Goal: Information Seeking & Learning: Learn about a topic

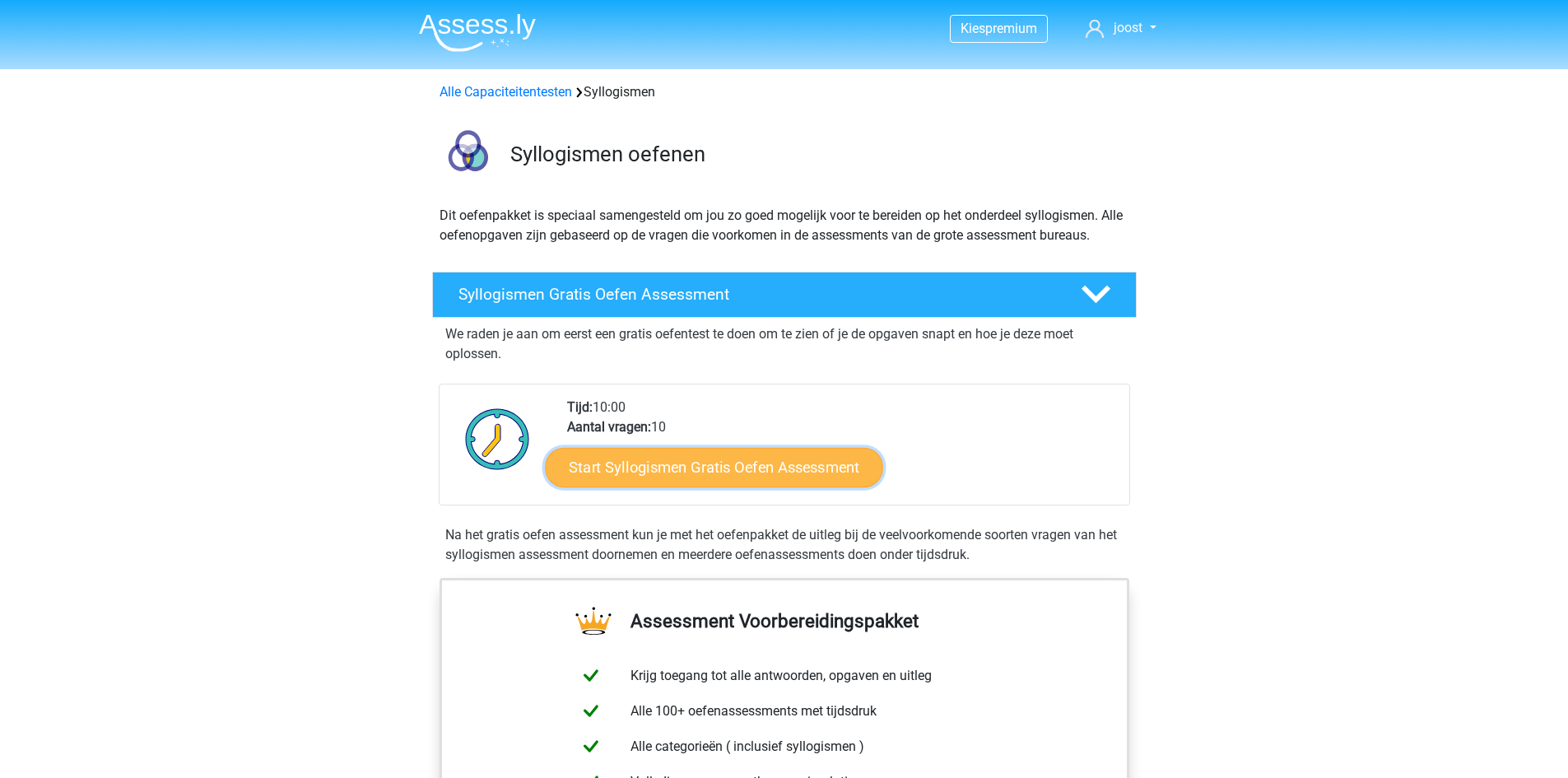
click at [718, 469] on link "Start Syllogismen Gratis Oefen Assessment" at bounding box center [714, 466] width 339 height 39
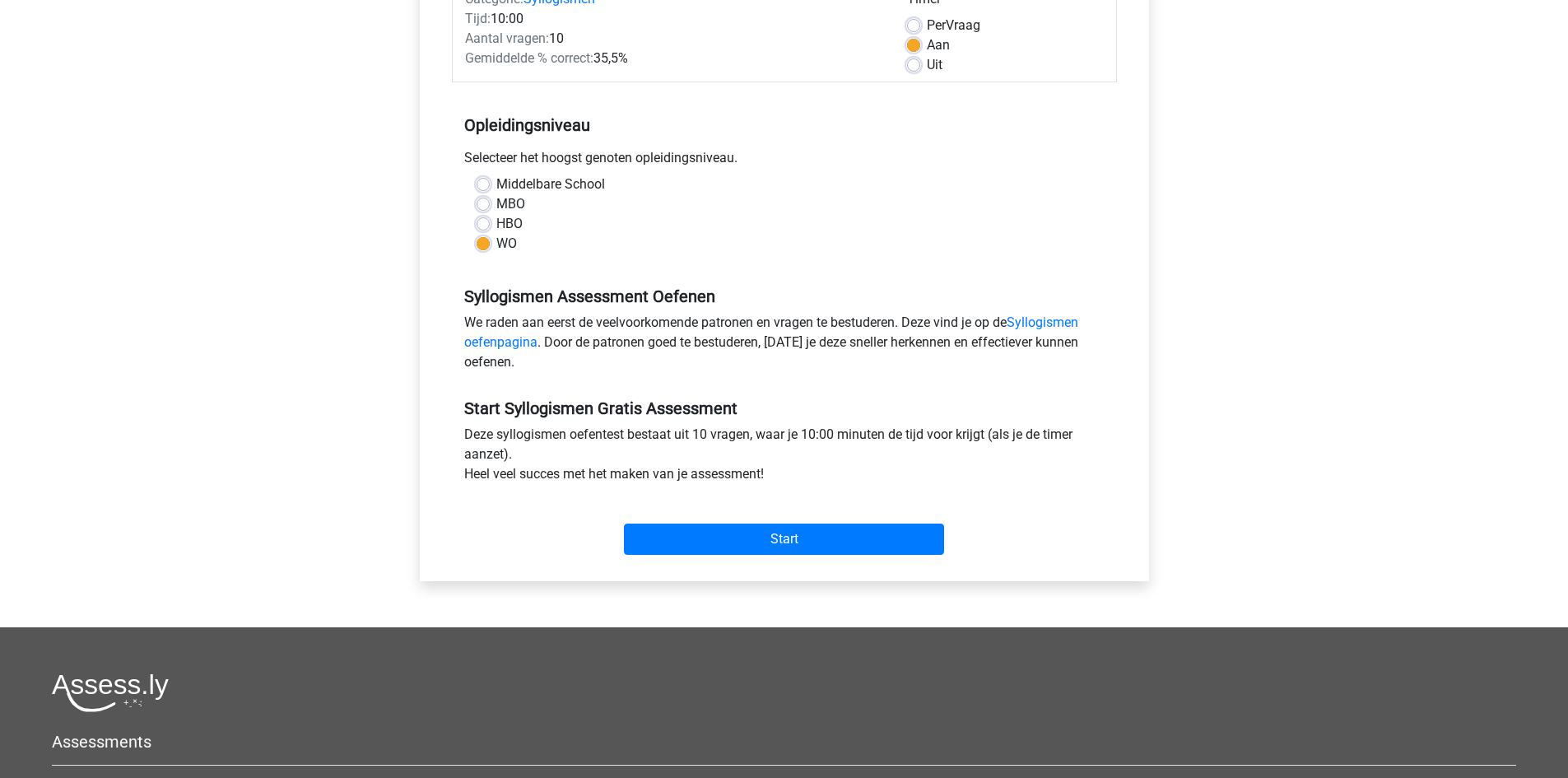
scroll to position [247, 0]
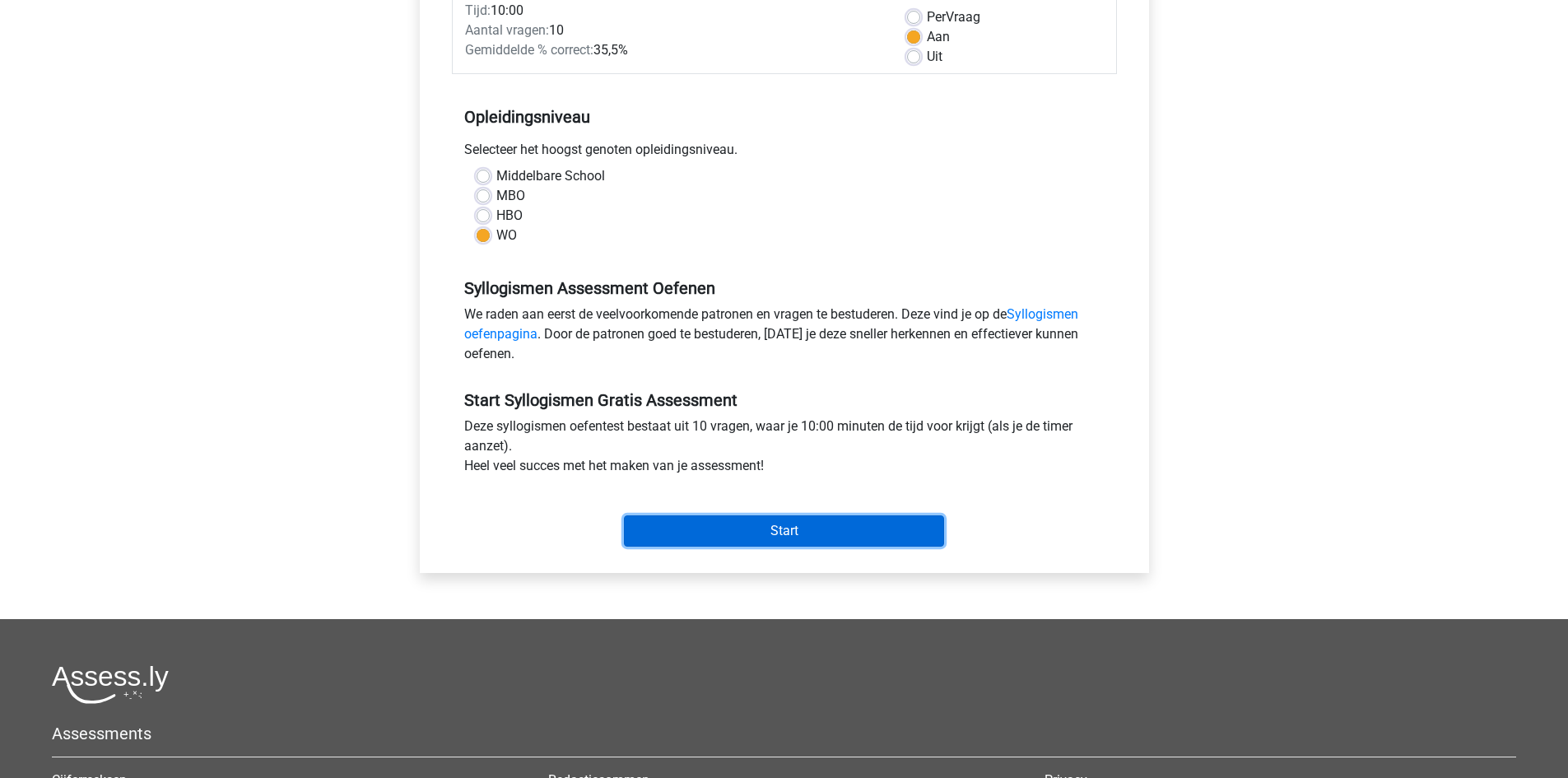
click at [715, 518] on input "Start" at bounding box center [784, 531] width 320 height 31
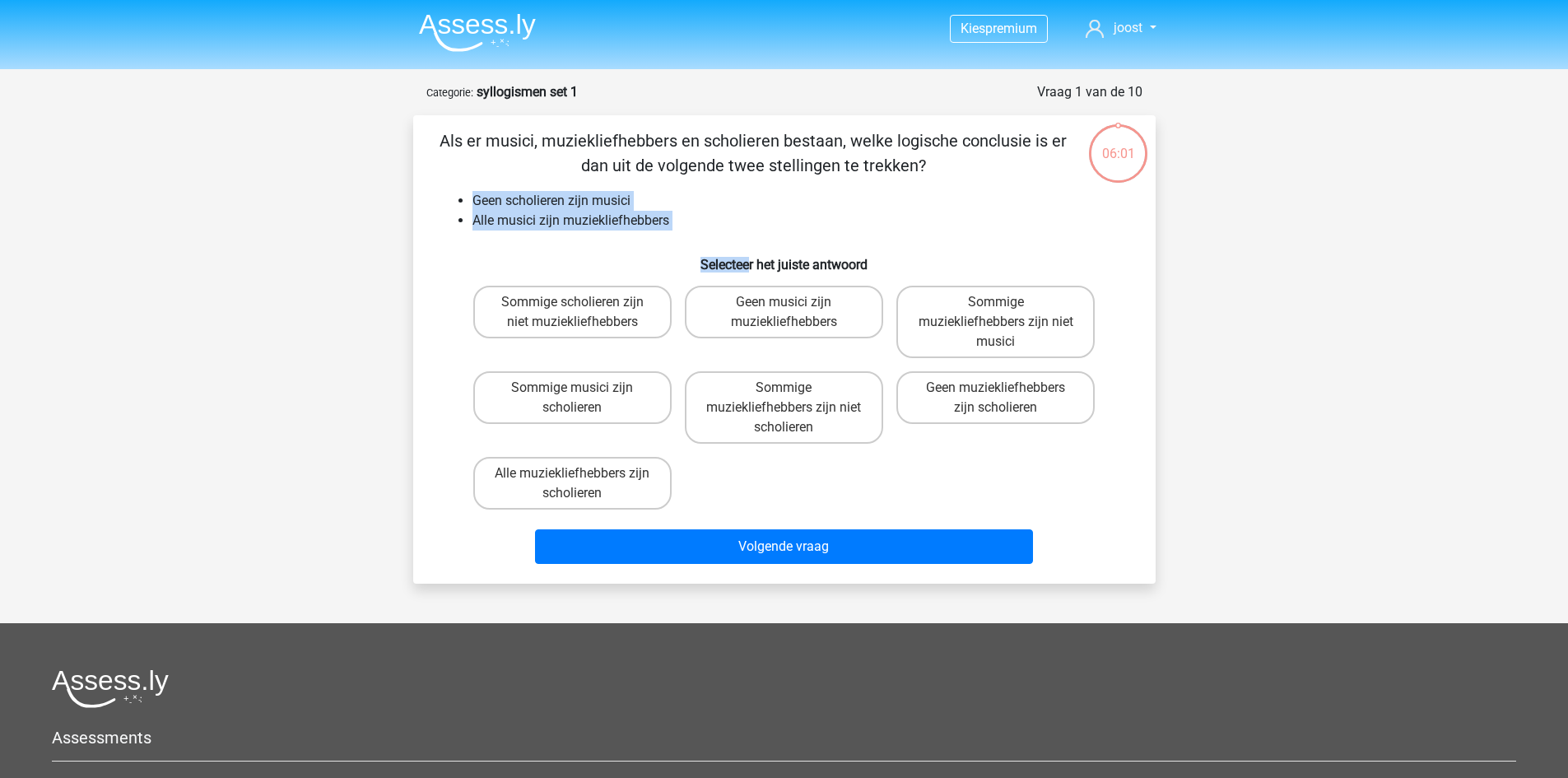
drag, startPoint x: 473, startPoint y: 202, endPoint x: 748, endPoint y: 234, distance: 276.9
click at [748, 234] on div "Als er musici, muziekliefhebbers en scholieren bestaan, welke logische conclusi…" at bounding box center [784, 350] width 729 height 442
click at [607, 227] on li "Alle musici zijn muziekliefhebbers" at bounding box center [801, 221] width 657 height 20
click at [1039, 401] on label "Geen muziekliefhebbers zijn scholieren" at bounding box center [995, 397] width 198 height 52
click at [1006, 398] on input "Geen muziekliefhebbers zijn scholieren" at bounding box center [1002, 394] width 11 height 11
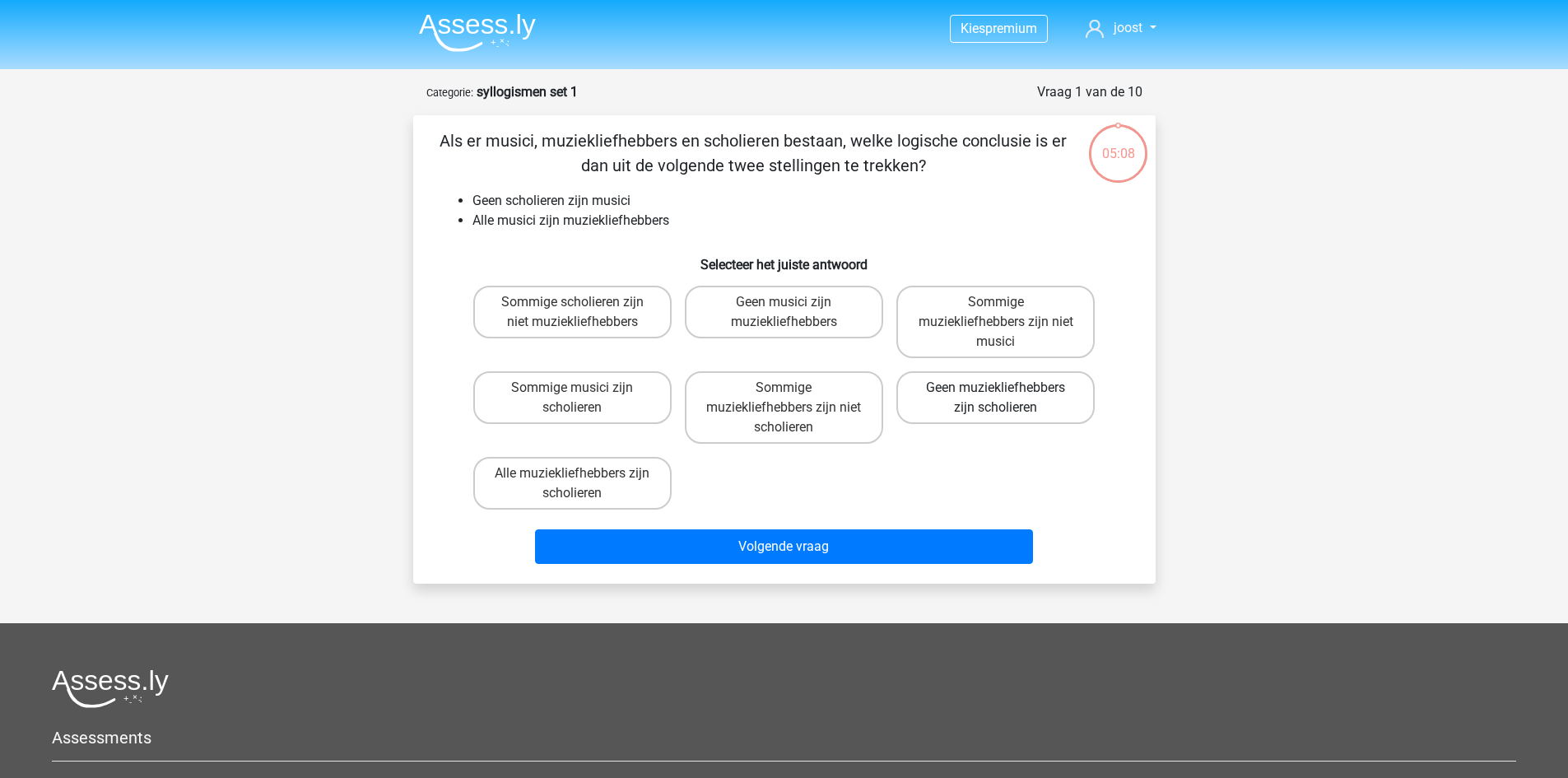
radio input "true"
click at [800, 407] on label "Sommige muziekliefhebbers zijn niet scholieren" at bounding box center [784, 407] width 198 height 72
click at [795, 398] on input "Sommige muziekliefhebbers zijn niet scholieren" at bounding box center [789, 394] width 11 height 11
radio input "true"
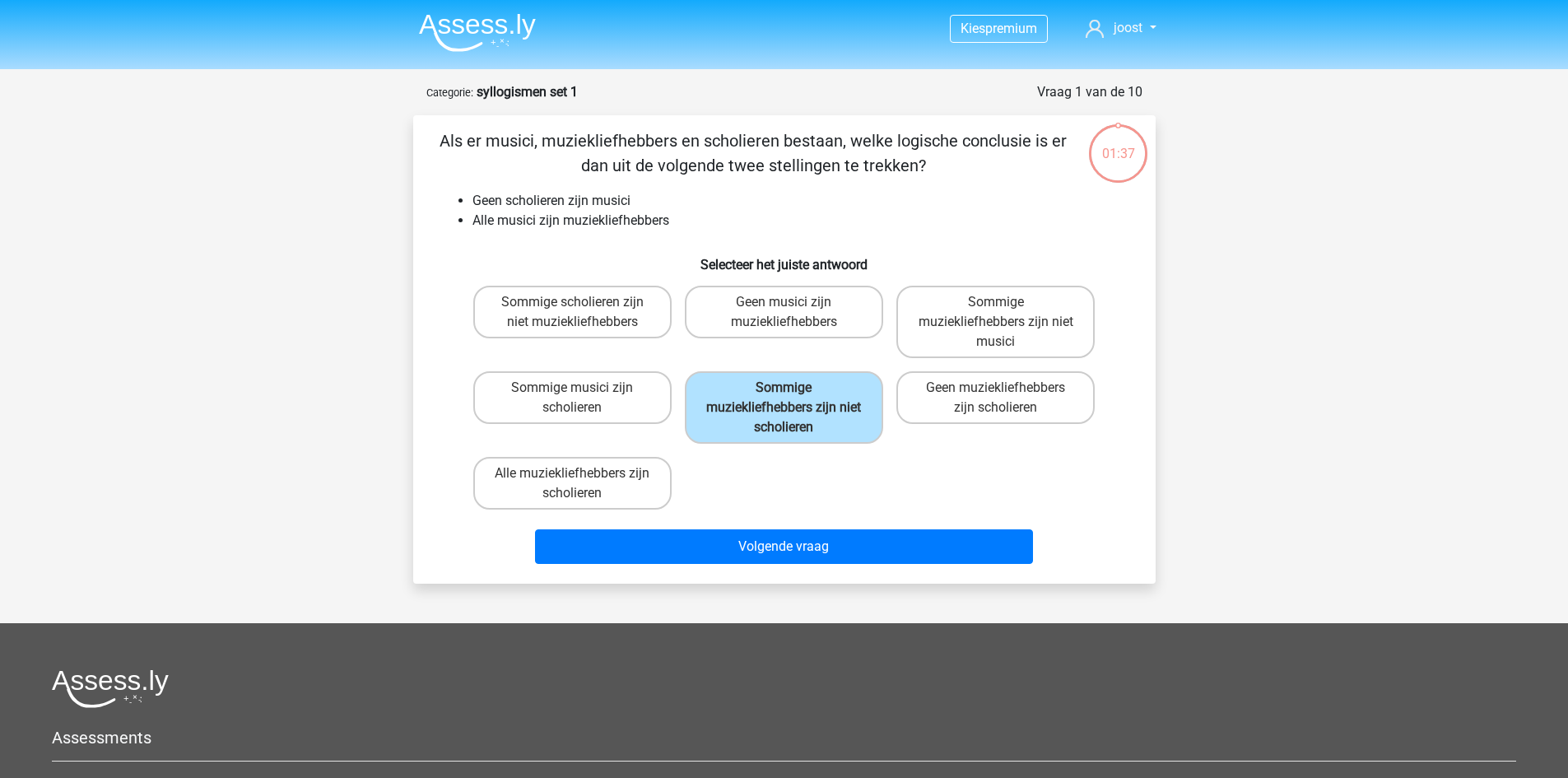
drag, startPoint x: 581, startPoint y: 317, endPoint x: 667, endPoint y: 340, distance: 89.0
click at [582, 317] on label "Sommige scholieren zijn niet muziekliefhebbers" at bounding box center [573, 311] width 198 height 52
click at [582, 313] on input "Sommige scholieren zijn niet muziekliefhebbers" at bounding box center [578, 307] width 11 height 11
radio input "true"
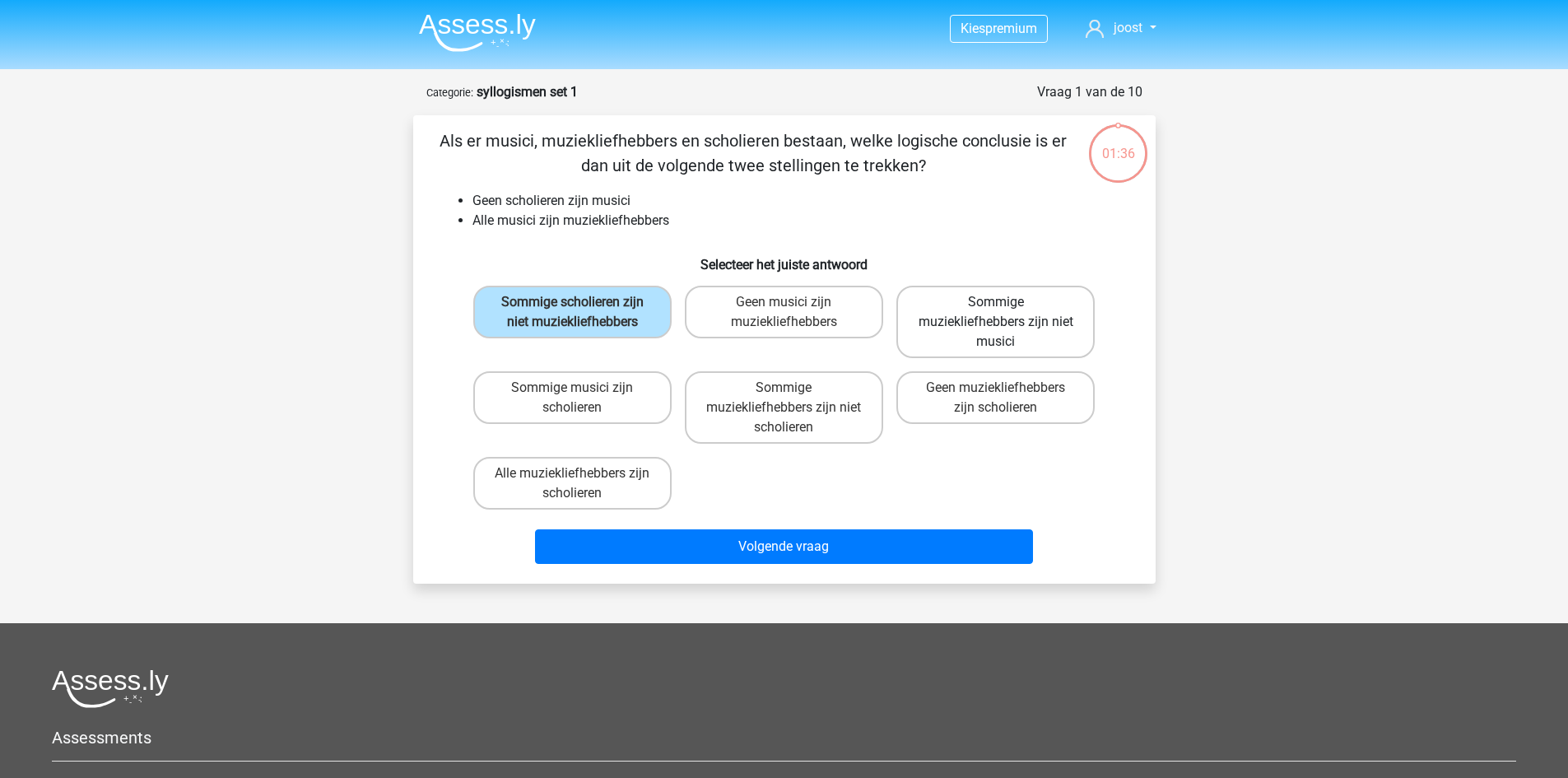
drag, startPoint x: 784, startPoint y: 392, endPoint x: 1034, endPoint y: 331, distance: 257.3
click at [672, 358] on div "Sommige muziekliefhebbers zijn niet scholieren" at bounding box center [573, 321] width 198 height 72
click at [1035, 329] on label "Sommige muziekliefhebbers zijn niet musici" at bounding box center [995, 321] width 198 height 72
click at [1006, 313] on input "Sommige muziekliefhebbers zijn niet musici" at bounding box center [1002, 307] width 11 height 11
radio input "true"
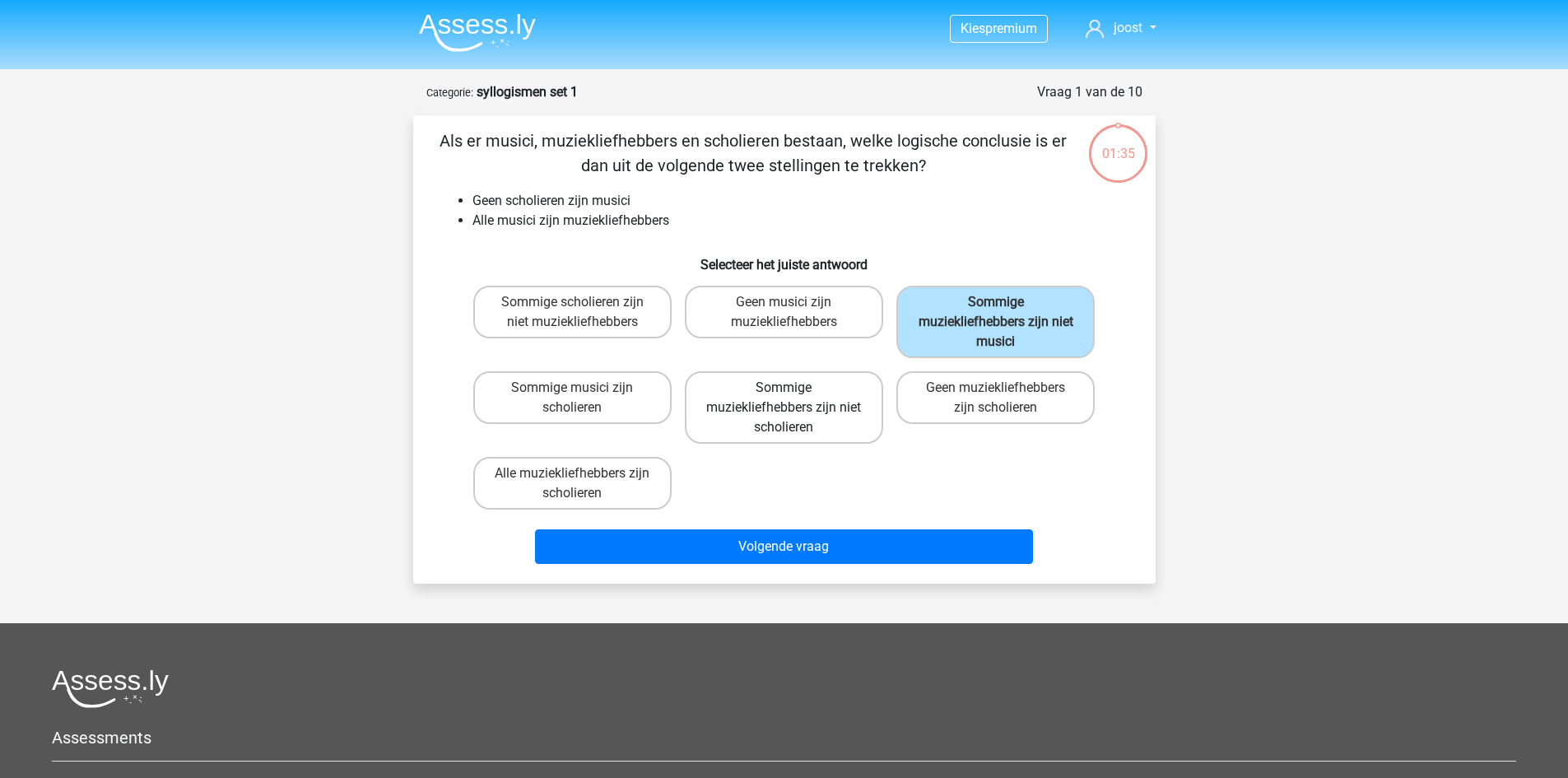
click at [807, 402] on label "Sommige muziekliefhebbers zijn niet scholieren" at bounding box center [784, 407] width 198 height 72
click at [795, 398] on input "Sommige muziekliefhebbers zijn niet scholieren" at bounding box center [789, 394] width 11 height 11
radio input "true"
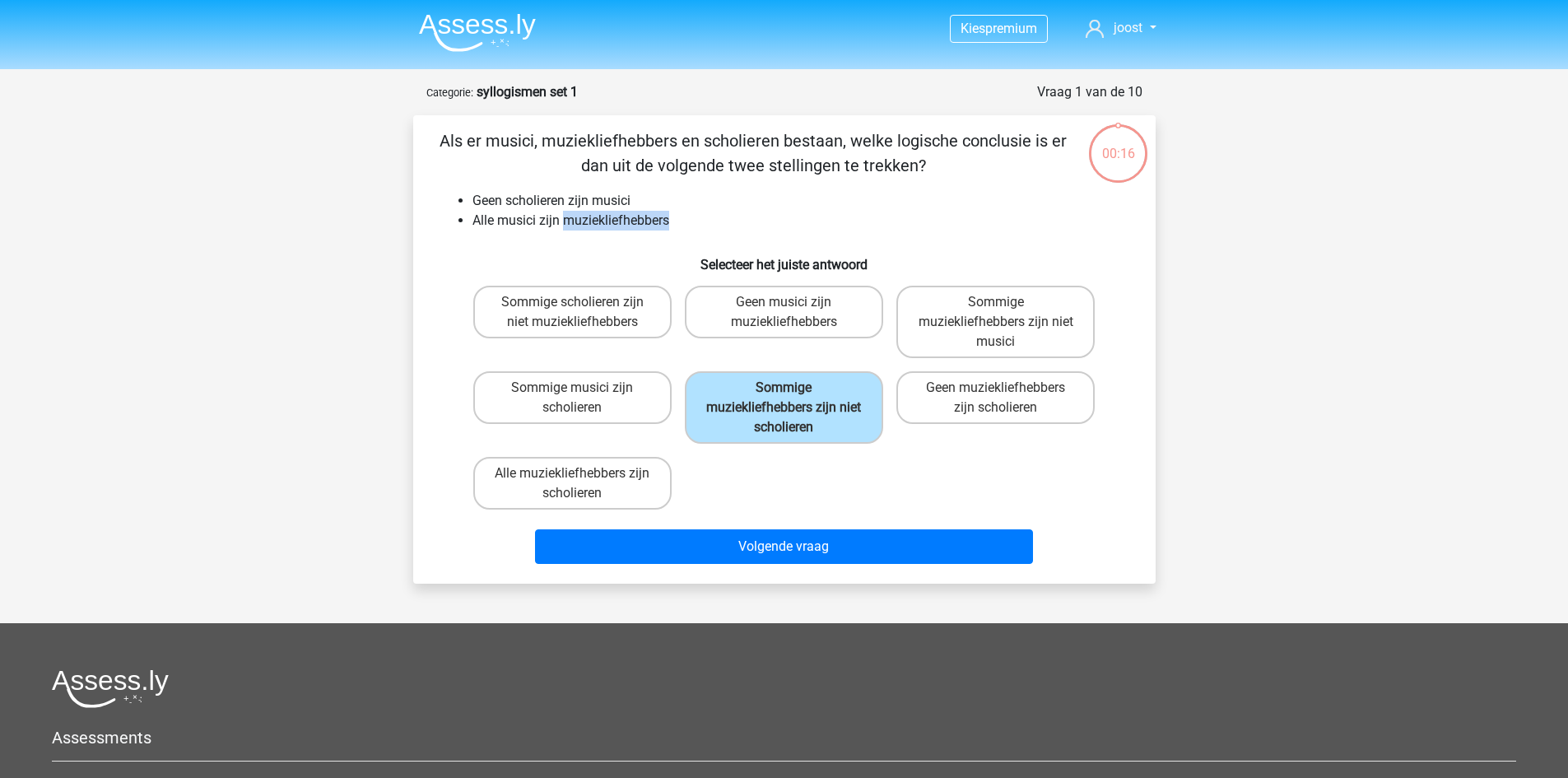
drag, startPoint x: 565, startPoint y: 221, endPoint x: 689, endPoint y: 214, distance: 124.2
click at [702, 213] on li "Alle musici zijn muziekliefhebbers" at bounding box center [801, 221] width 657 height 20
click at [975, 214] on li "Alle musici zijn muziekliefhebbers" at bounding box center [801, 221] width 657 height 20
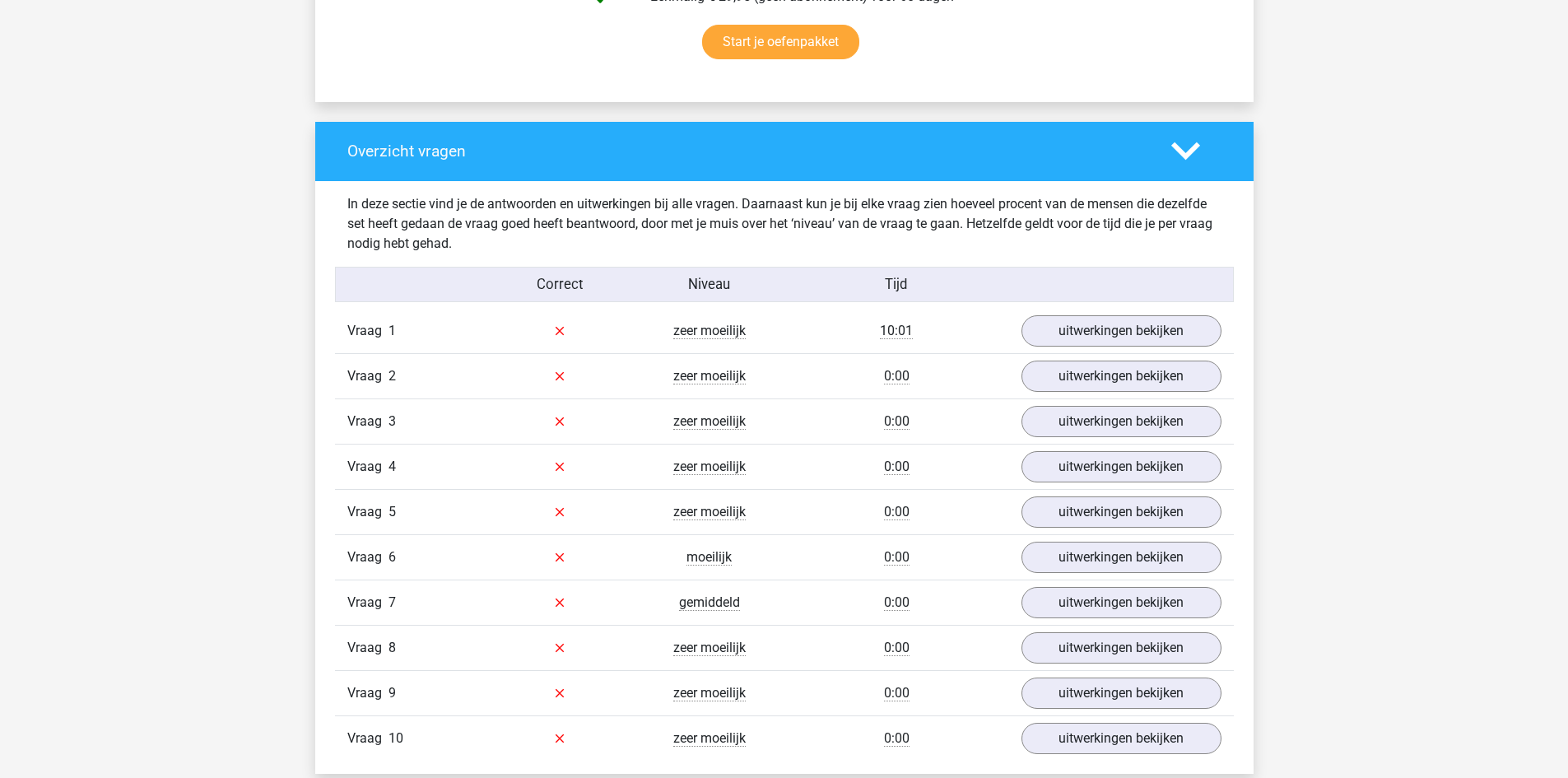
scroll to position [1152, 0]
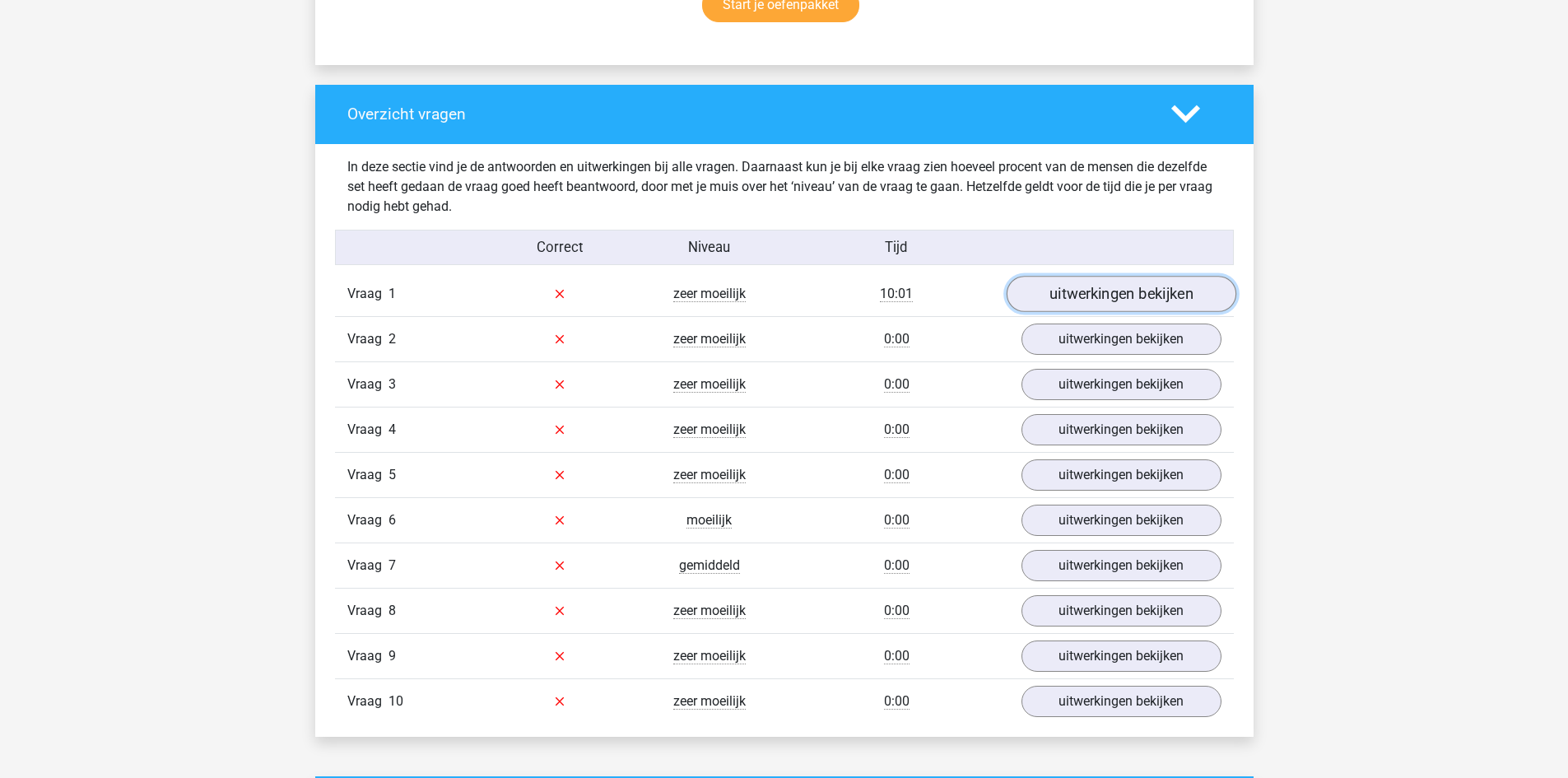
click at [1140, 295] on link "uitwerkingen bekijken" at bounding box center [1121, 294] width 229 height 36
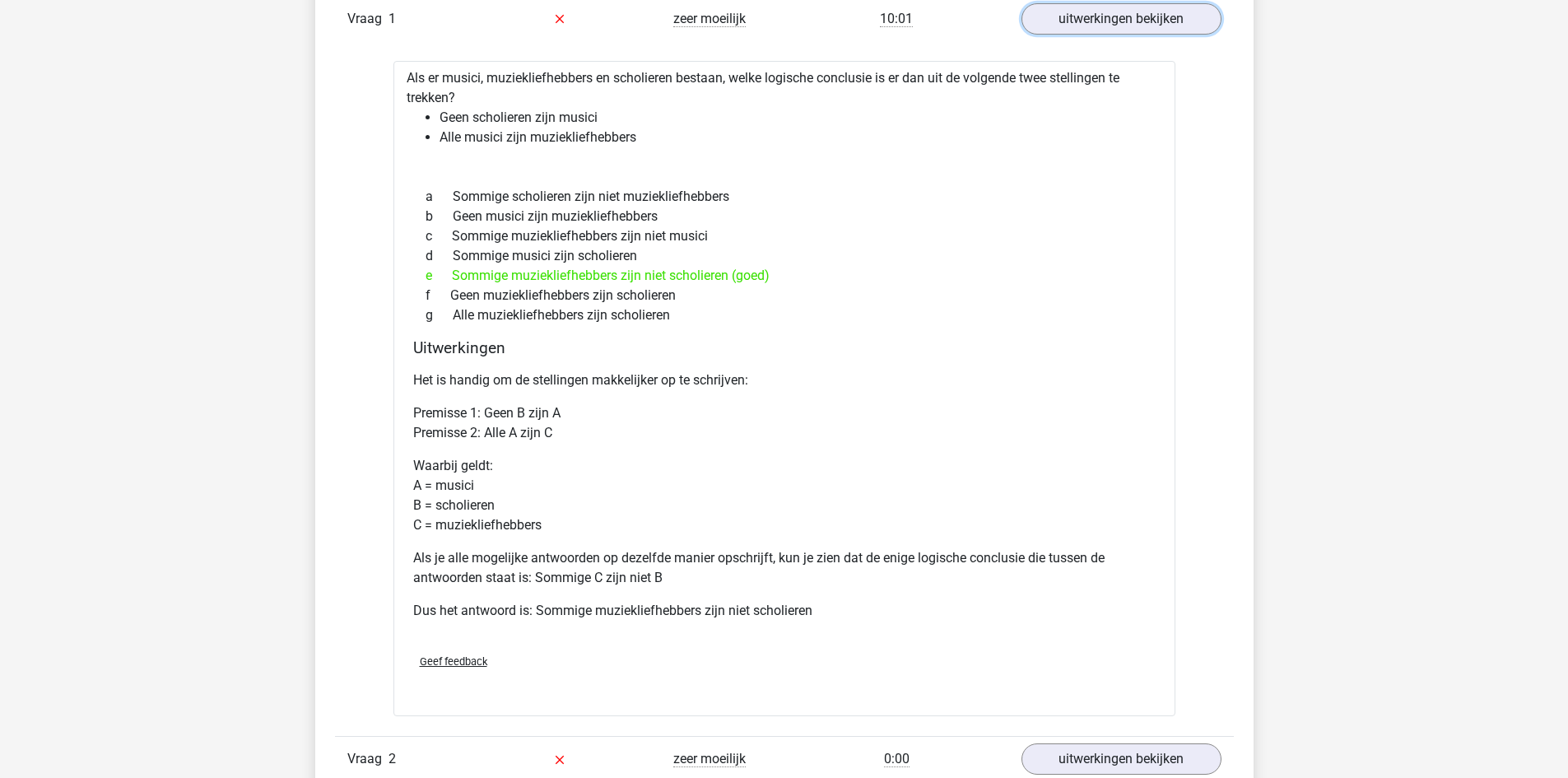
scroll to position [1400, 0]
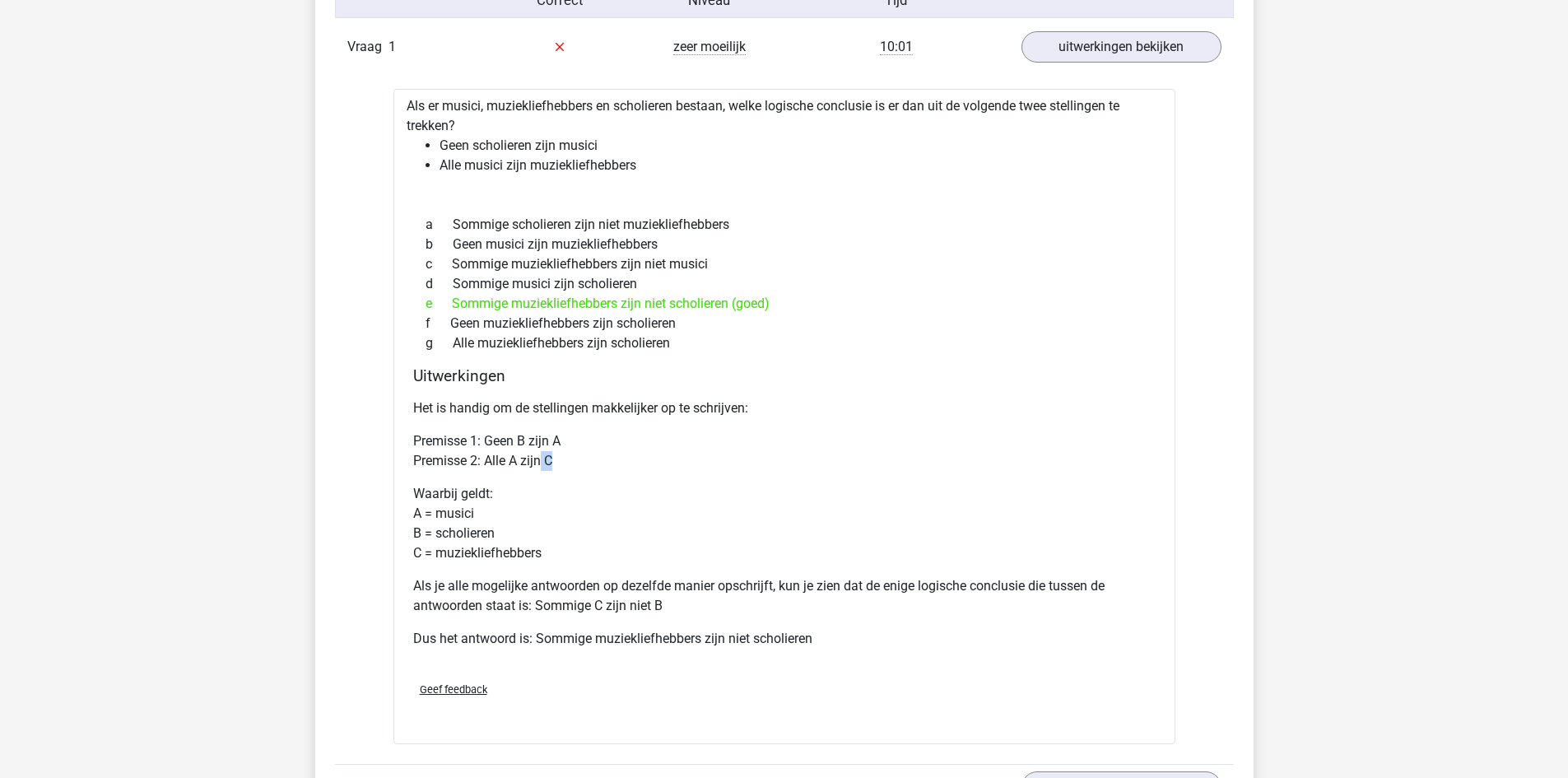
drag, startPoint x: 552, startPoint y: 463, endPoint x: 542, endPoint y: 463, distance: 10.0
click at [542, 463] on p "Premisse 1: Geen B zijn A Premisse 2: Alle A zijn C" at bounding box center [784, 450] width 742 height 39
drag, startPoint x: 520, startPoint y: 437, endPoint x: 531, endPoint y: 439, distance: 11.2
click at [531, 439] on p "Premisse 1: Geen B zijn A Premisse 2: Alle A zijn C" at bounding box center [784, 450] width 742 height 39
click at [1116, 52] on link "uitwerkingen bekijken" at bounding box center [1121, 46] width 229 height 36
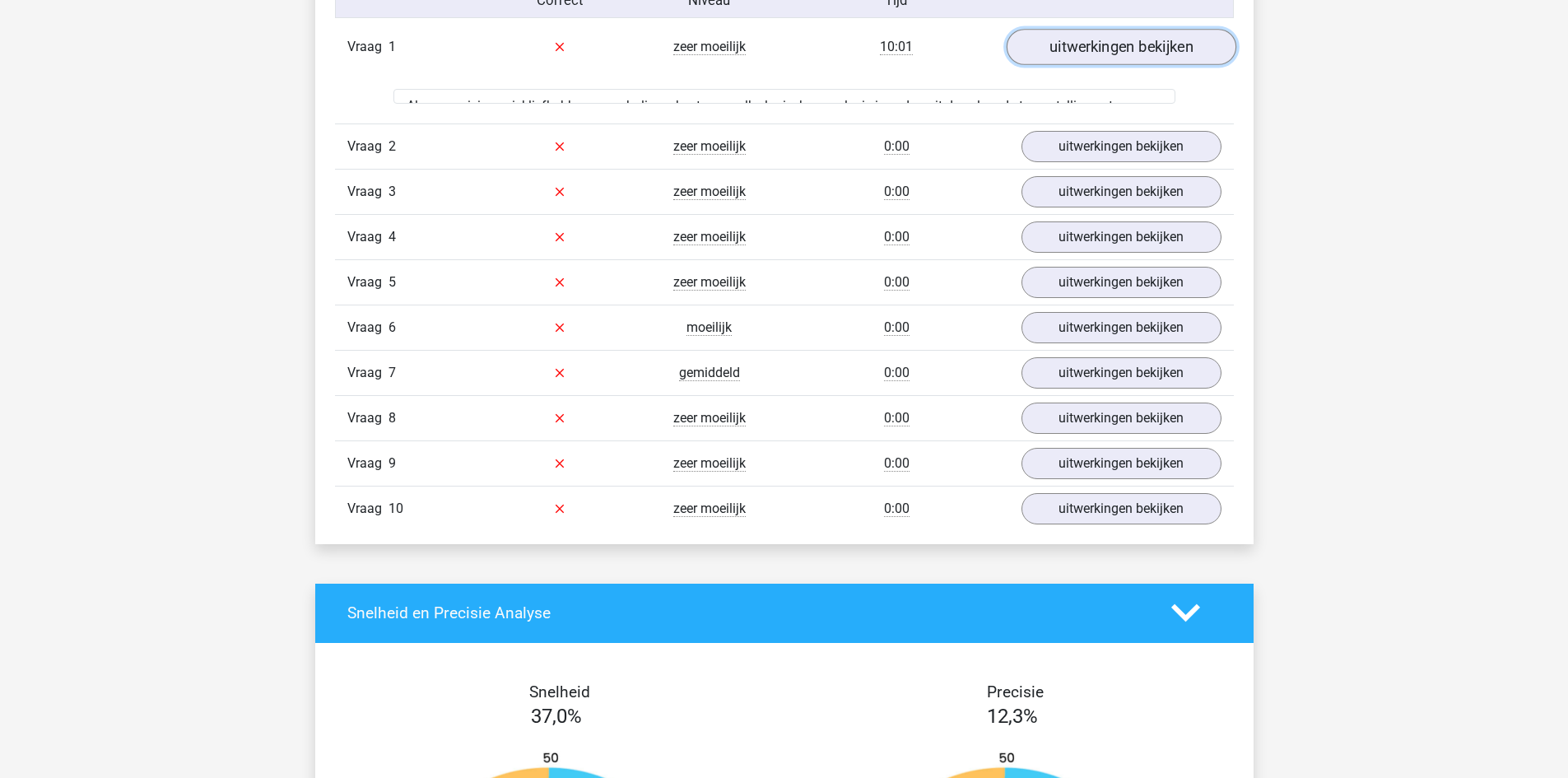
click at [1116, 52] on link "uitwerkingen bekijken" at bounding box center [1121, 46] width 229 height 36
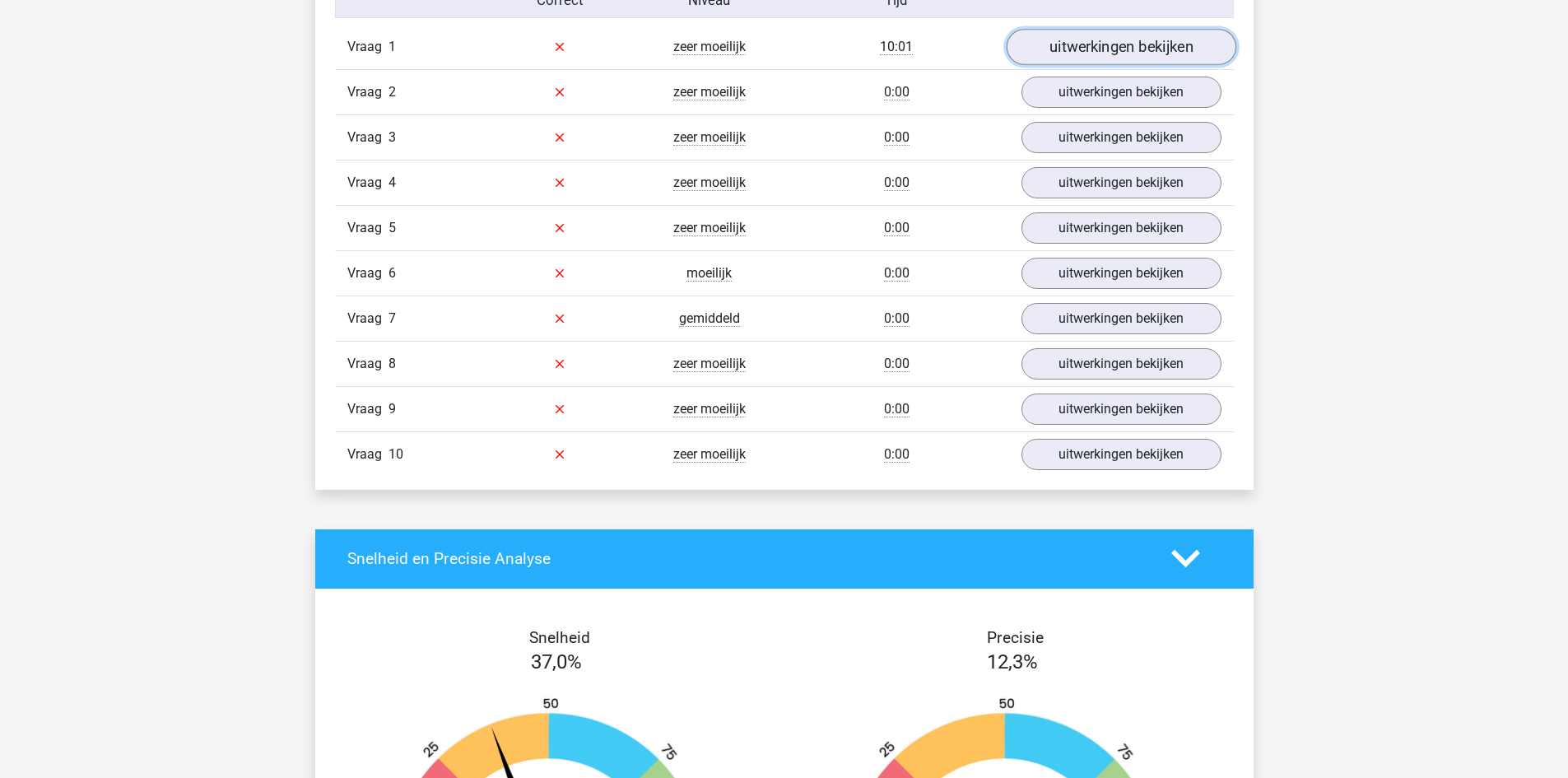
click at [1129, 38] on link "uitwerkingen bekijken" at bounding box center [1121, 46] width 229 height 36
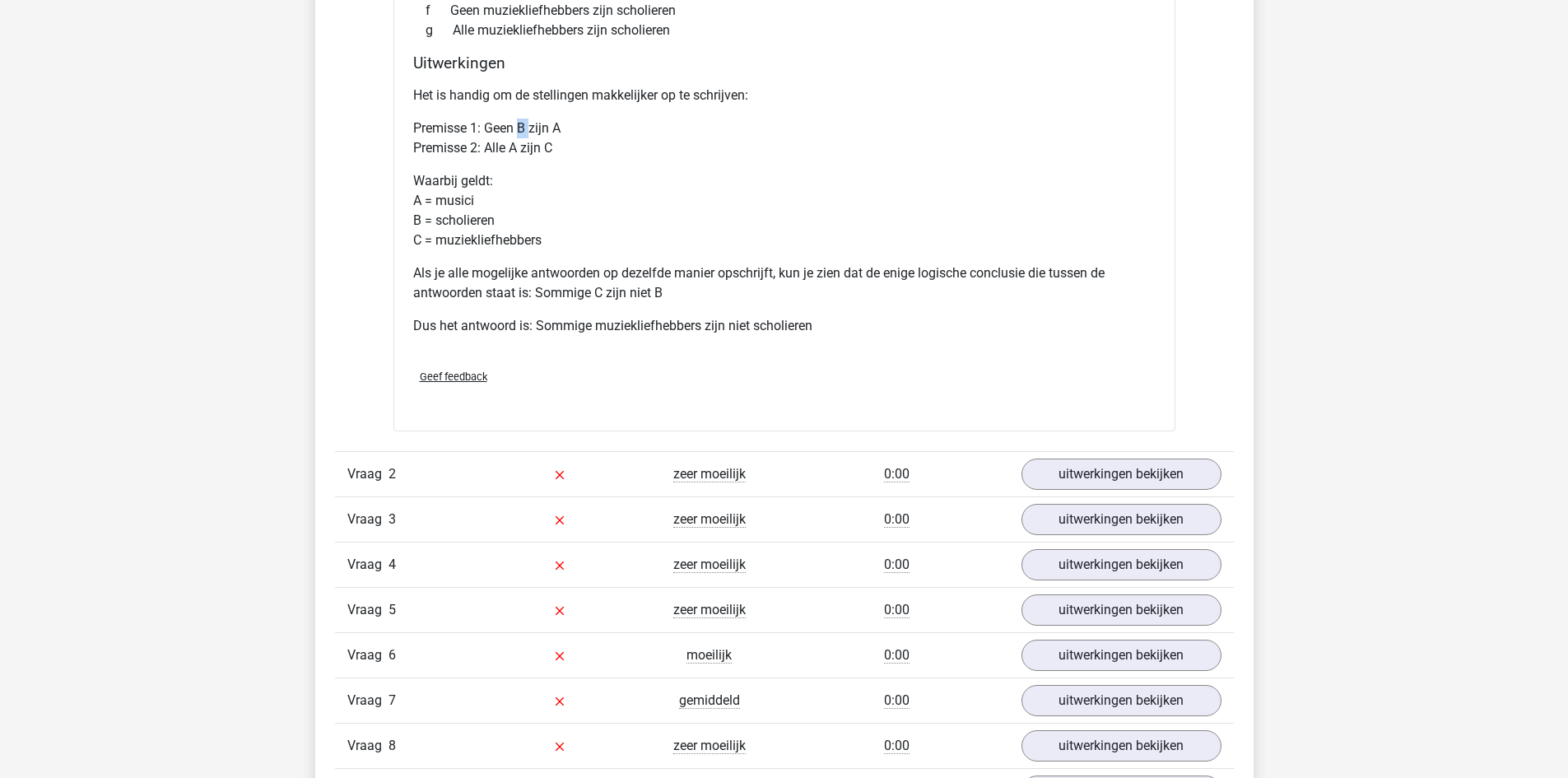
scroll to position [1811, 0]
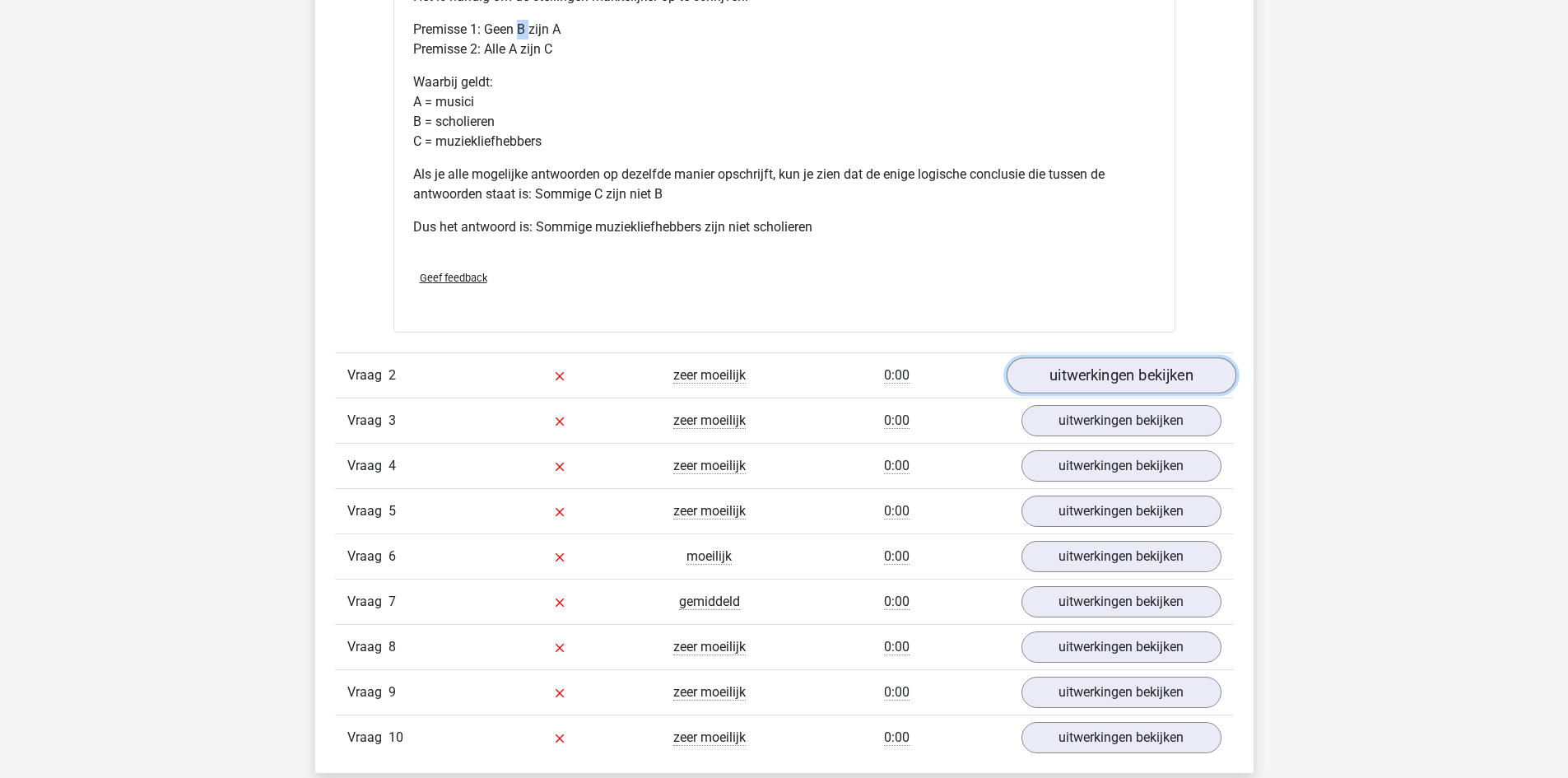
click at [1088, 384] on link "uitwerkingen bekijken" at bounding box center [1121, 374] width 229 height 36
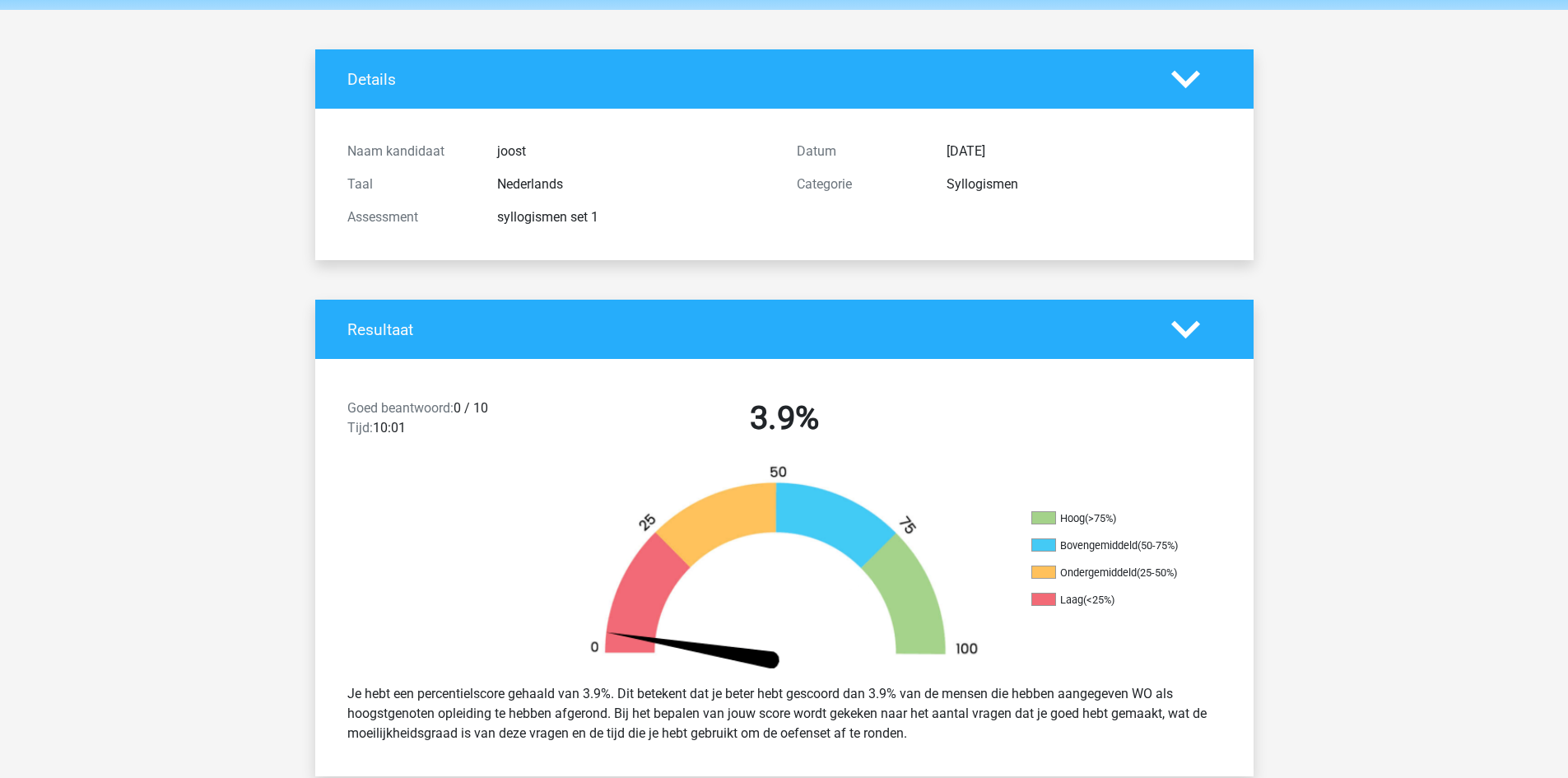
scroll to position [0, 0]
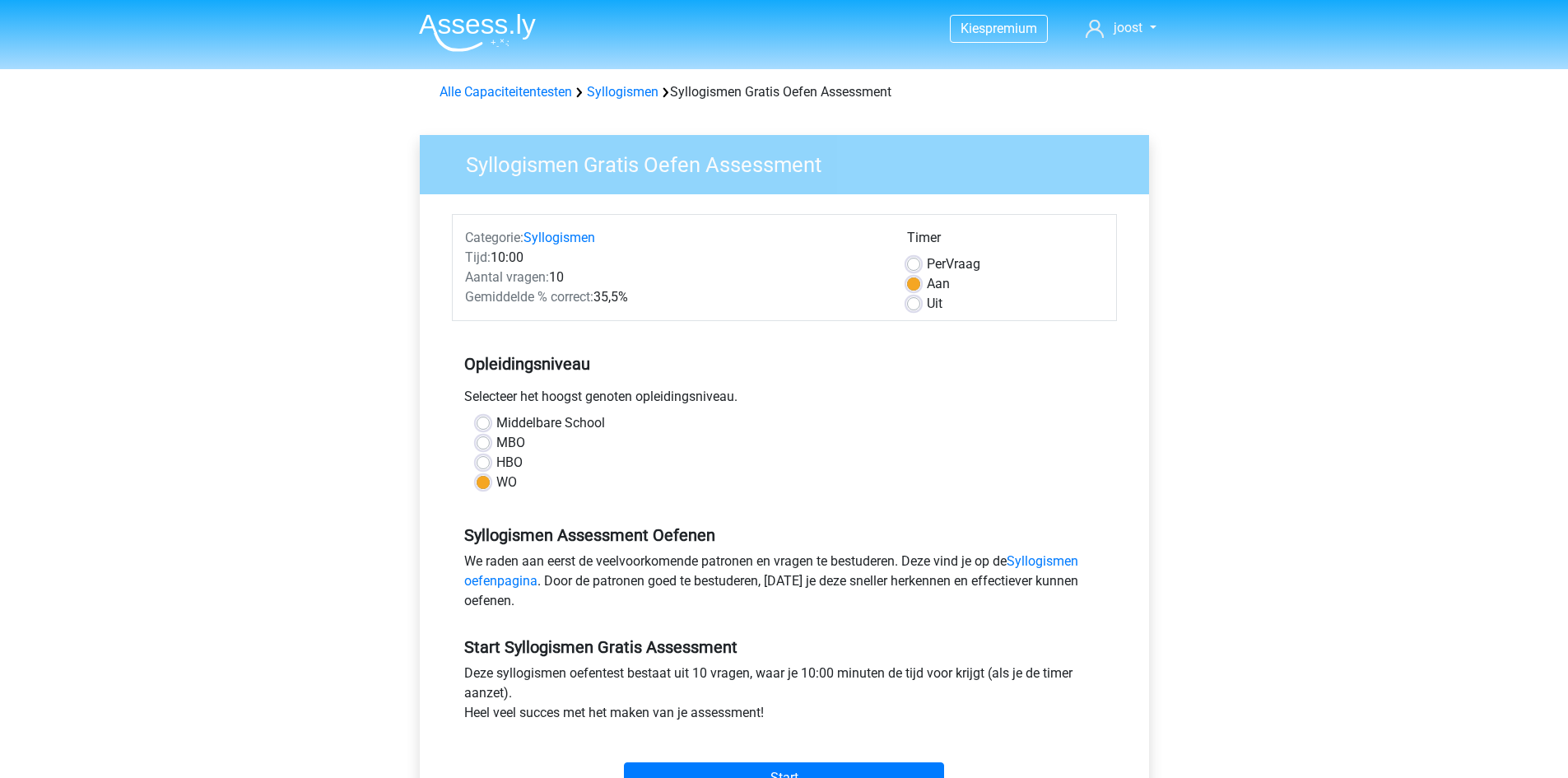
scroll to position [247, 0]
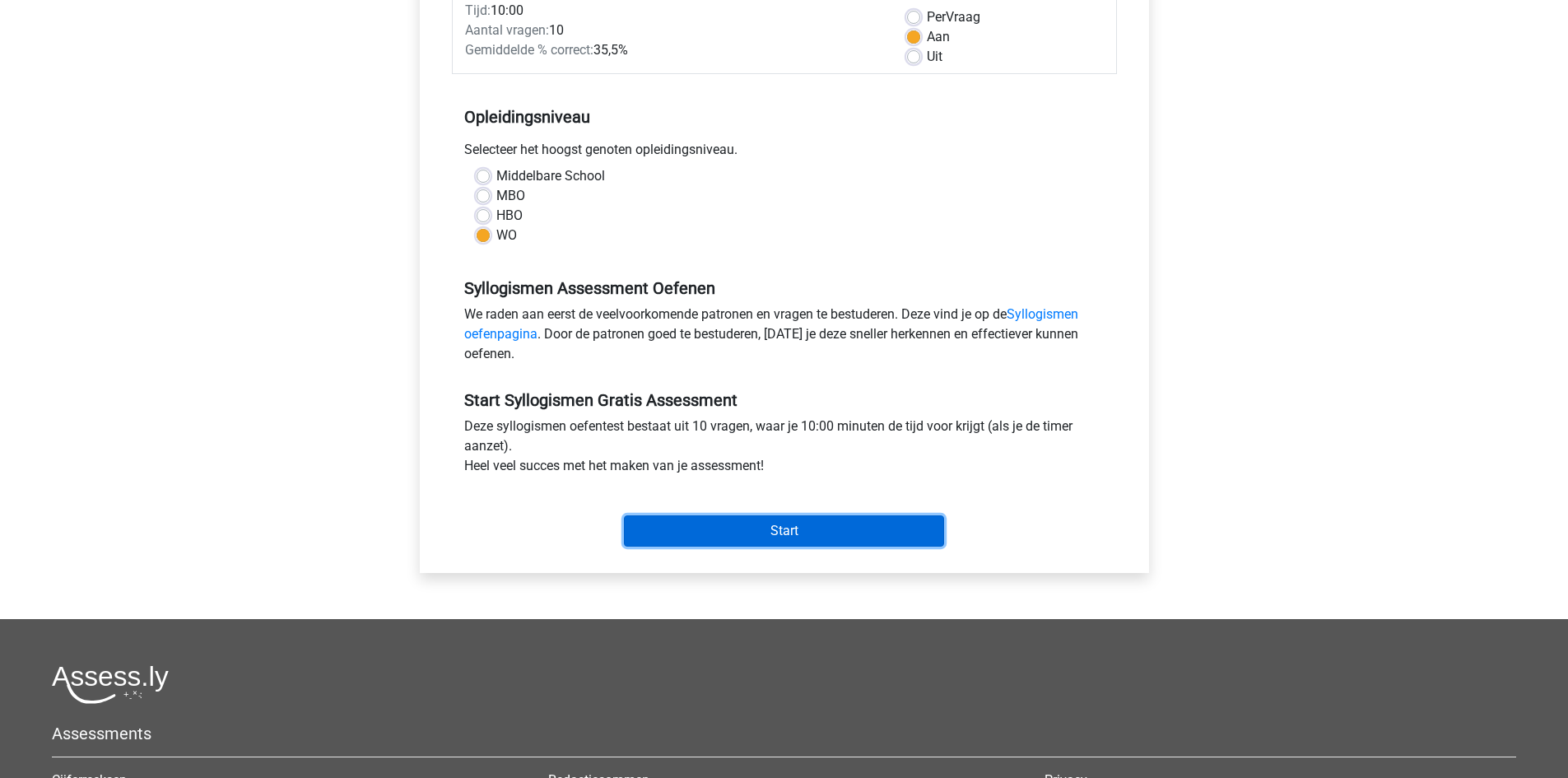
click at [806, 538] on input "Start" at bounding box center [784, 531] width 320 height 31
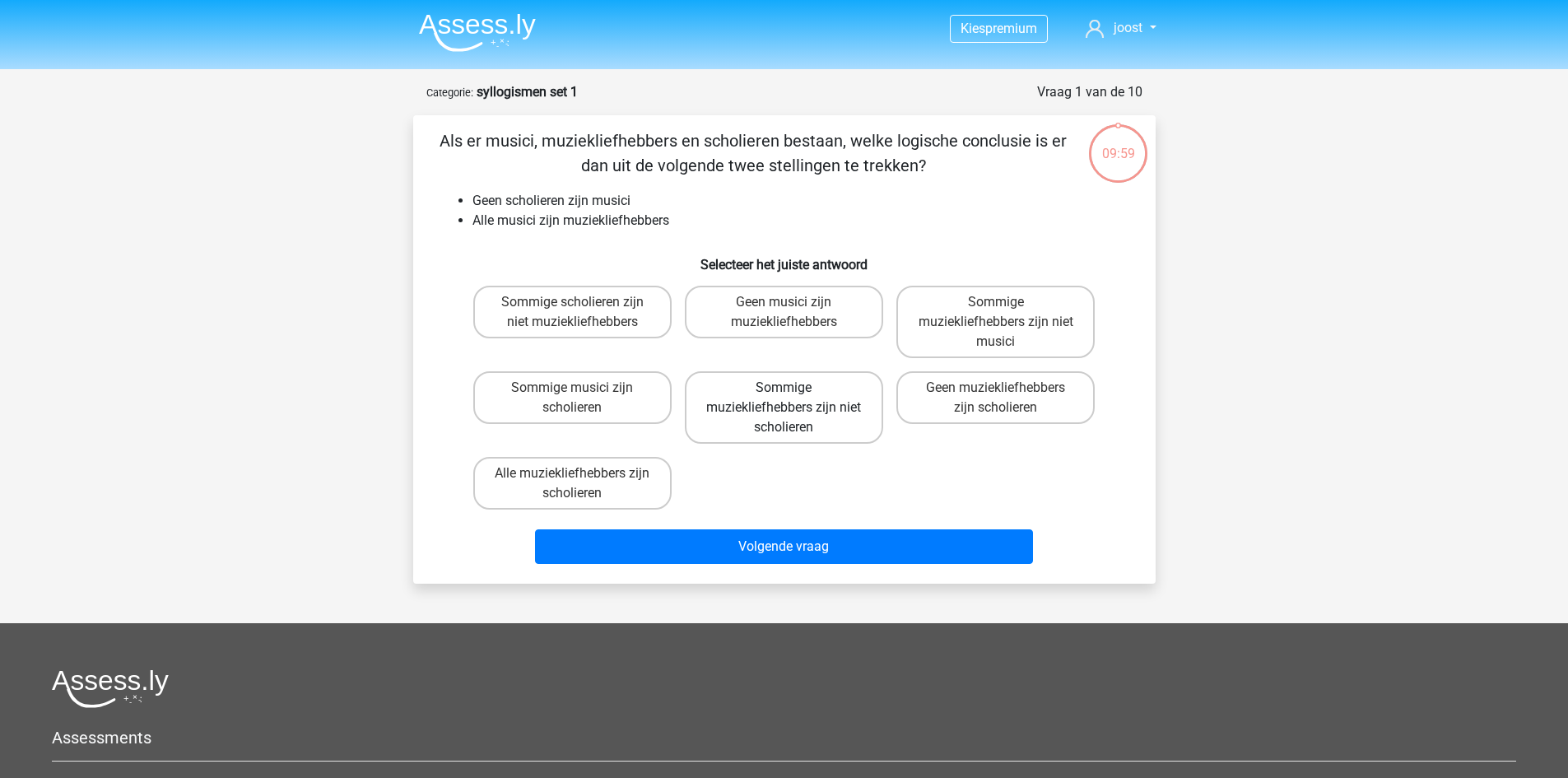
click at [801, 413] on label "Sommige muziekliefhebbers zijn niet scholieren" at bounding box center [784, 407] width 198 height 72
click at [795, 398] on input "Sommige muziekliefhebbers zijn niet scholieren" at bounding box center [789, 394] width 11 height 11
radio input "true"
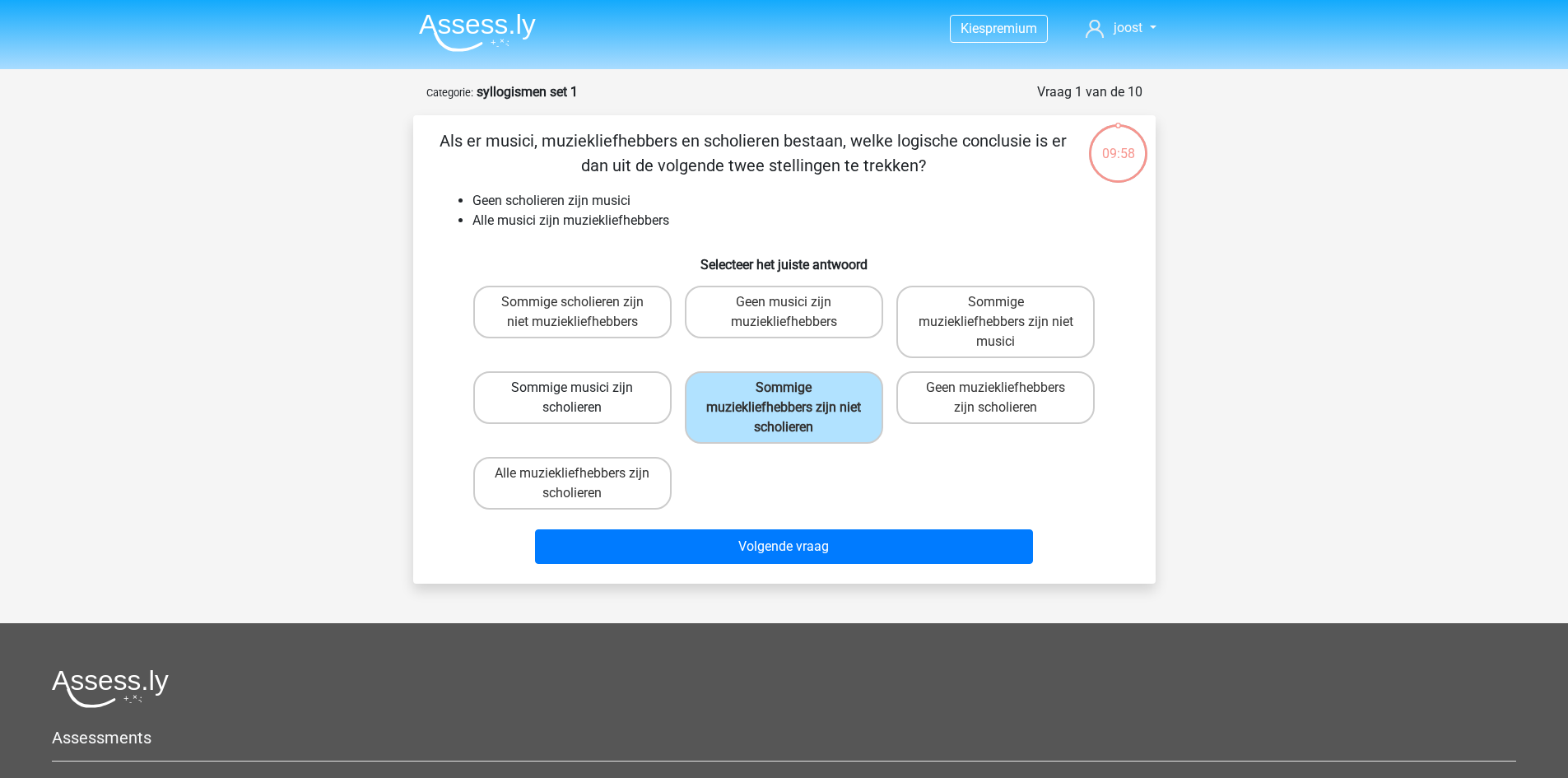
click at [589, 389] on label "Sommige musici zijn scholieren" at bounding box center [573, 397] width 198 height 52
click at [583, 389] on input "Sommige musici zijn scholieren" at bounding box center [578, 394] width 11 height 11
radio input "true"
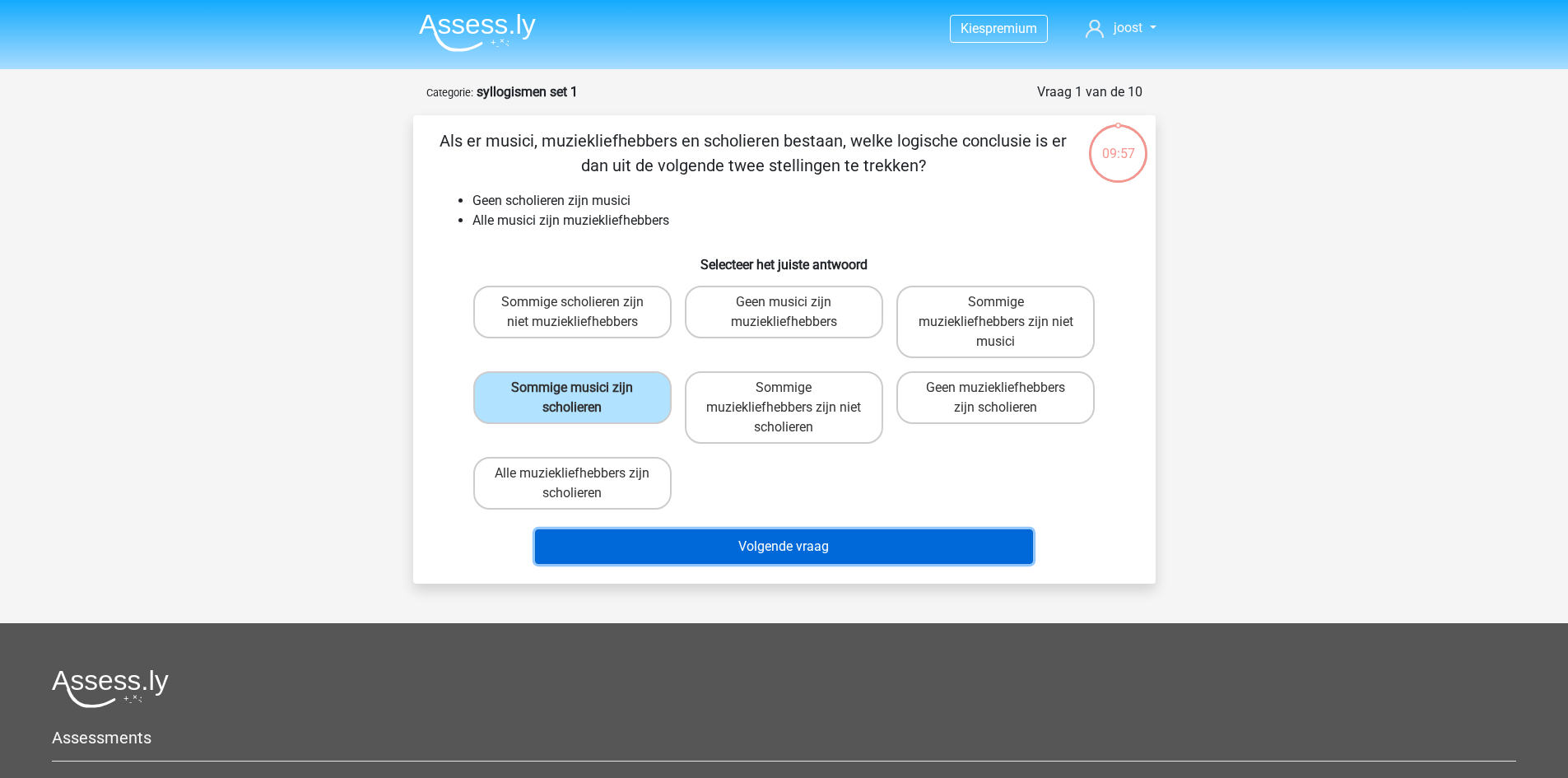
click at [736, 562] on button "Volgende vraag" at bounding box center [784, 547] width 498 height 35
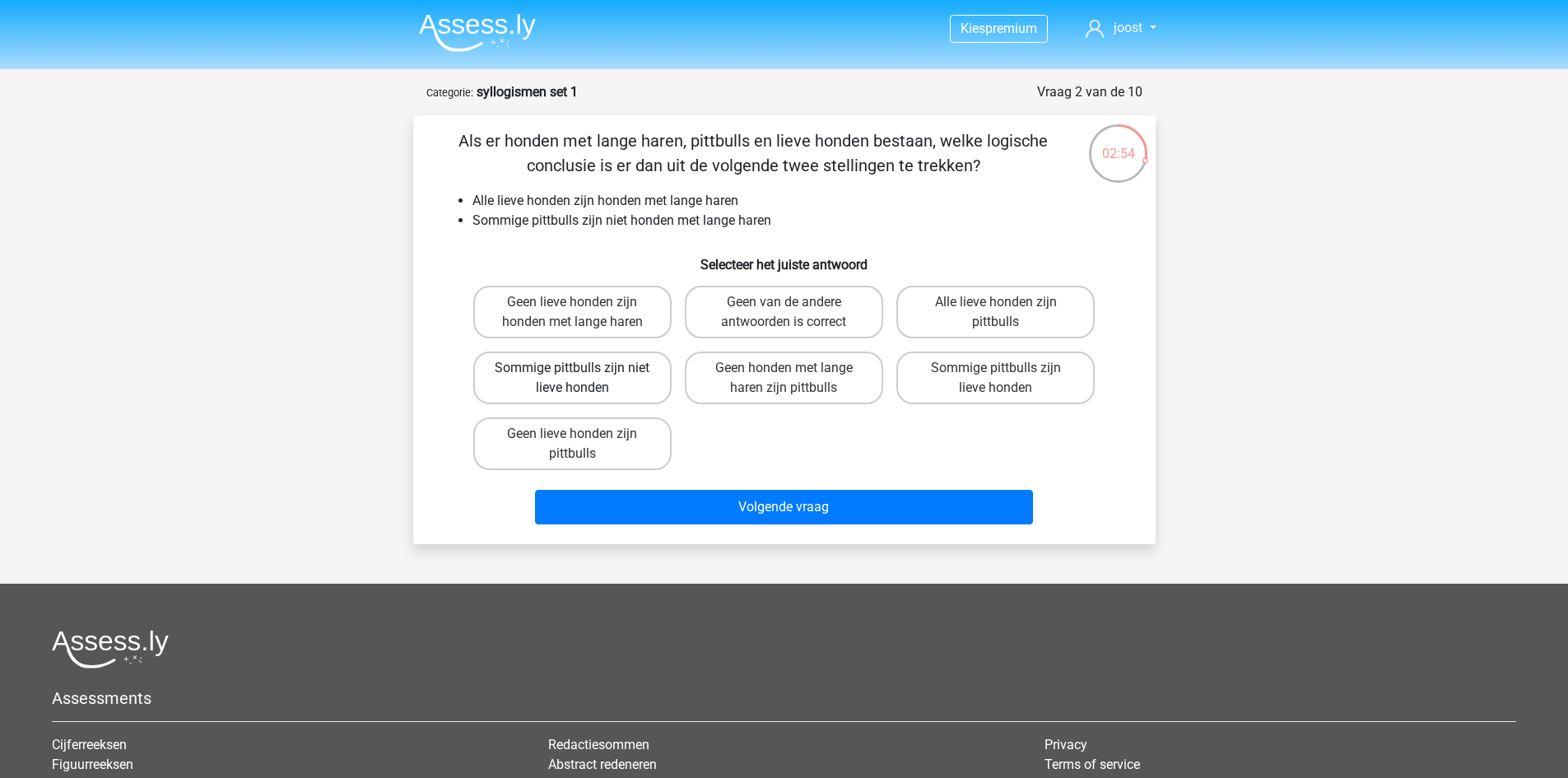
click at [631, 379] on label "Sommige pittbulls zijn niet lieve honden" at bounding box center [573, 377] width 198 height 52
click at [583, 379] on input "Sommige pittbulls zijn niet lieve honden" at bounding box center [578, 373] width 11 height 11
radio input "true"
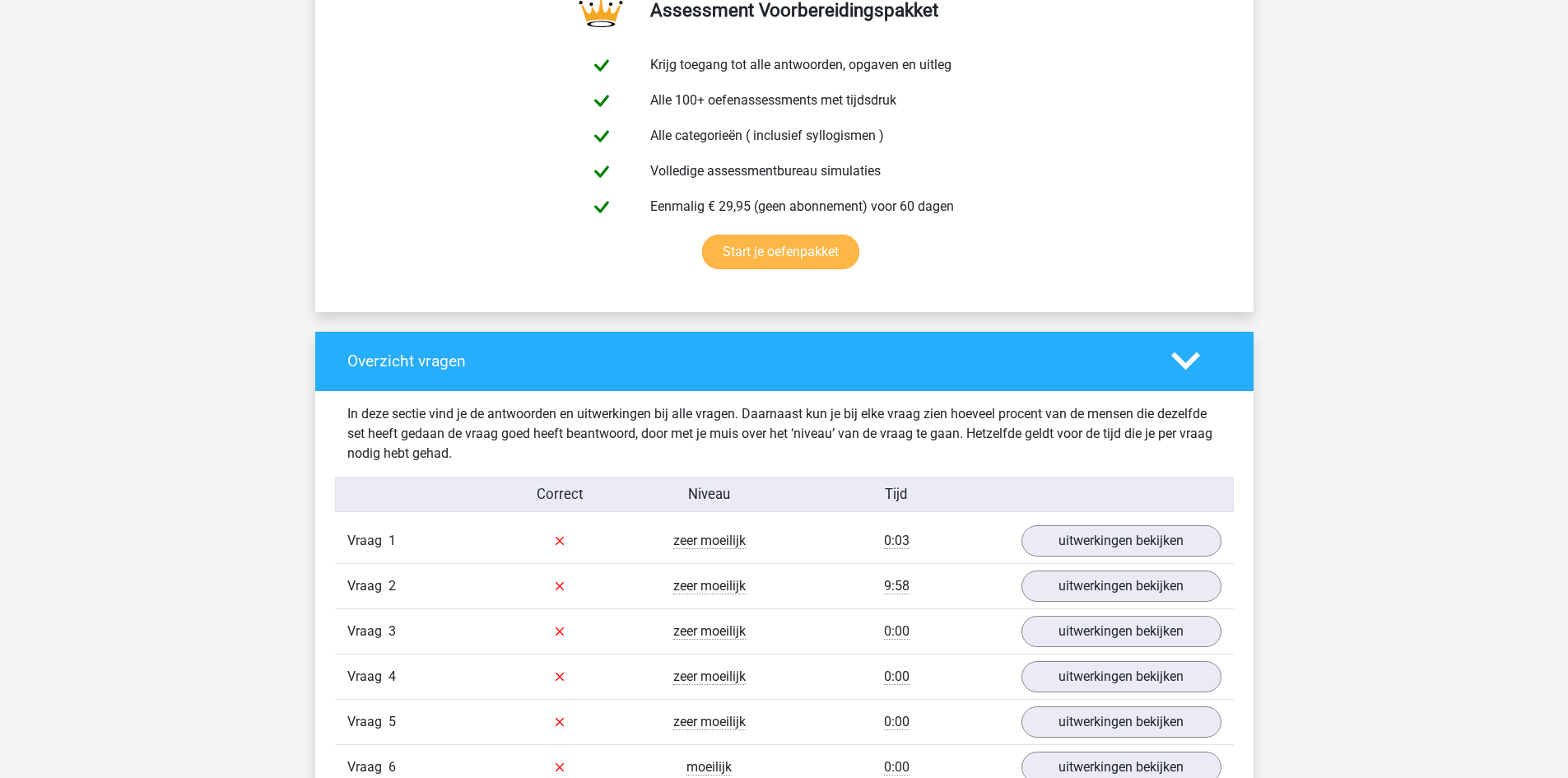
scroll to position [988, 0]
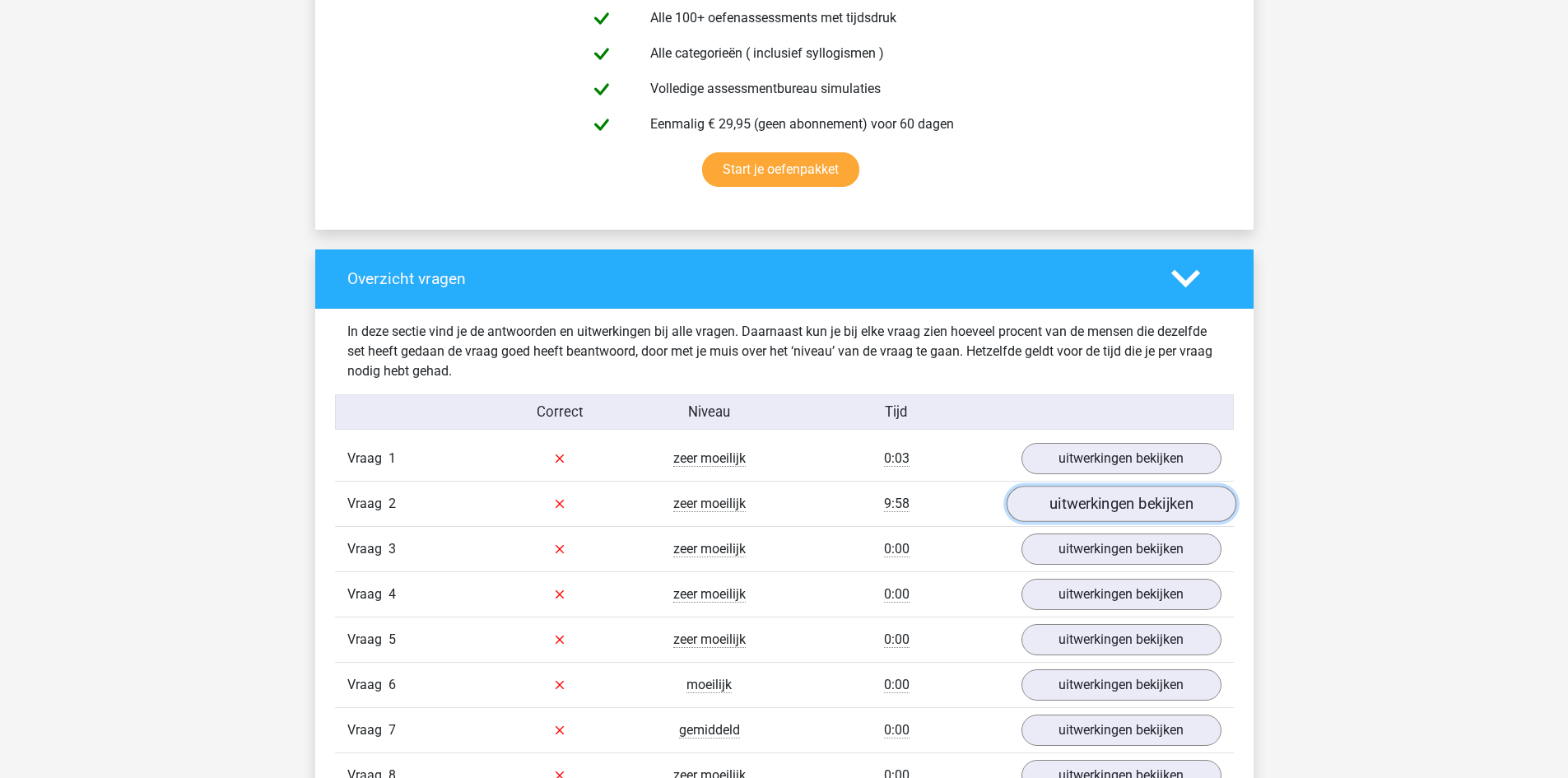
click at [1105, 501] on link "uitwerkingen bekijken" at bounding box center [1121, 503] width 229 height 36
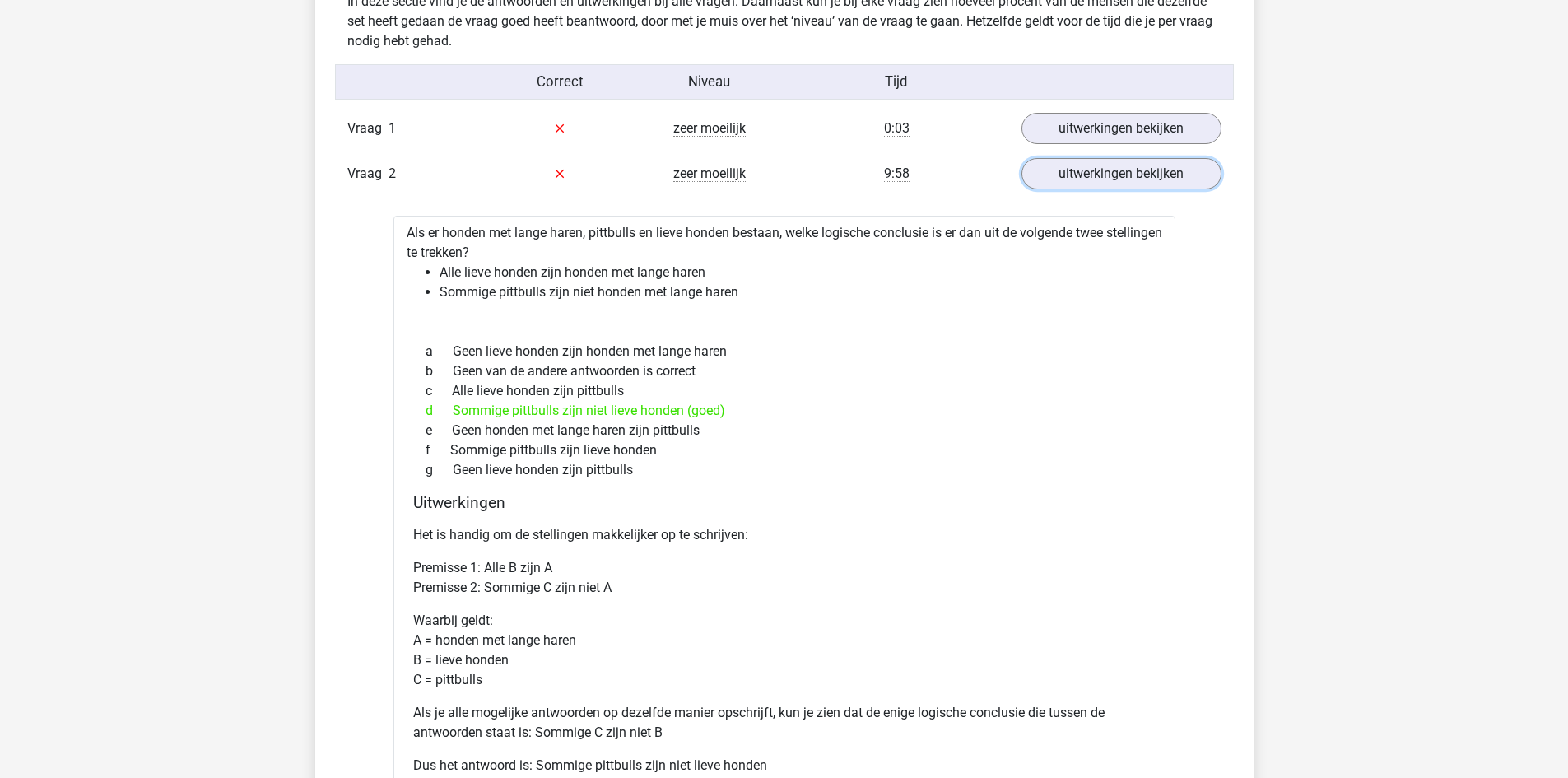
scroll to position [1317, 0]
drag, startPoint x: 463, startPoint y: 277, endPoint x: 535, endPoint y: 281, distance: 72.1
click at [535, 281] on li "Alle lieve honden zijn honden met lange haren" at bounding box center [801, 273] width 723 height 20
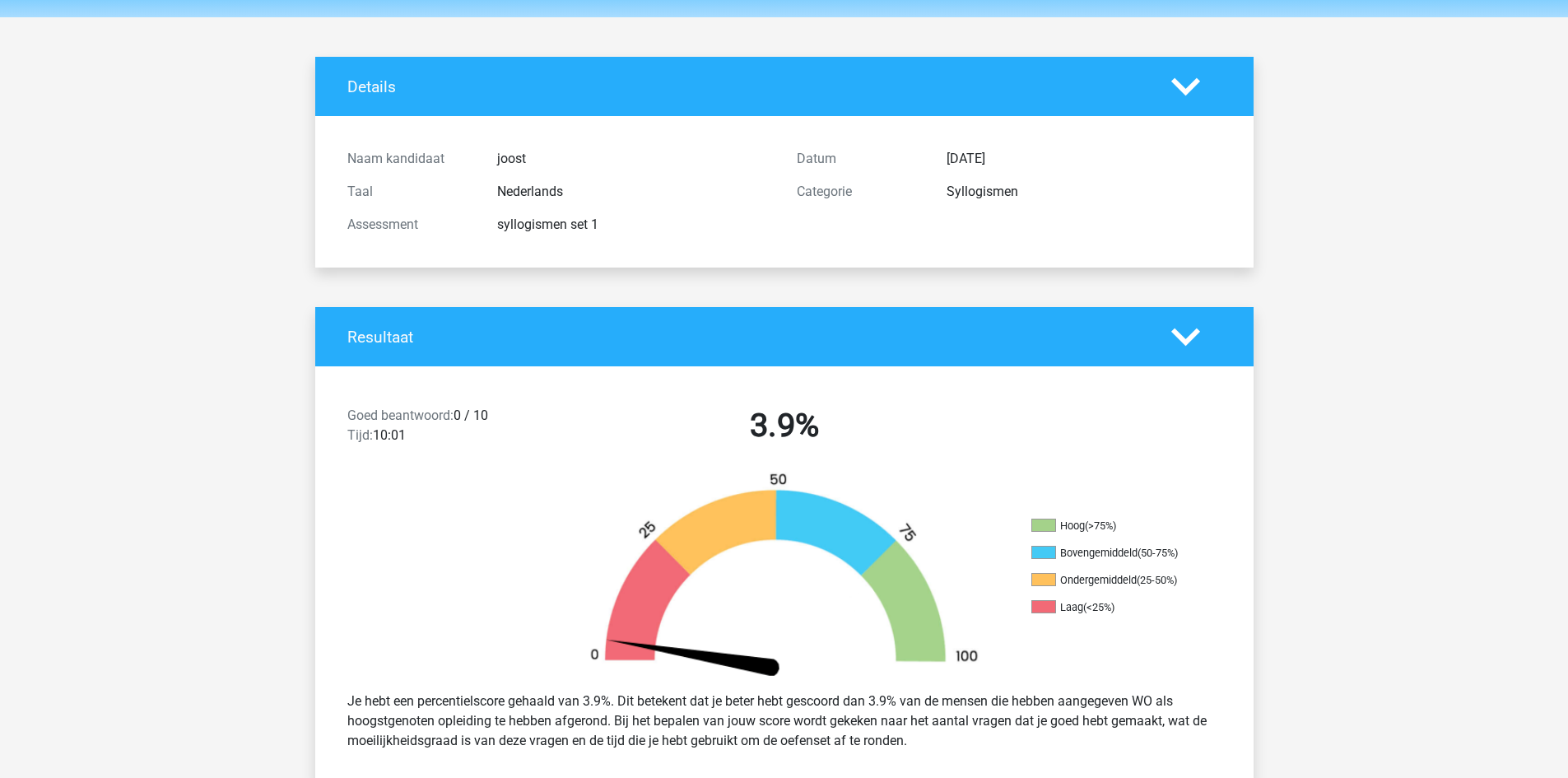
scroll to position [0, 0]
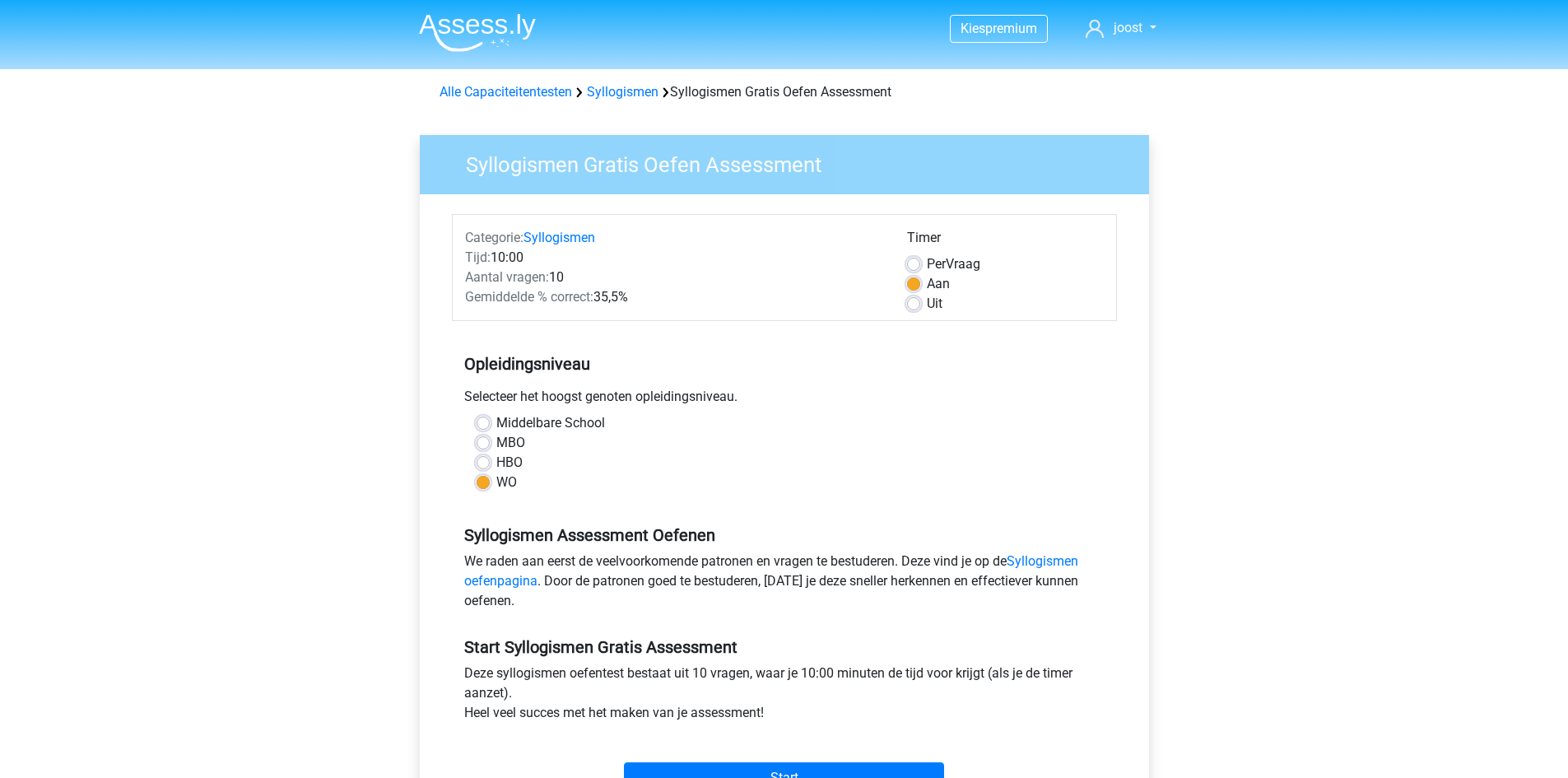
scroll to position [247, 0]
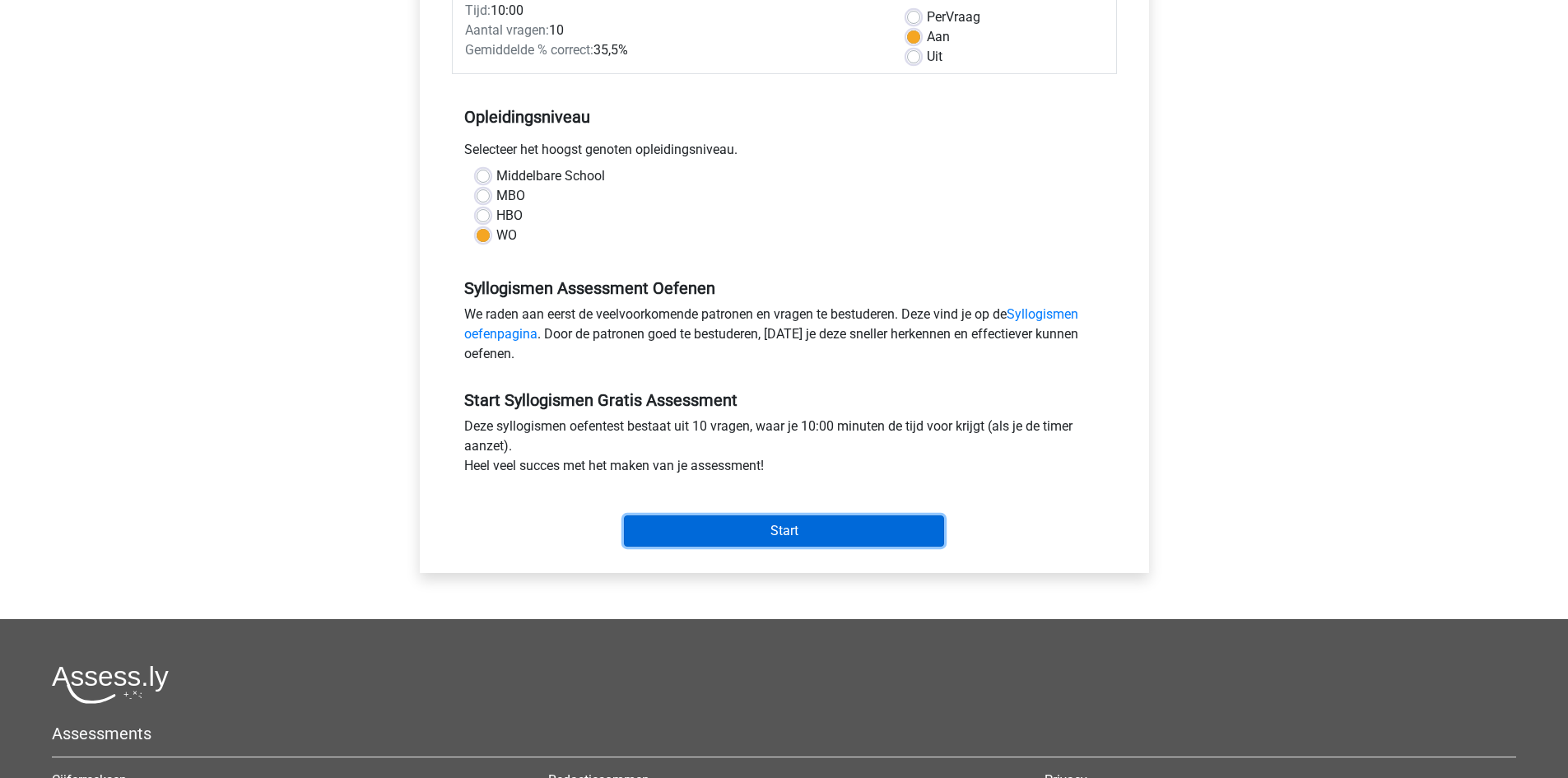
click at [782, 528] on input "Start" at bounding box center [784, 531] width 320 height 31
click at [869, 526] on input "Start" at bounding box center [784, 531] width 320 height 31
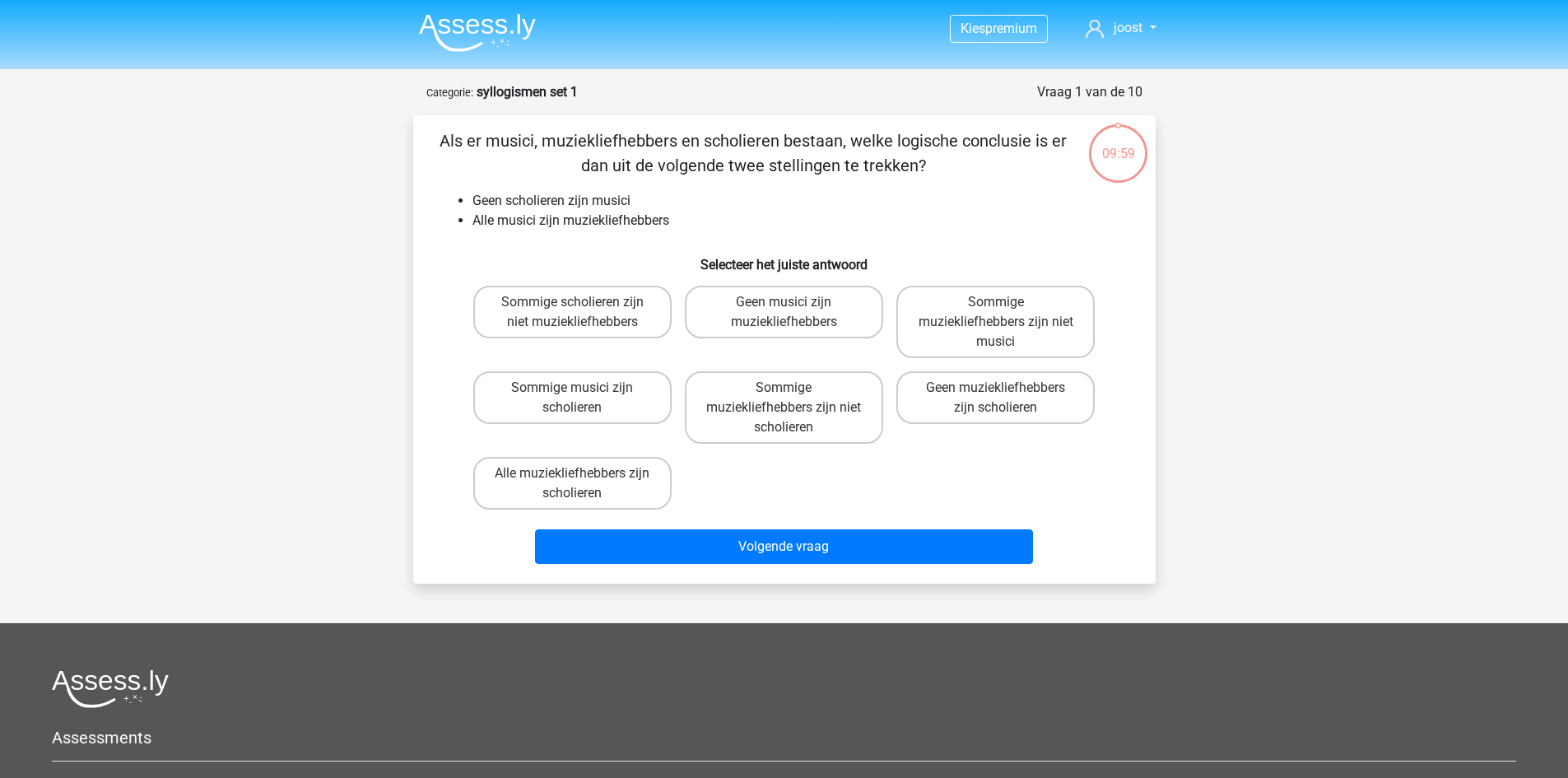
drag, startPoint x: 794, startPoint y: 406, endPoint x: 783, endPoint y: 522, distance: 116.5
click at [794, 408] on label "Sommige muziekliefhebbers zijn niet scholieren" at bounding box center [784, 407] width 198 height 72
click at [794, 398] on input "Sommige muziekliefhebbers zijn niet scholieren" at bounding box center [789, 394] width 11 height 11
radio input "true"
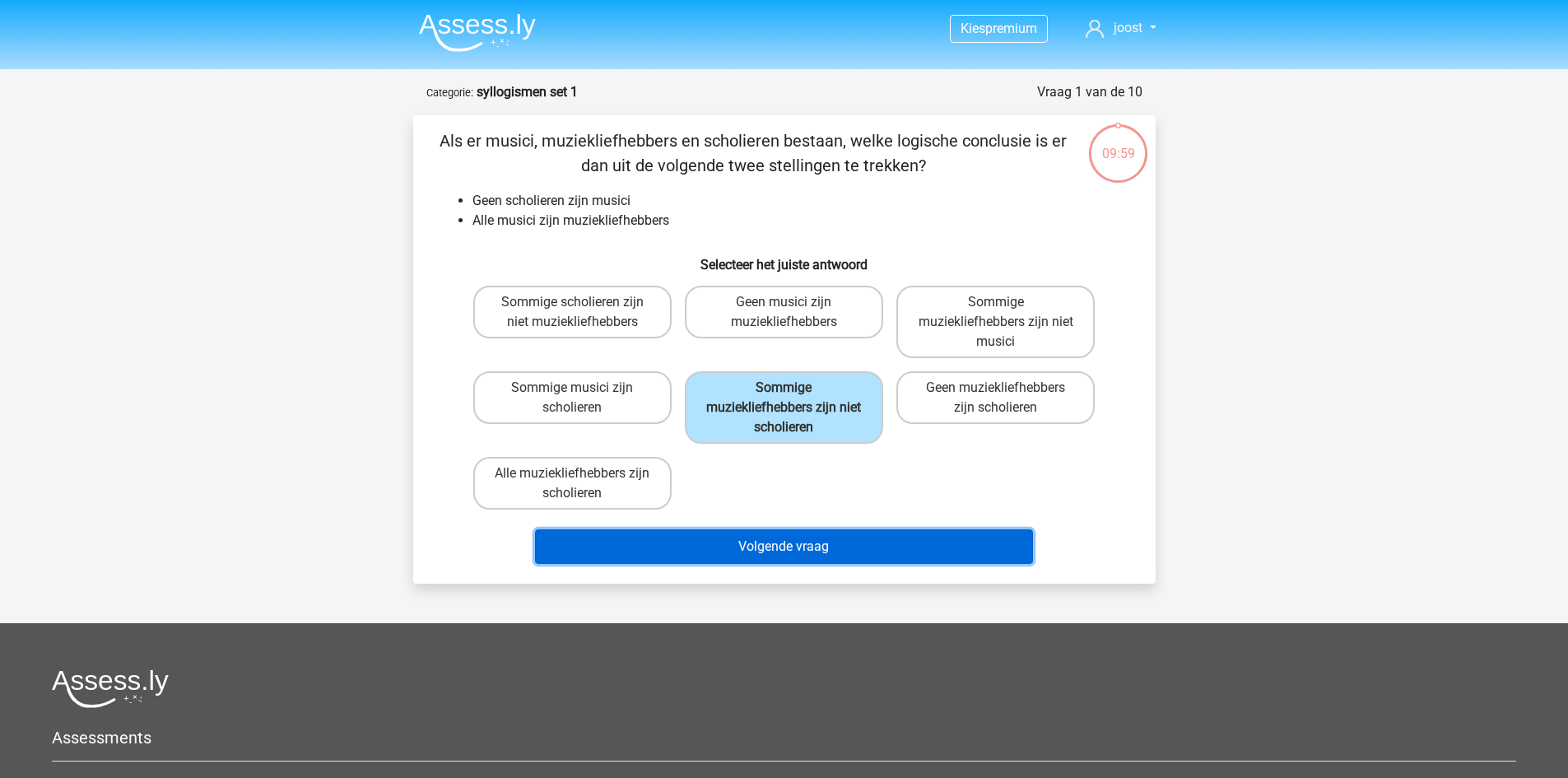
click at [782, 534] on button "Volgende vraag" at bounding box center [784, 547] width 498 height 35
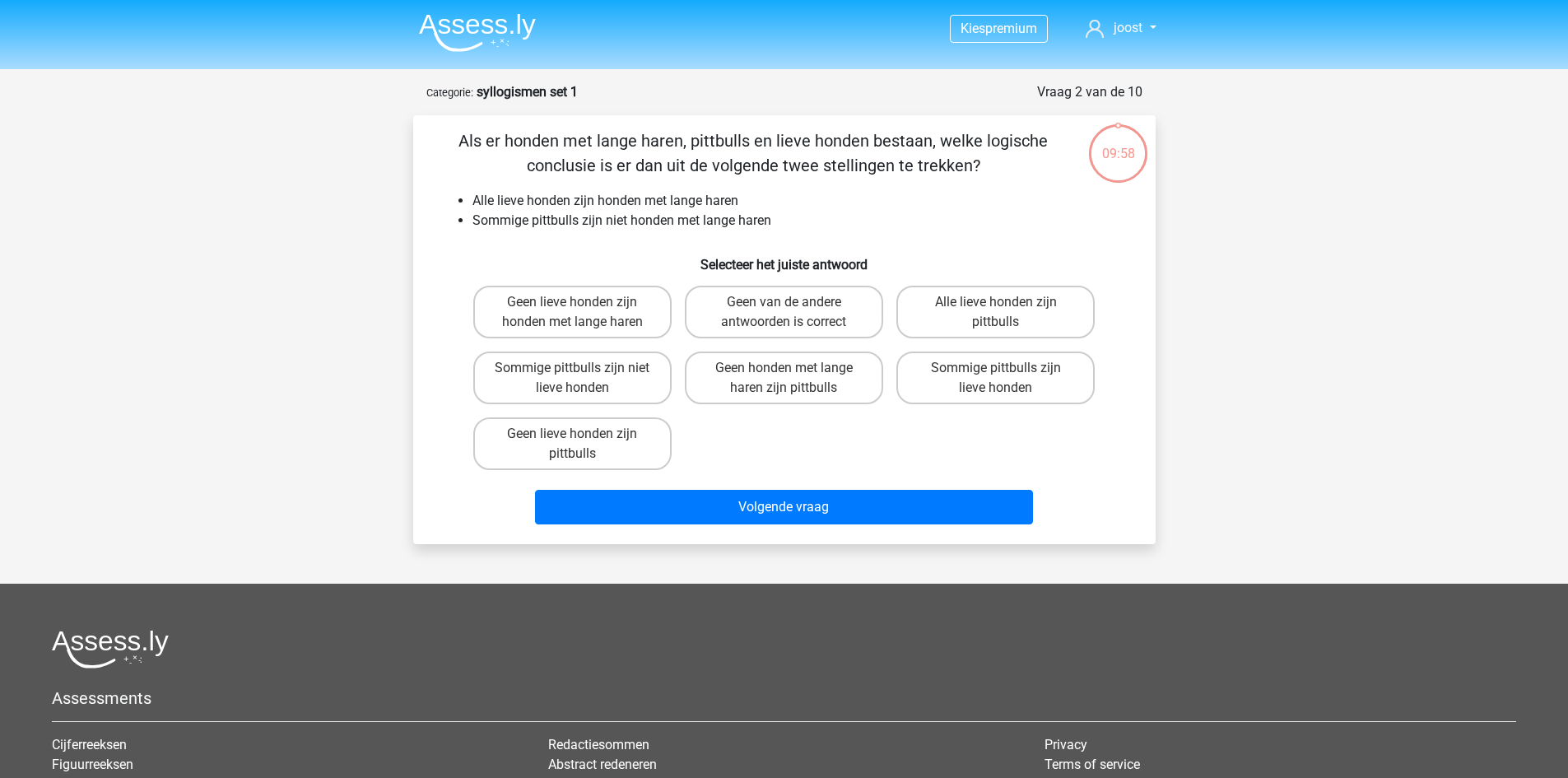
scroll to position [83, 0]
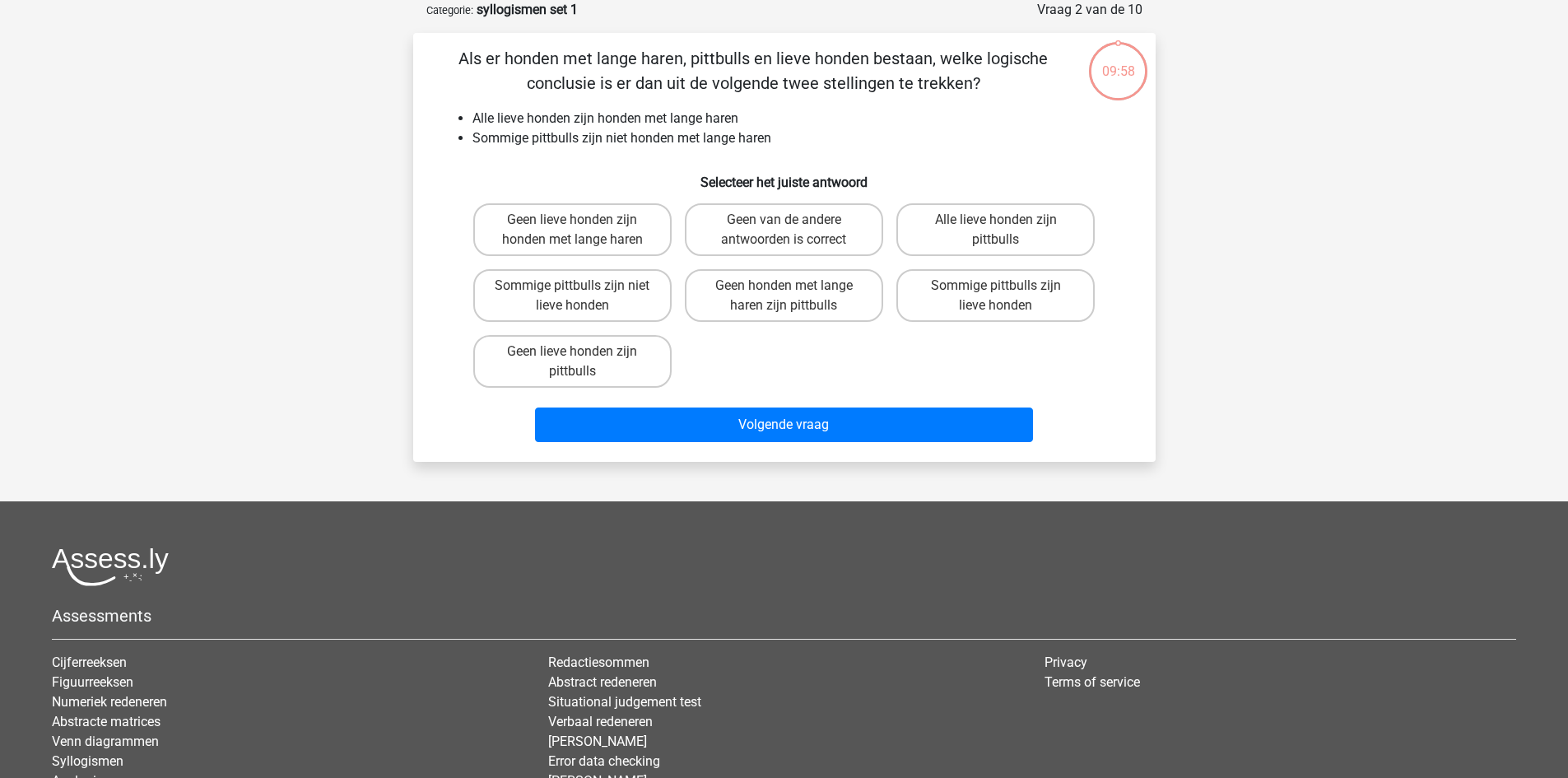
click at [815, 385] on div "Geen lieve honden zijn honden met lange haren Geen van de andere antwoorden is …" at bounding box center [784, 295] width 636 height 197
click at [799, 301] on label "Geen honden met lange haren zijn pittbulls" at bounding box center [784, 295] width 198 height 52
click at [795, 296] on input "Geen honden met lange haren zijn pittbulls" at bounding box center [789, 291] width 11 height 11
radio input "true"
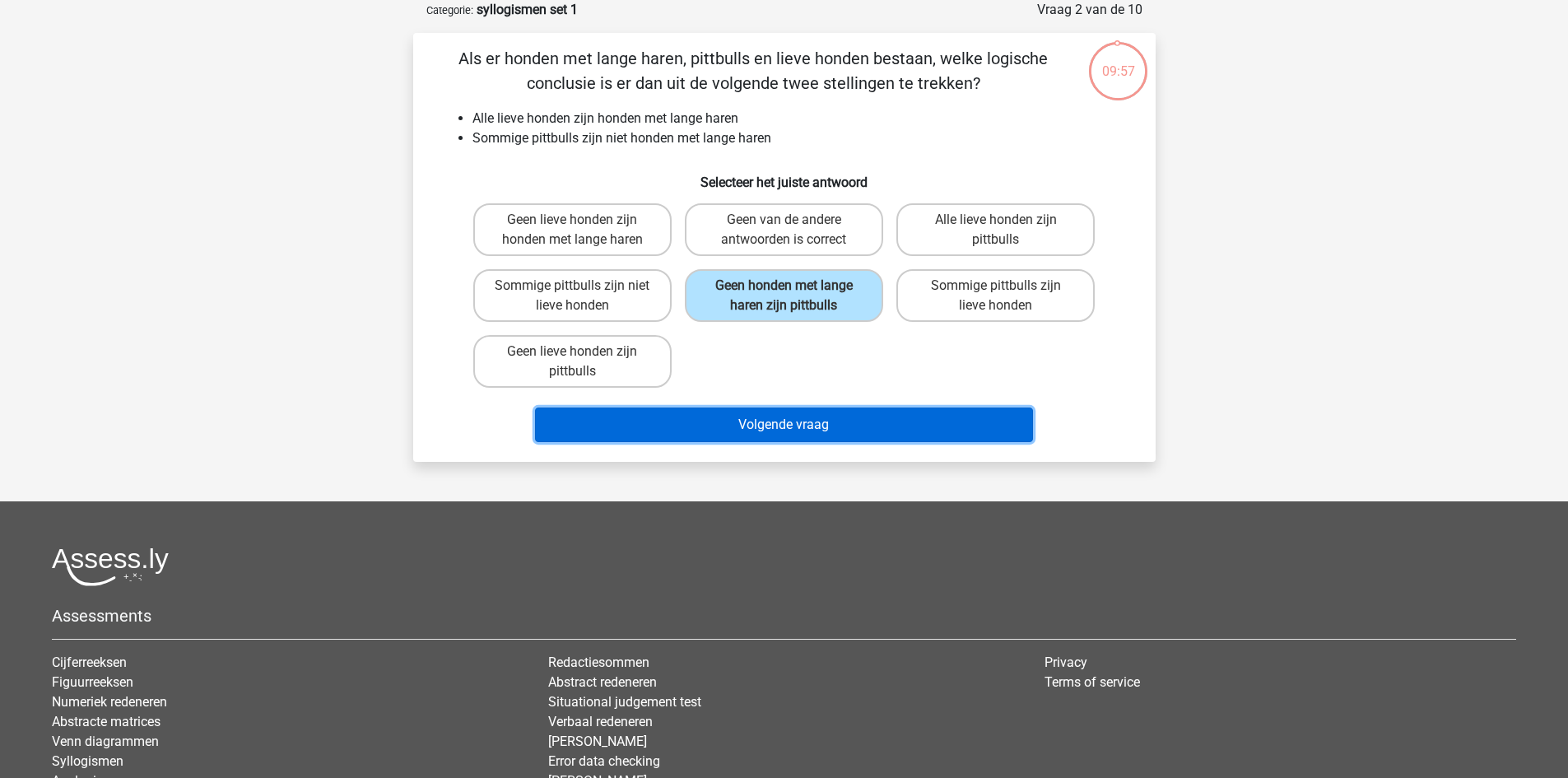
click at [790, 417] on button "Volgende vraag" at bounding box center [784, 425] width 498 height 35
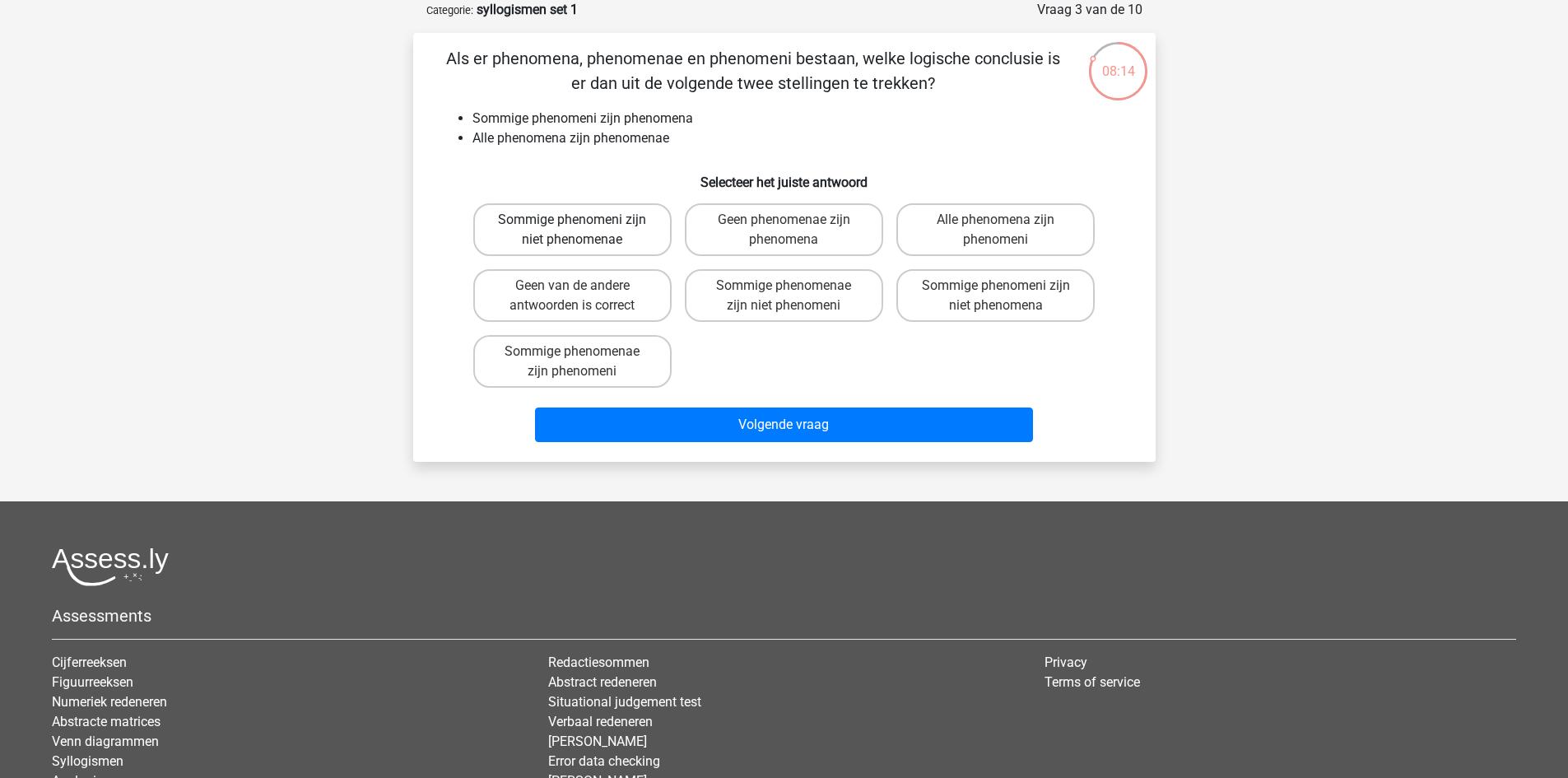
click at [589, 227] on label "Sommige phenomeni zijn niet phenomenae" at bounding box center [573, 229] width 198 height 52
click at [583, 227] on input "Sommige phenomeni zijn niet phenomenae" at bounding box center [578, 226] width 11 height 11
radio input "true"
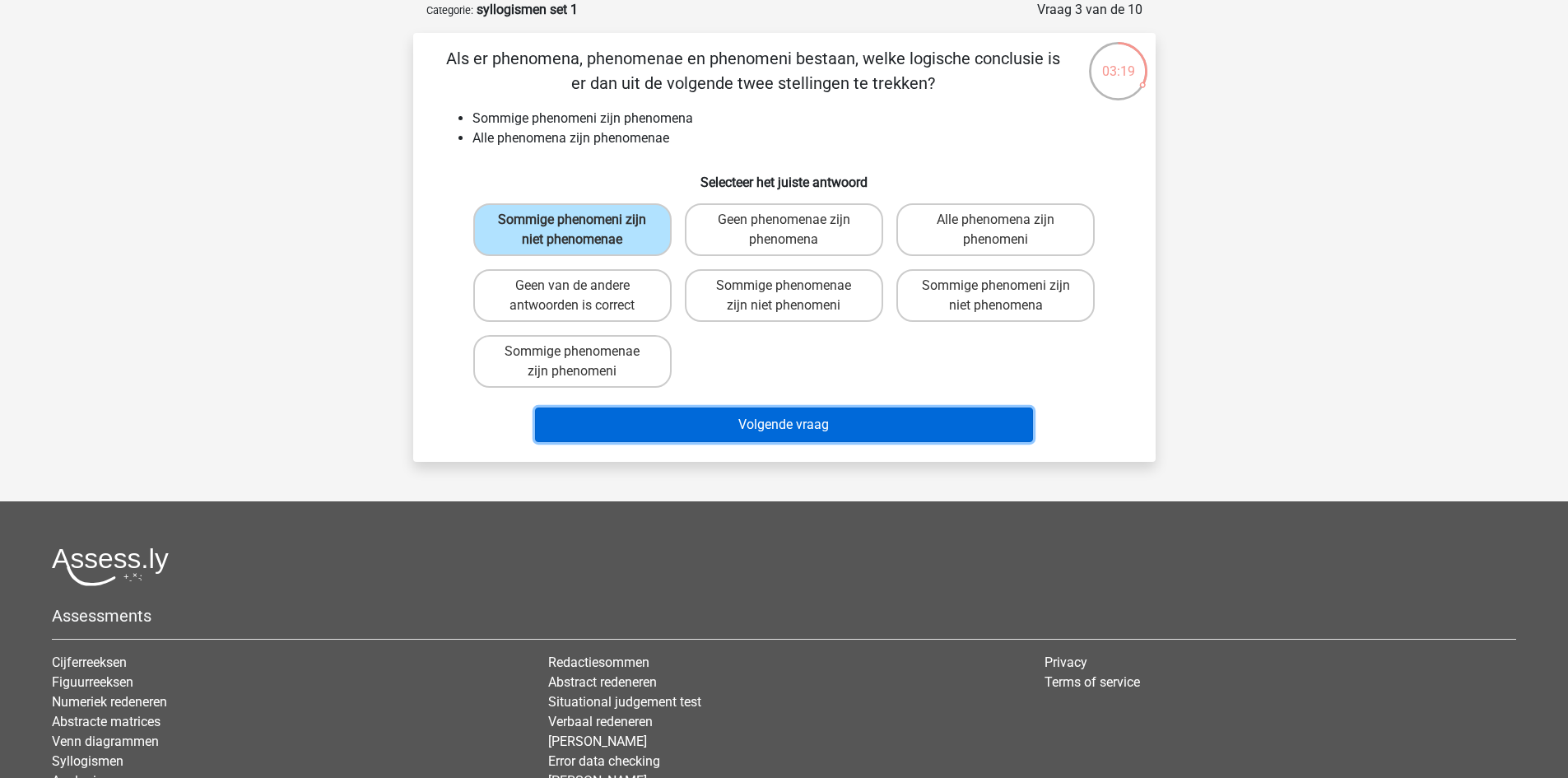
click at [750, 422] on button "Volgende vraag" at bounding box center [784, 425] width 498 height 35
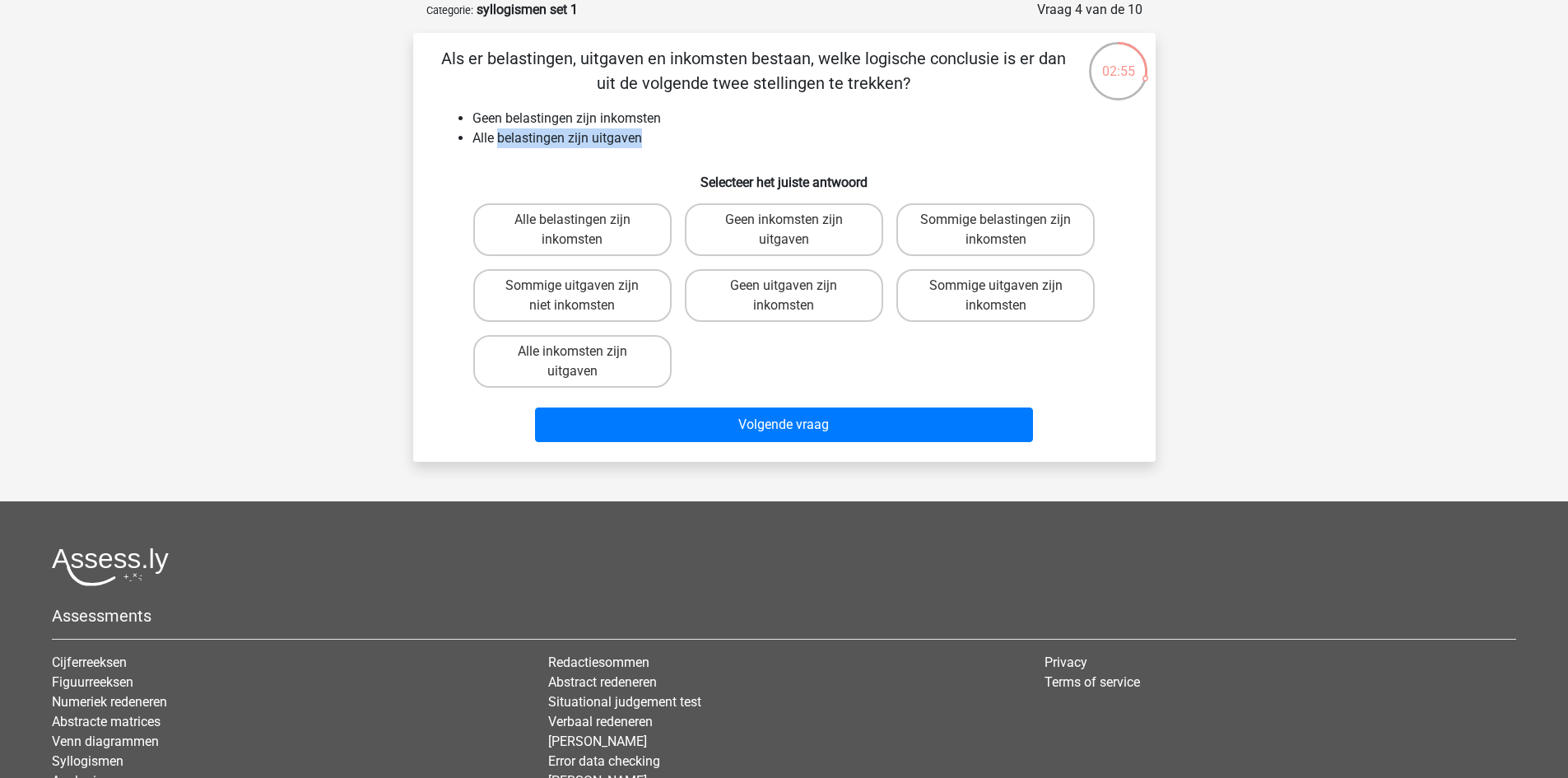
drag, startPoint x: 497, startPoint y: 137, endPoint x: 657, endPoint y: 135, distance: 160.0
click at [657, 135] on li "Alle belastingen zijn uitgaven" at bounding box center [801, 139] width 657 height 20
click at [1095, 132] on li "Alle belastingen zijn uitgaven" at bounding box center [801, 139] width 657 height 20
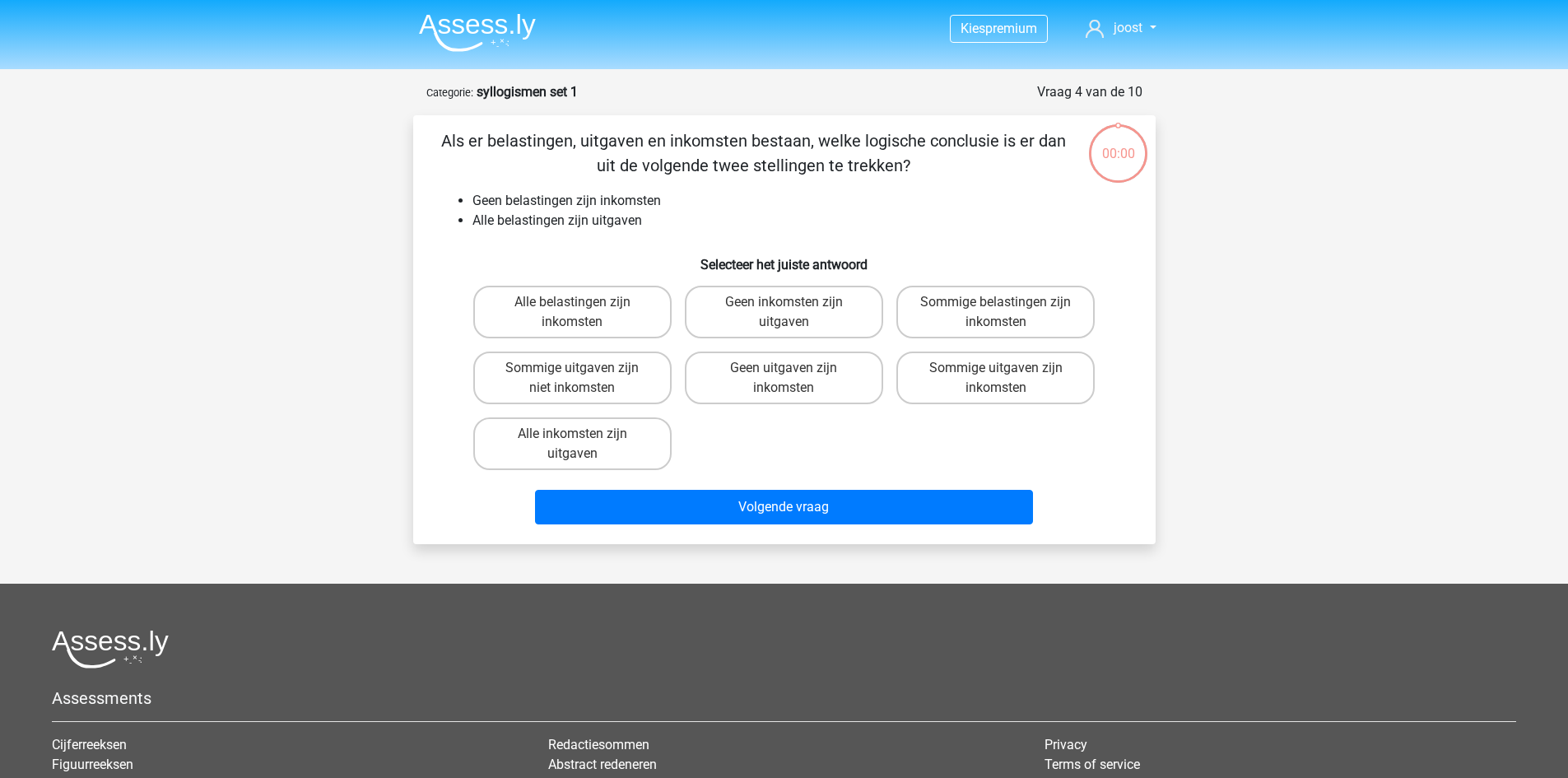
scroll to position [83, 0]
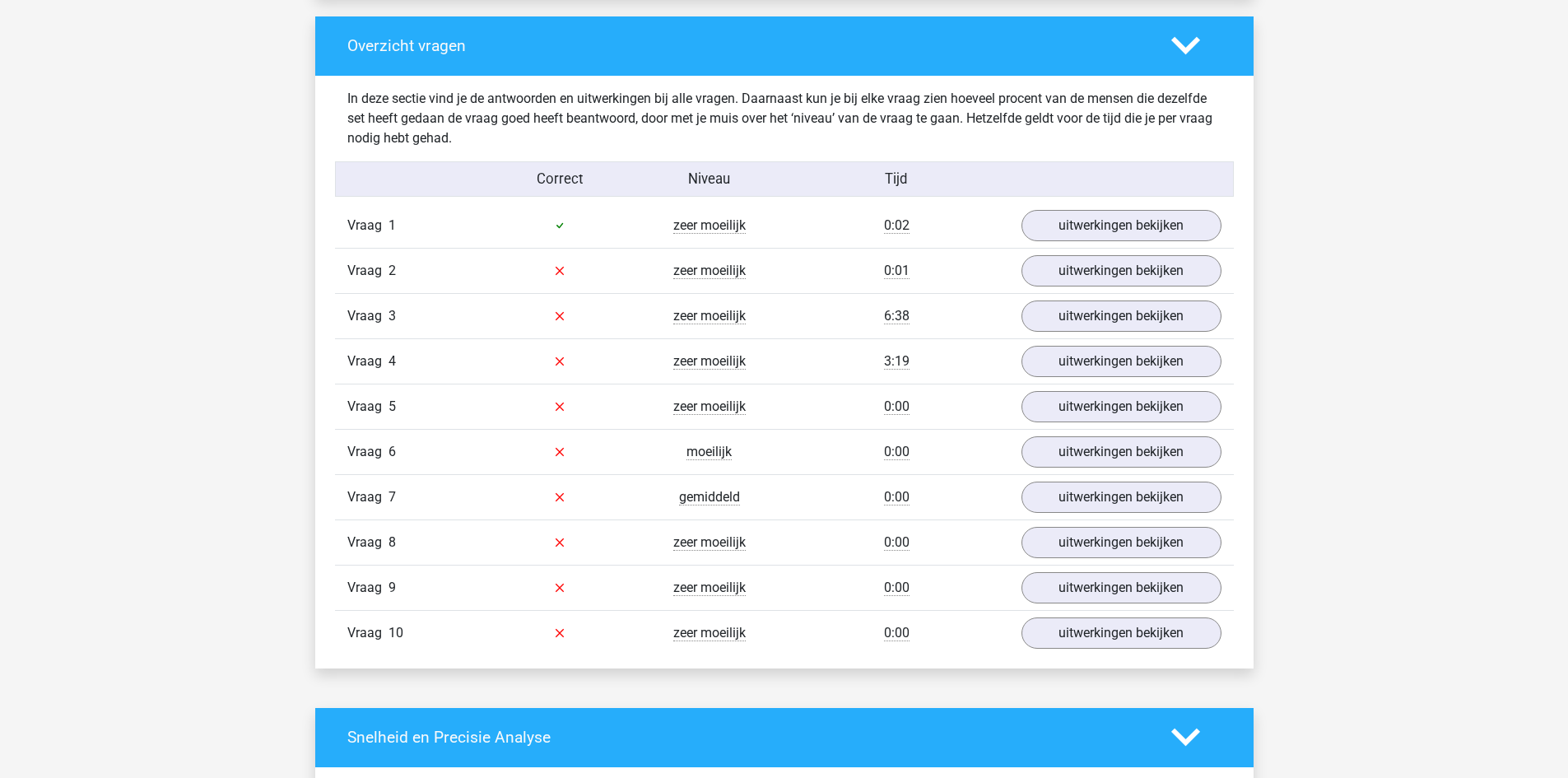
scroll to position [1317, 0]
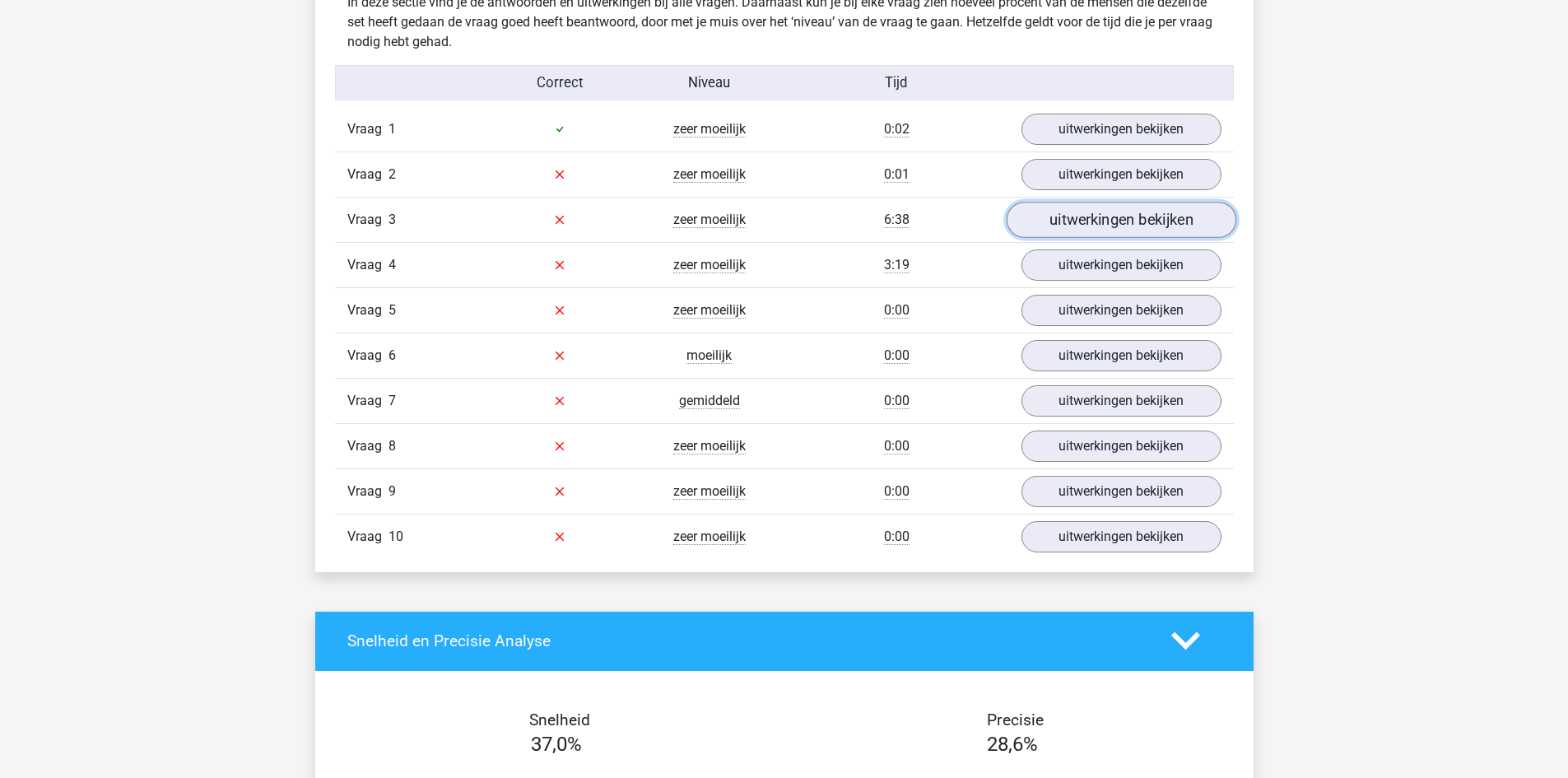
click at [1119, 219] on link "uitwerkingen bekijken" at bounding box center [1121, 219] width 229 height 36
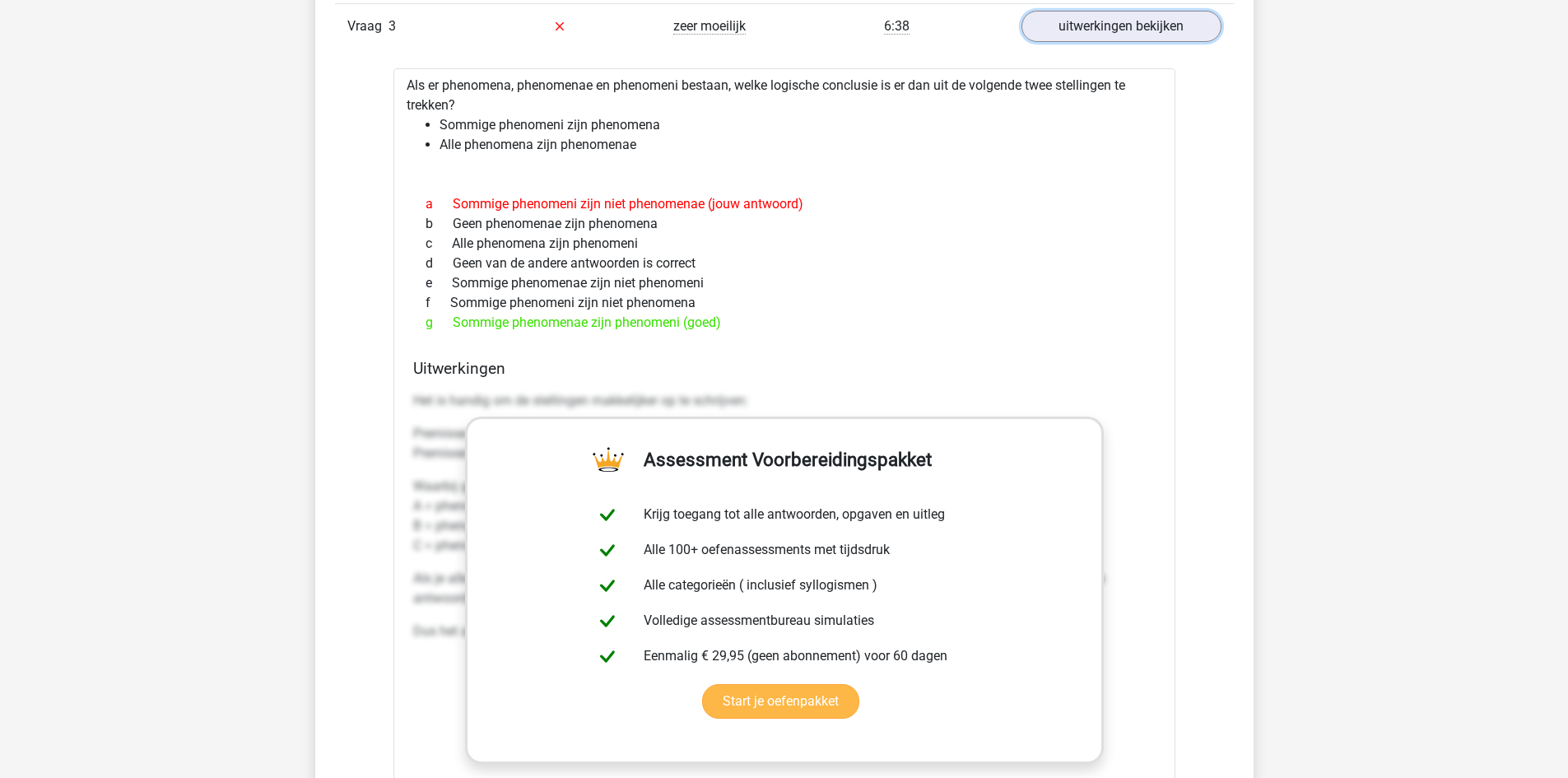
scroll to position [1482, 0]
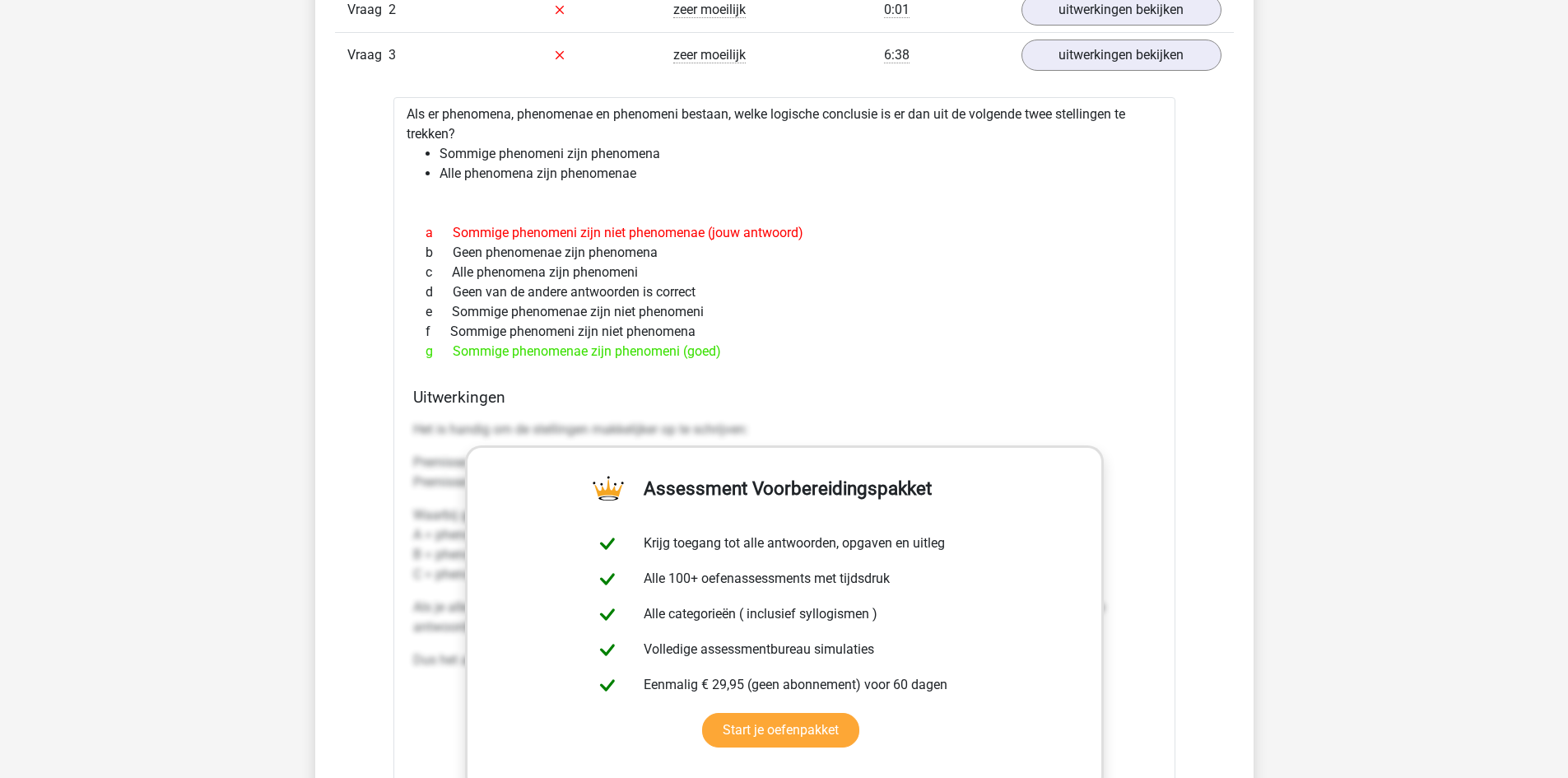
drag, startPoint x: 453, startPoint y: 349, endPoint x: 736, endPoint y: 360, distance: 283.2
click at [736, 360] on div "g Sommige phenomenae zijn phenomeni (goed)" at bounding box center [784, 351] width 742 height 20
click at [580, 349] on div "g Sommige phenomenae zijn phenomeni (goed)" at bounding box center [784, 351] width 742 height 20
drag, startPoint x: 587, startPoint y: 349, endPoint x: 578, endPoint y: 350, distance: 9.1
click at [578, 350] on div "g Sommige phenomenae zijn phenomeni (goed)" at bounding box center [784, 351] width 742 height 20
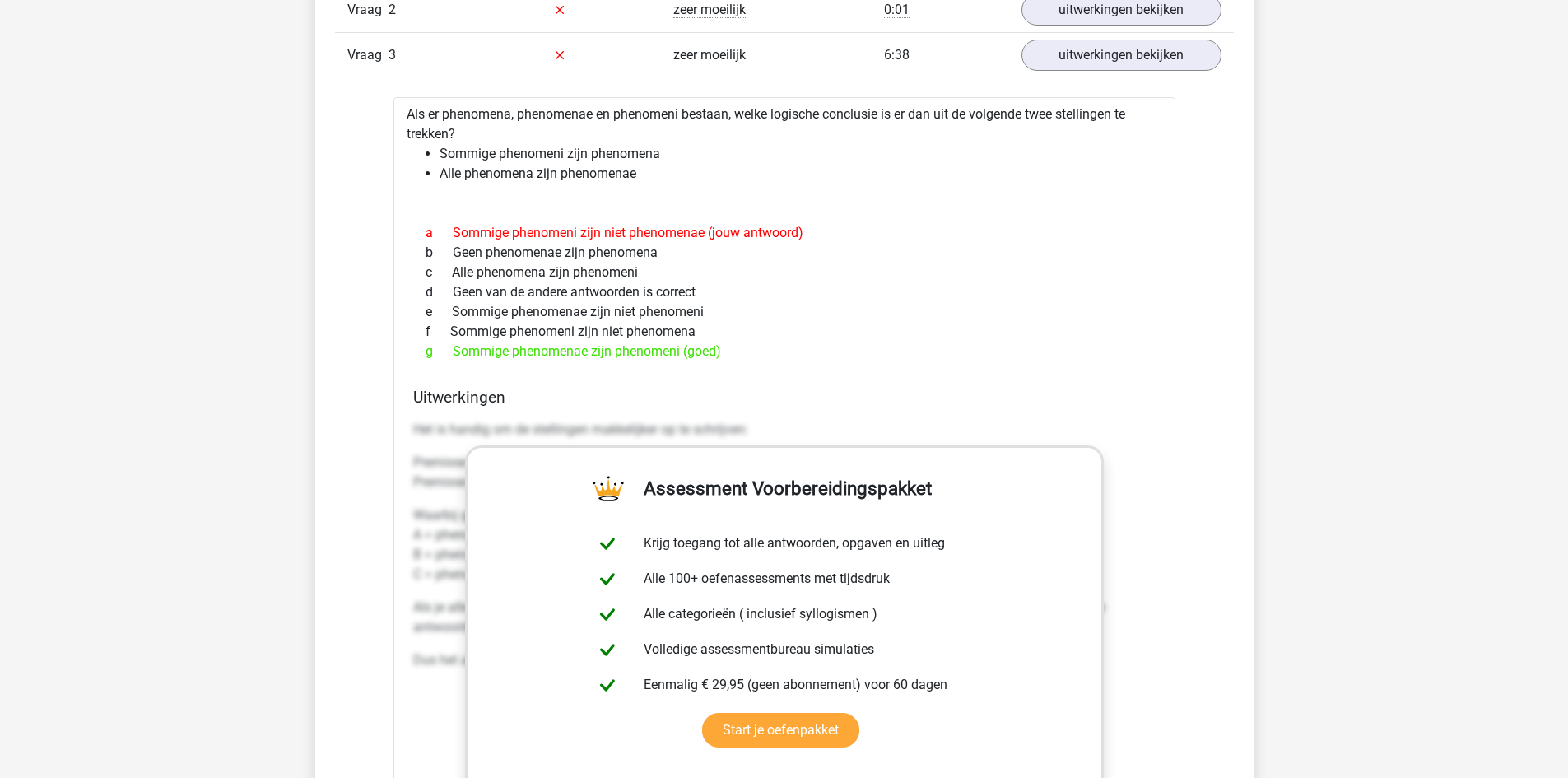
click at [629, 392] on h4 "Uitwerkingen" at bounding box center [784, 397] width 742 height 19
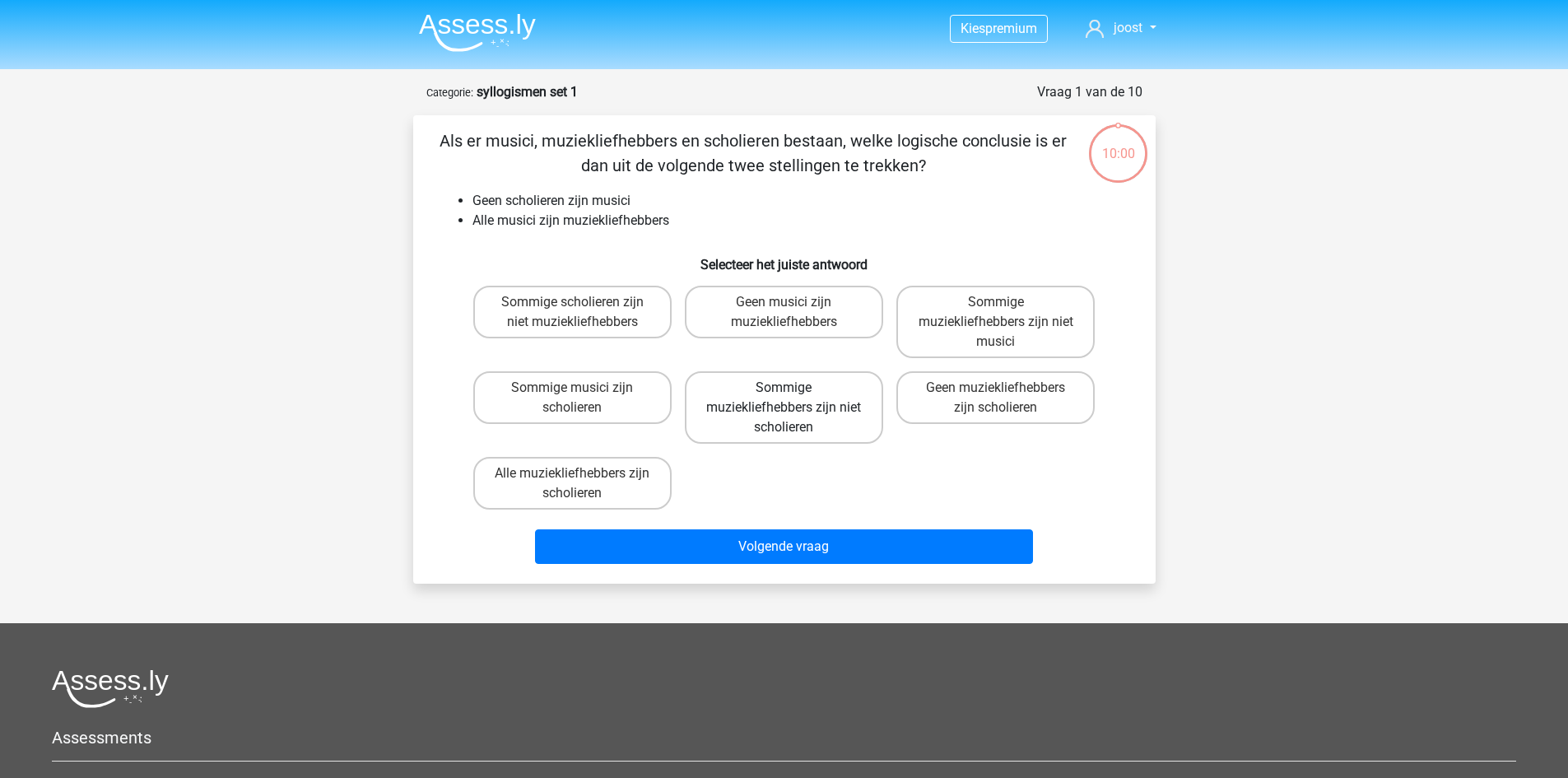
click at [788, 409] on label "Sommige muziekliefhebbers zijn niet scholieren" at bounding box center [784, 407] width 198 height 72
click at [788, 398] on input "Sommige muziekliefhebbers zijn niet scholieren" at bounding box center [789, 394] width 11 height 11
radio input "true"
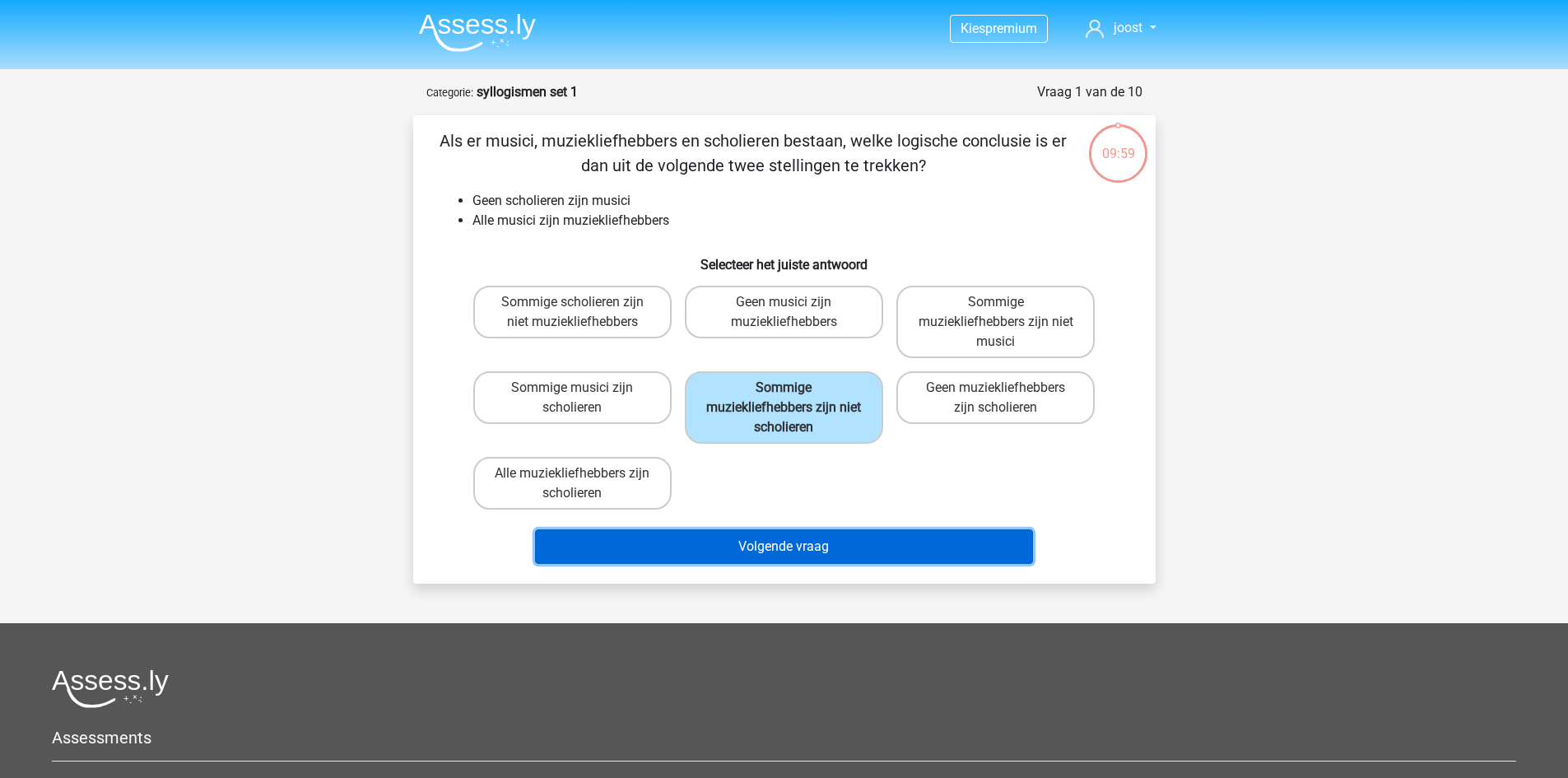
drag, startPoint x: 776, startPoint y: 541, endPoint x: 783, endPoint y: 489, distance: 52.5
click at [776, 540] on button "Volgende vraag" at bounding box center [784, 547] width 498 height 35
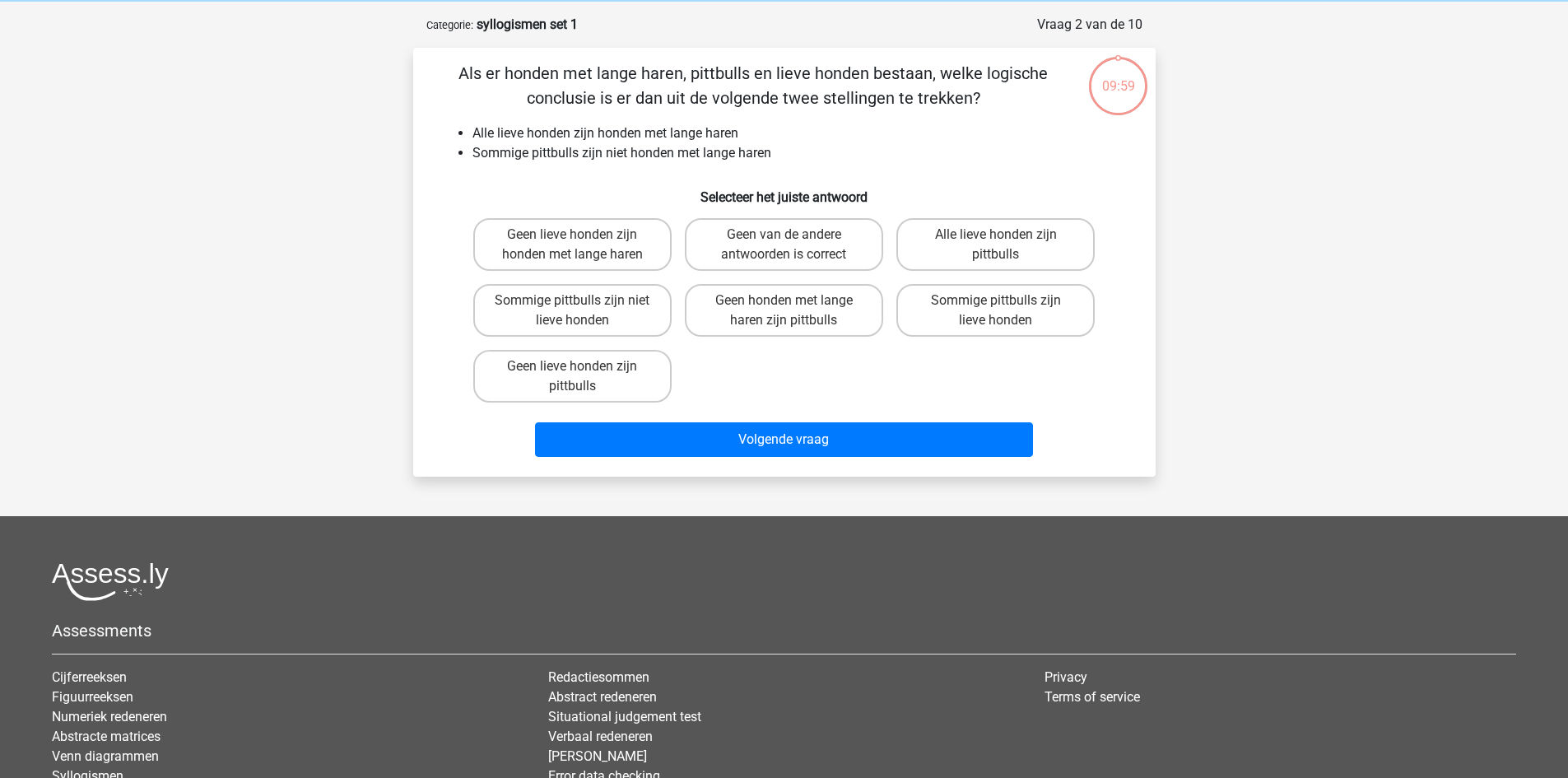
scroll to position [83, 0]
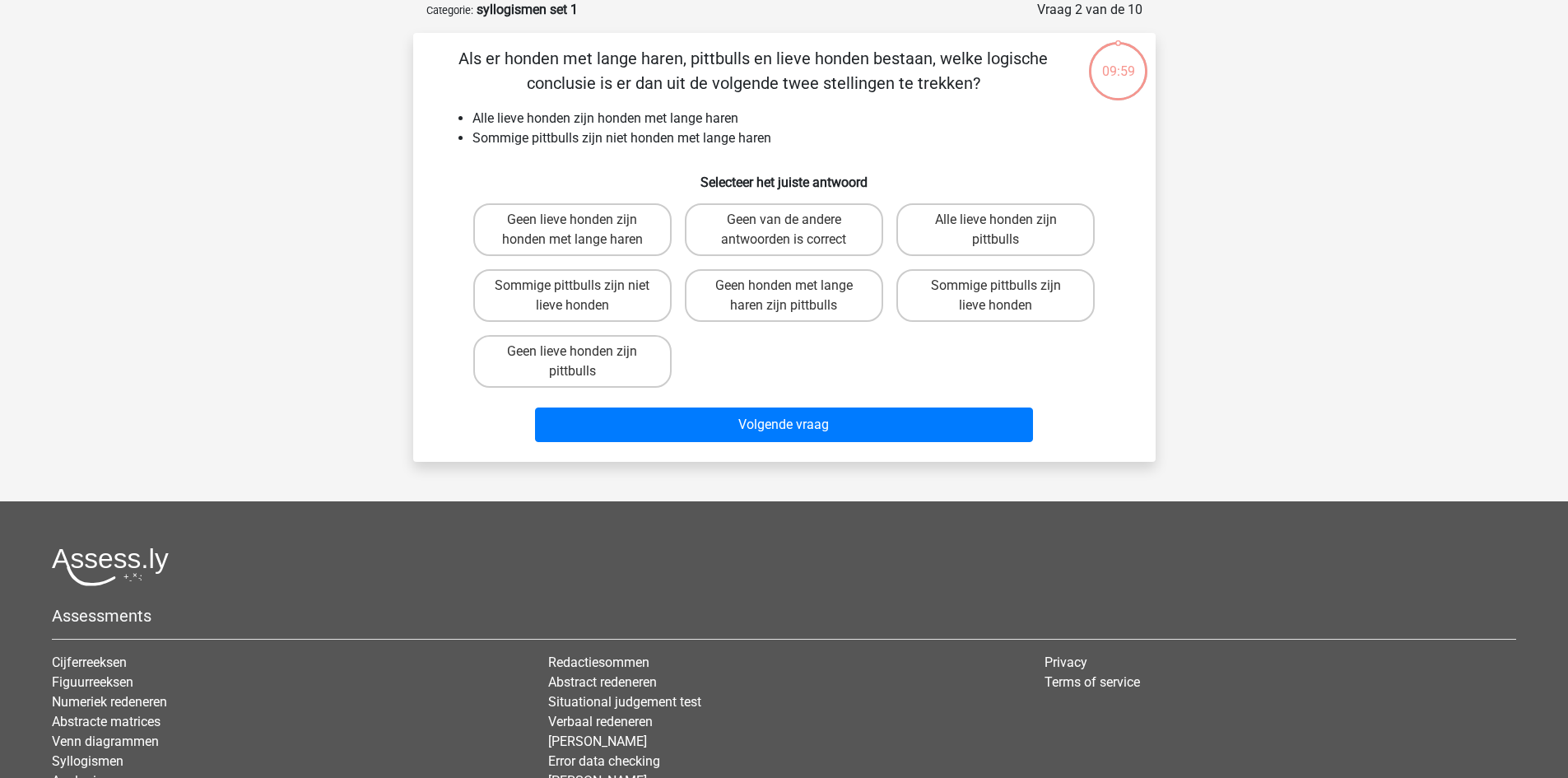
click at [788, 397] on div "Volgende vraag" at bounding box center [784, 421] width 690 height 54
click at [779, 315] on label "Geen honden met lange haren zijn pittbulls" at bounding box center [784, 295] width 198 height 52
click at [784, 296] on input "Geen honden met lange haren zijn pittbulls" at bounding box center [789, 291] width 11 height 11
radio input "true"
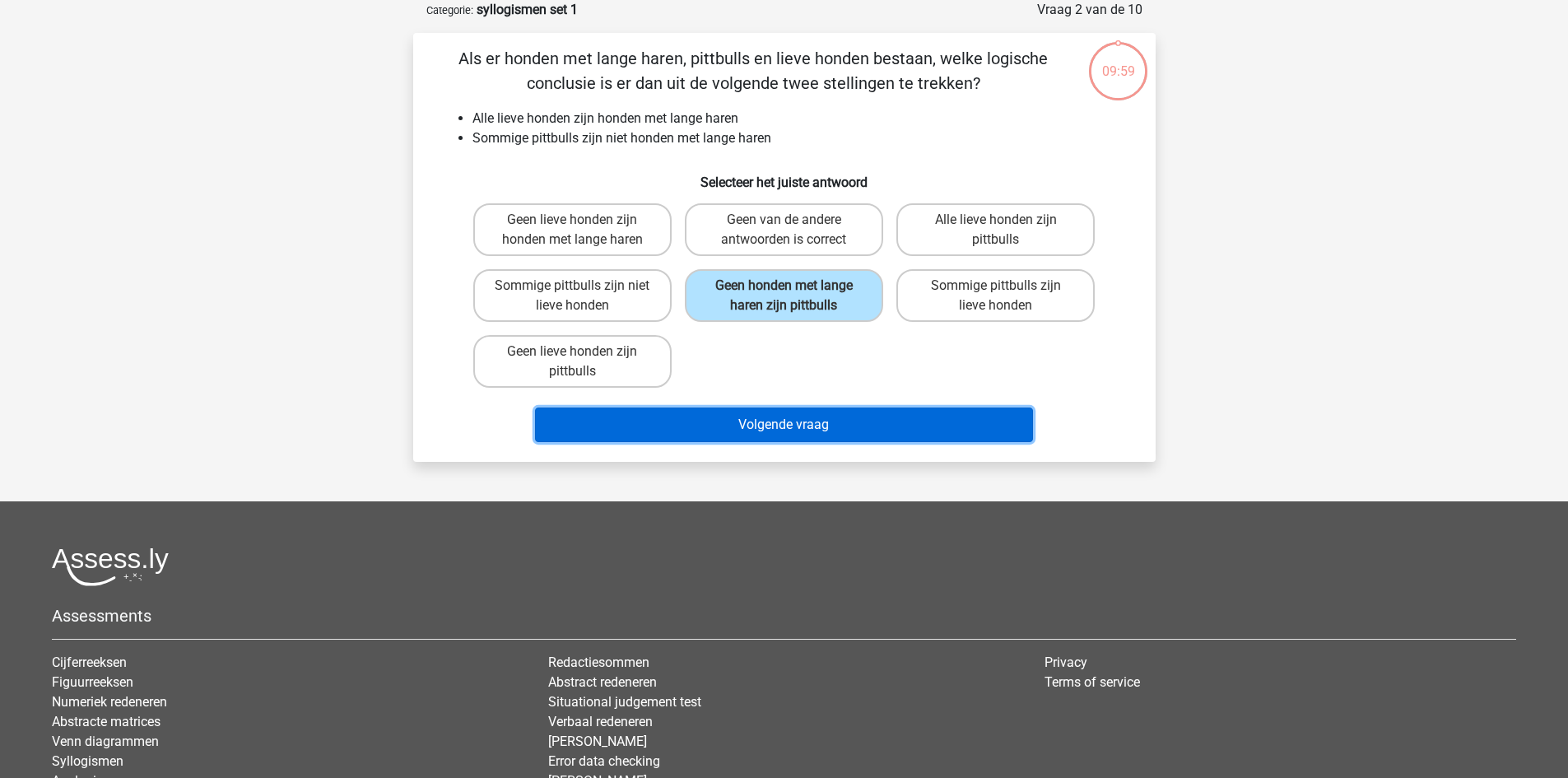
drag, startPoint x: 762, startPoint y: 439, endPoint x: 762, endPoint y: 428, distance: 11.0
click at [762, 437] on button "Volgende vraag" at bounding box center [784, 425] width 498 height 35
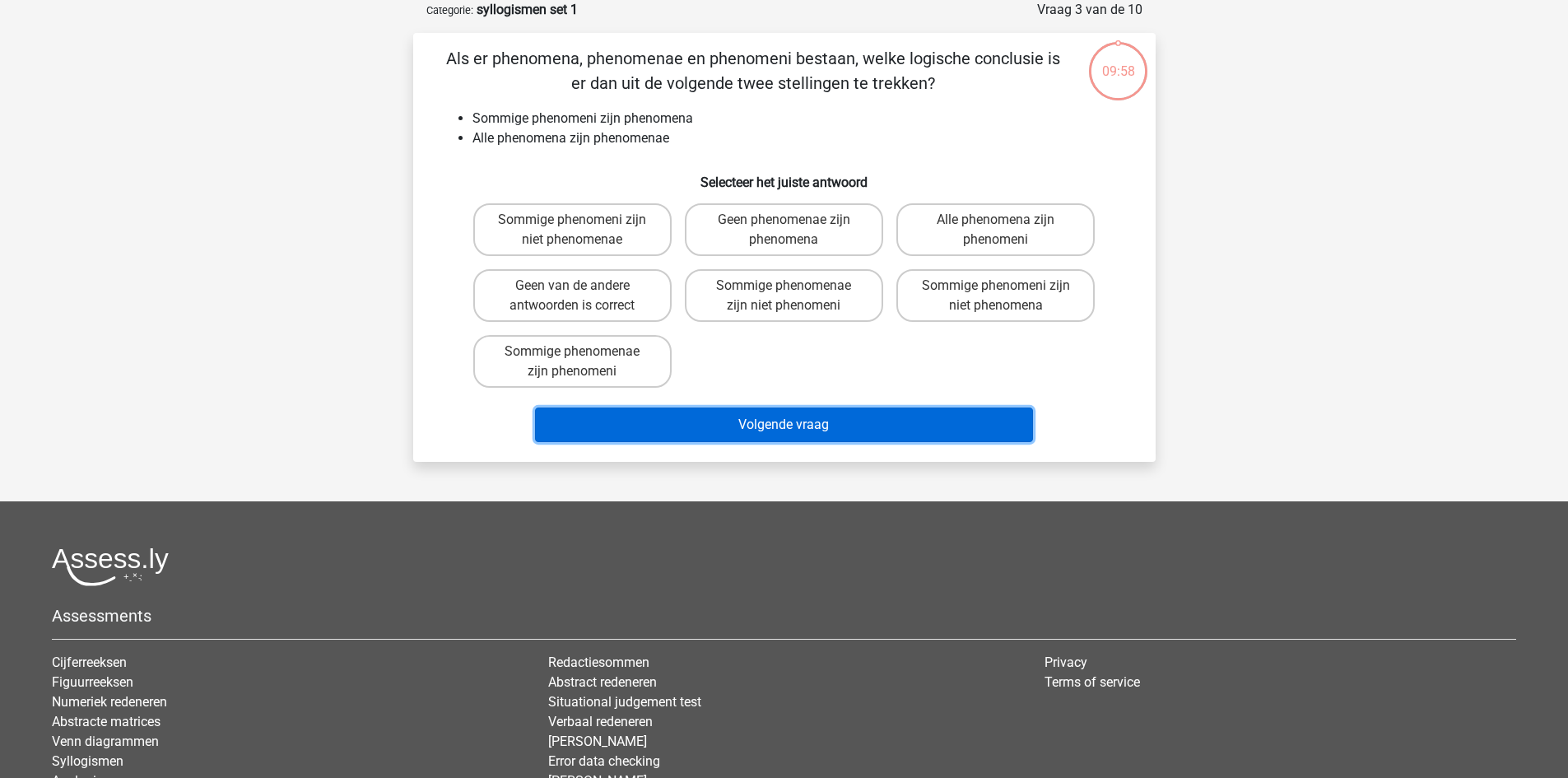
click at [740, 407] on button "Volgende vraag" at bounding box center [784, 425] width 498 height 35
drag, startPoint x: 740, startPoint y: 417, endPoint x: 744, endPoint y: 335, distance: 82.1
click at [740, 414] on button "Volgende vraag" at bounding box center [784, 425] width 498 height 35
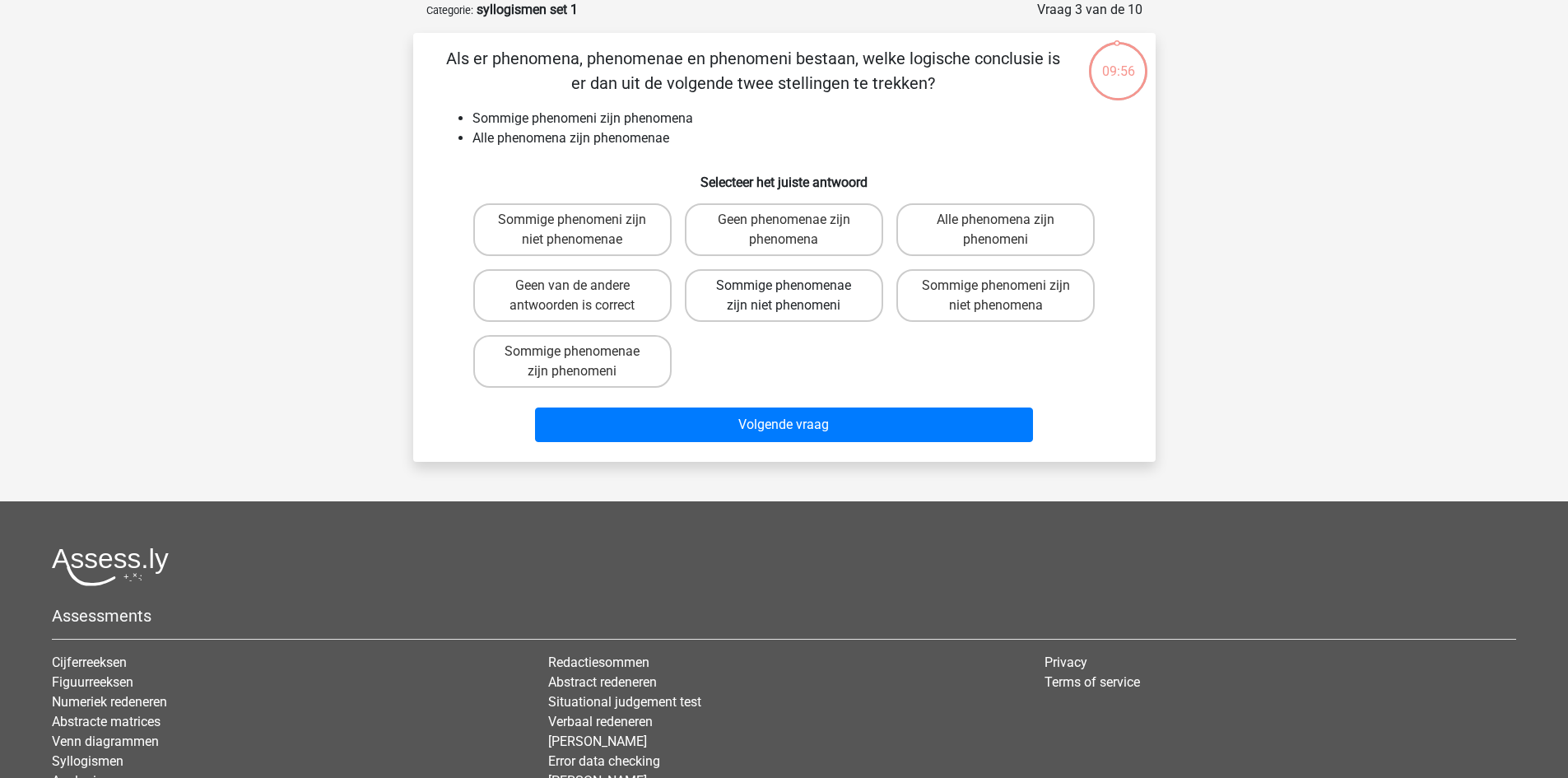
click at [768, 276] on label "Sommige phenomenae zijn niet phenomeni" at bounding box center [784, 295] width 198 height 52
click at [784, 285] on input "Sommige phenomenae zijn niet phenomeni" at bounding box center [789, 291] width 11 height 11
radio input "true"
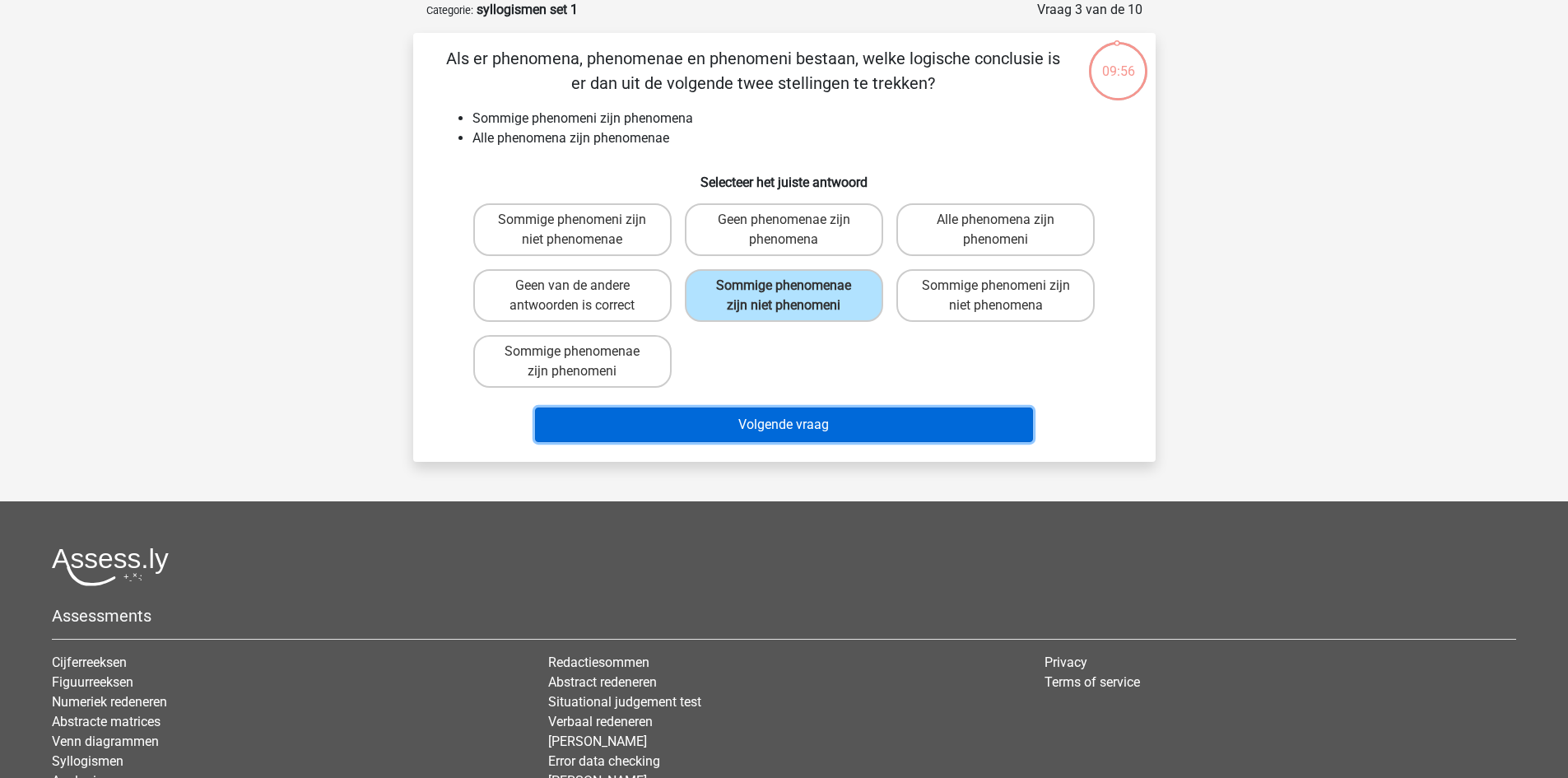
drag, startPoint x: 768, startPoint y: 420, endPoint x: 768, endPoint y: 383, distance: 37.0
click at [768, 419] on button "Volgende vraag" at bounding box center [784, 425] width 498 height 35
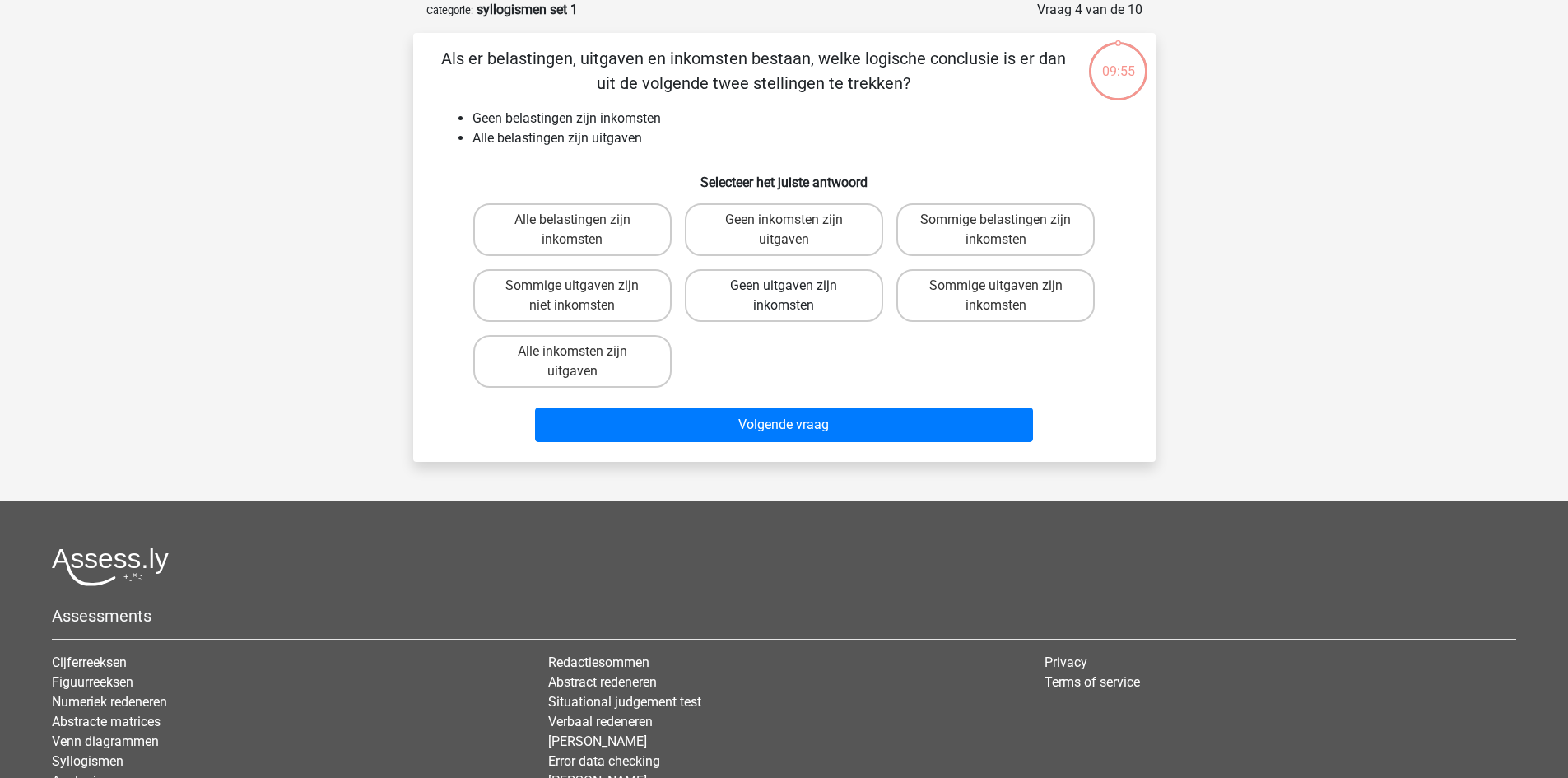
click at [771, 300] on label "Geen uitgaven zijn inkomsten" at bounding box center [784, 295] width 198 height 52
click at [784, 296] on input "Geen uitgaven zijn inkomsten" at bounding box center [789, 291] width 11 height 11
radio input "true"
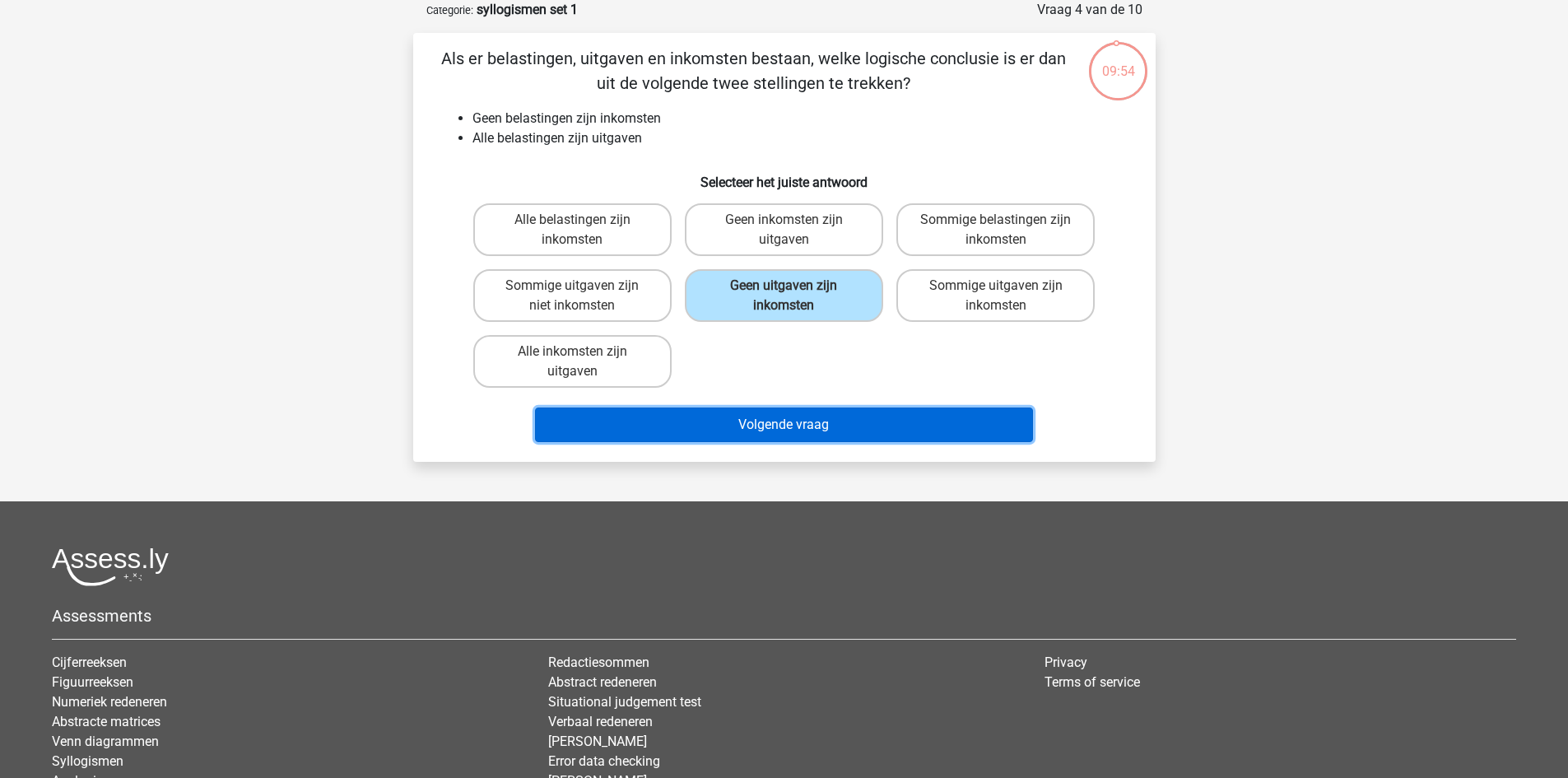
click at [761, 423] on button "Volgende vraag" at bounding box center [784, 425] width 498 height 35
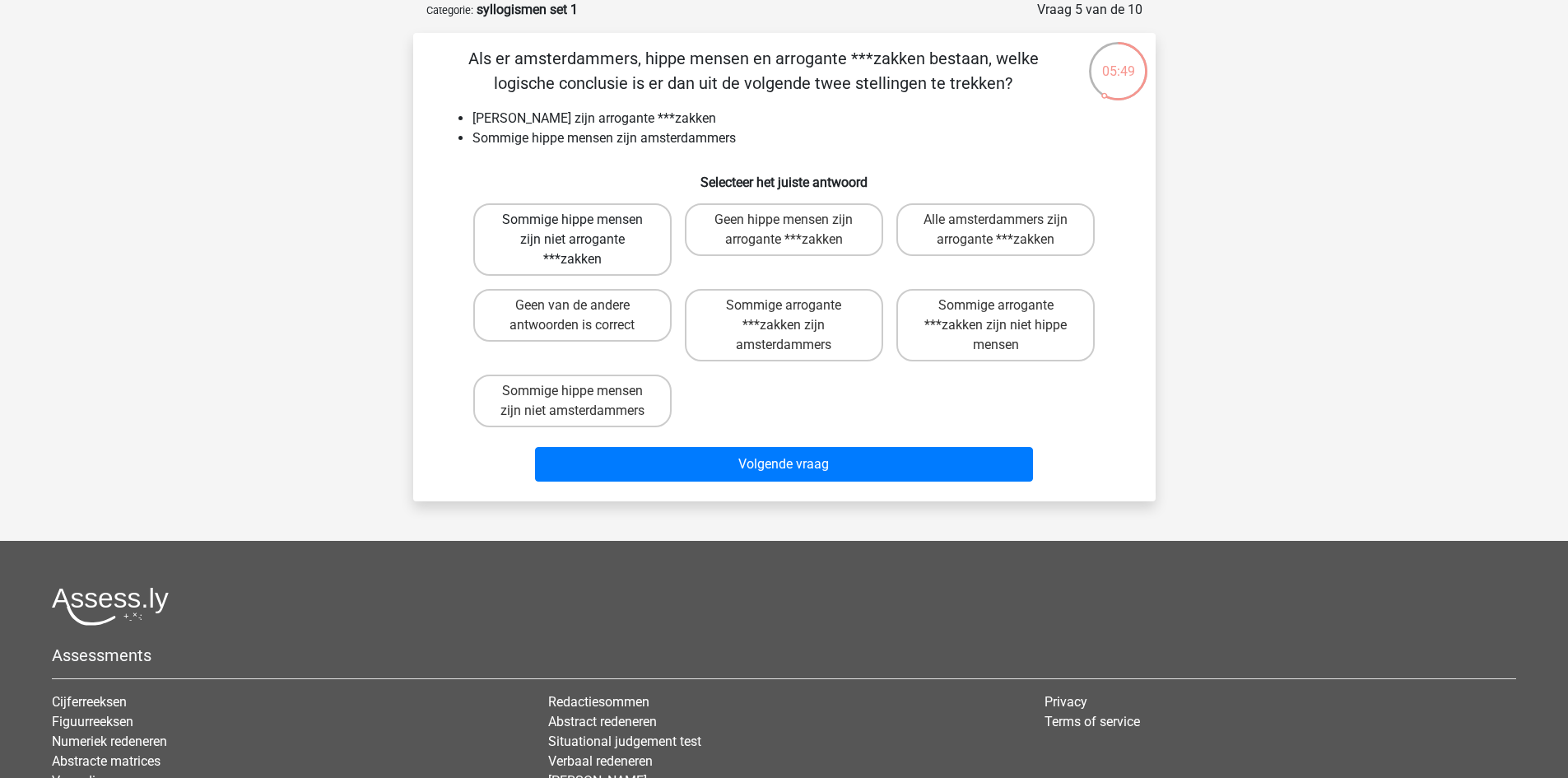
click at [623, 235] on label "Sommige hippe mensen zijn niet arrogante ***zakken" at bounding box center [573, 239] width 198 height 72
click at [583, 230] on input "Sommige hippe mensen zijn niet arrogante ***zakken" at bounding box center [578, 226] width 11 height 11
radio input "true"
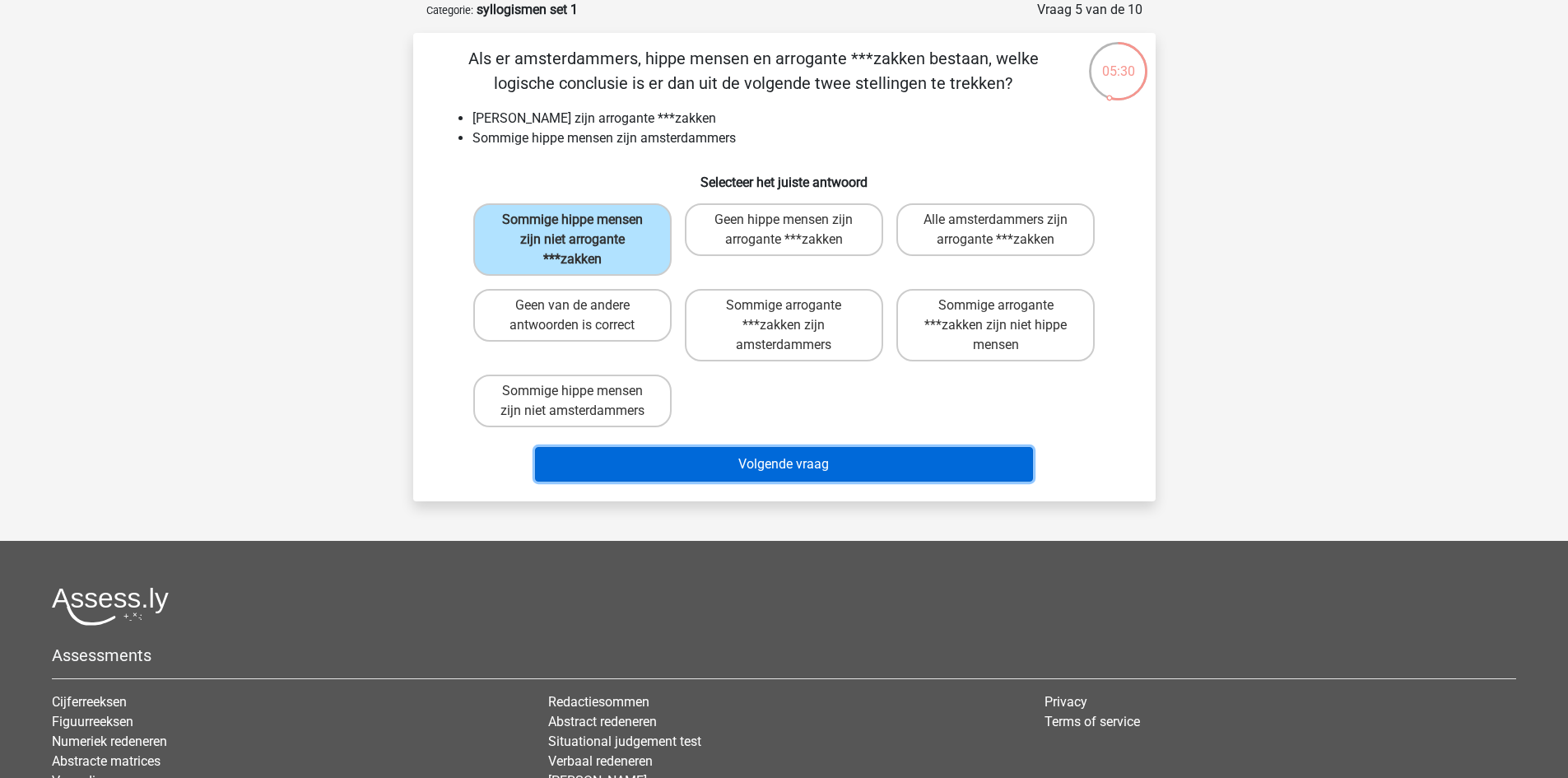
click at [766, 469] on button "Volgende vraag" at bounding box center [784, 464] width 498 height 35
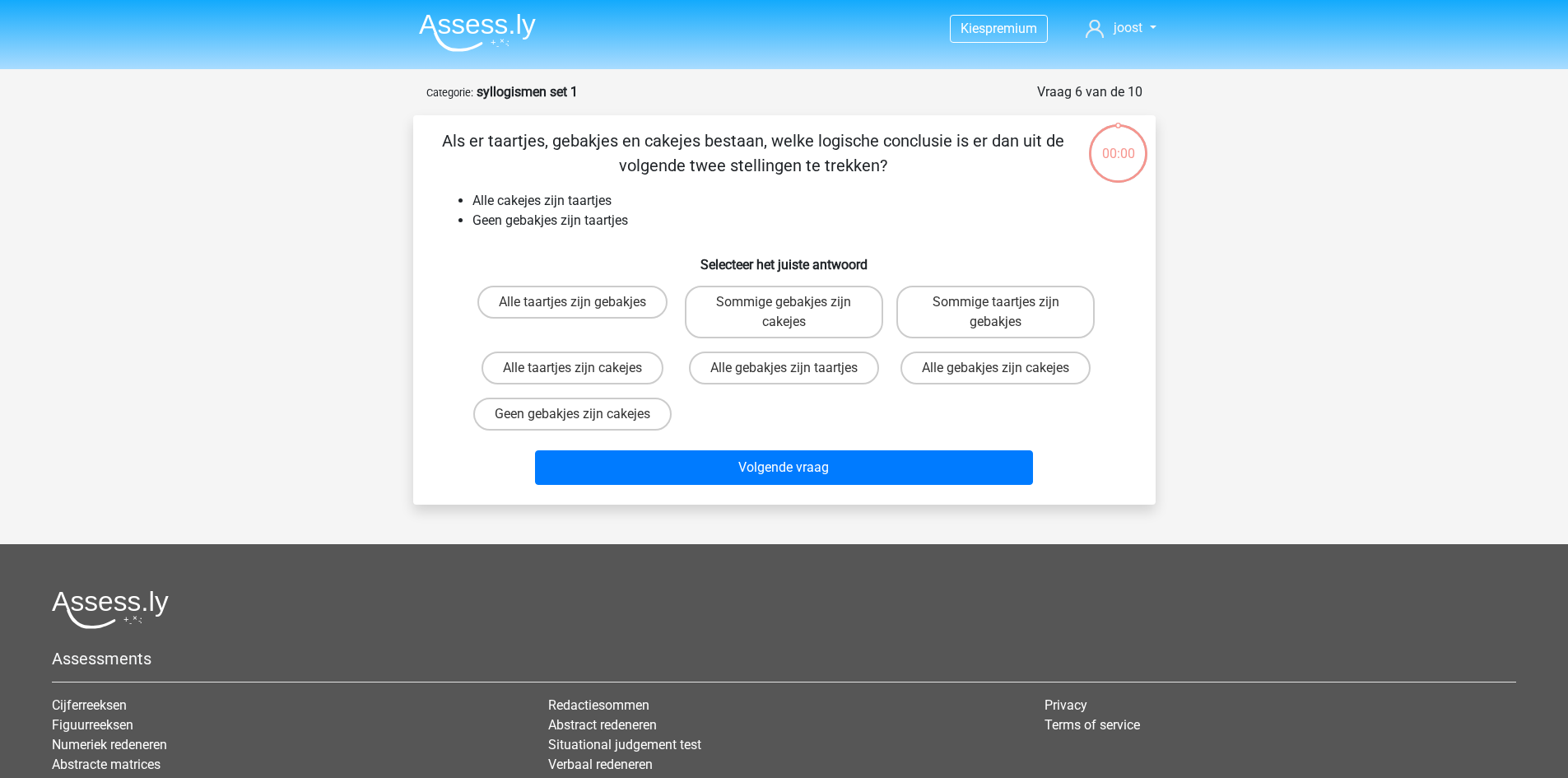
scroll to position [83, 0]
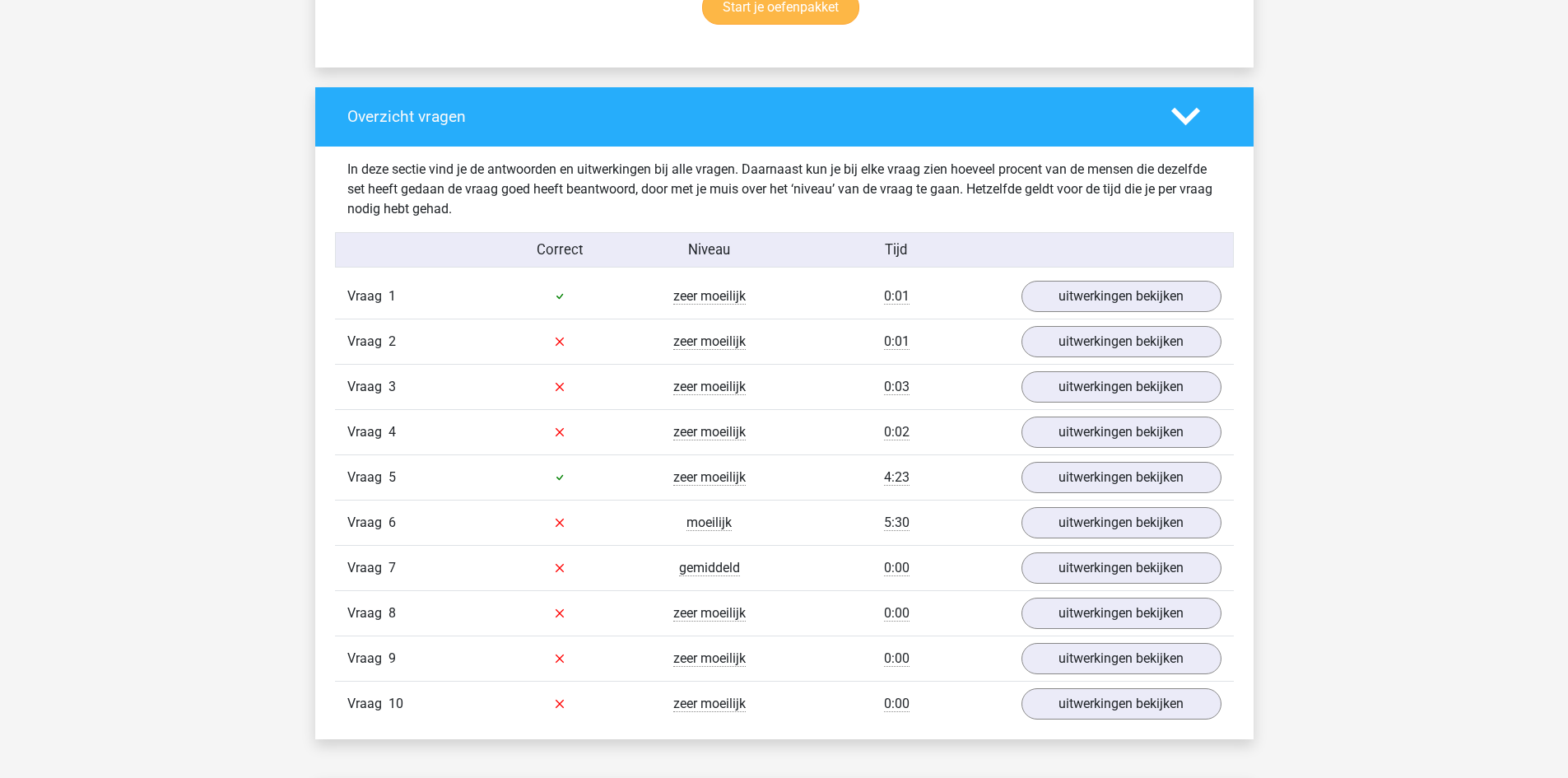
scroll to position [1152, 0]
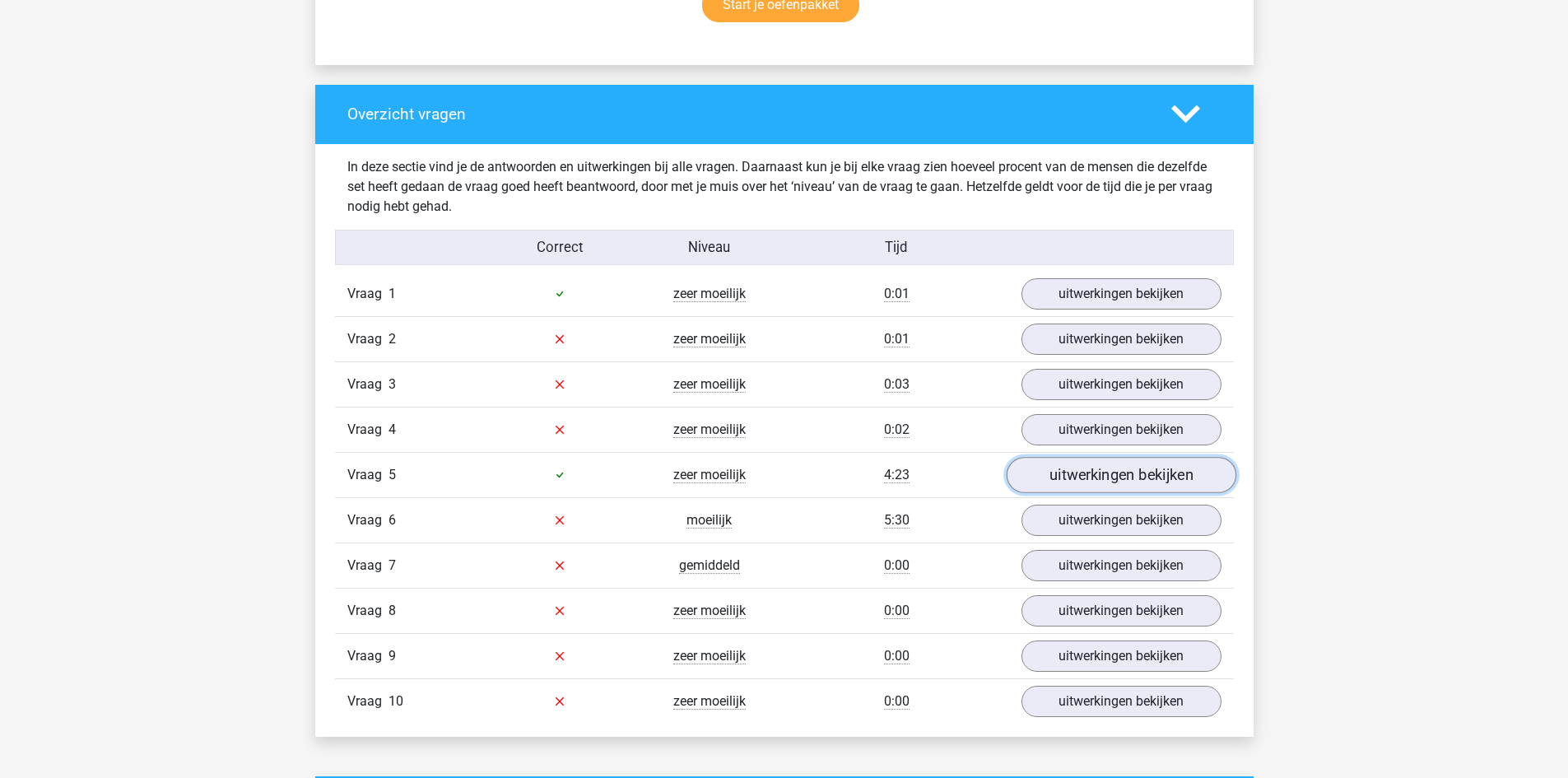
click at [1089, 469] on link "uitwerkingen bekijken" at bounding box center [1121, 474] width 229 height 36
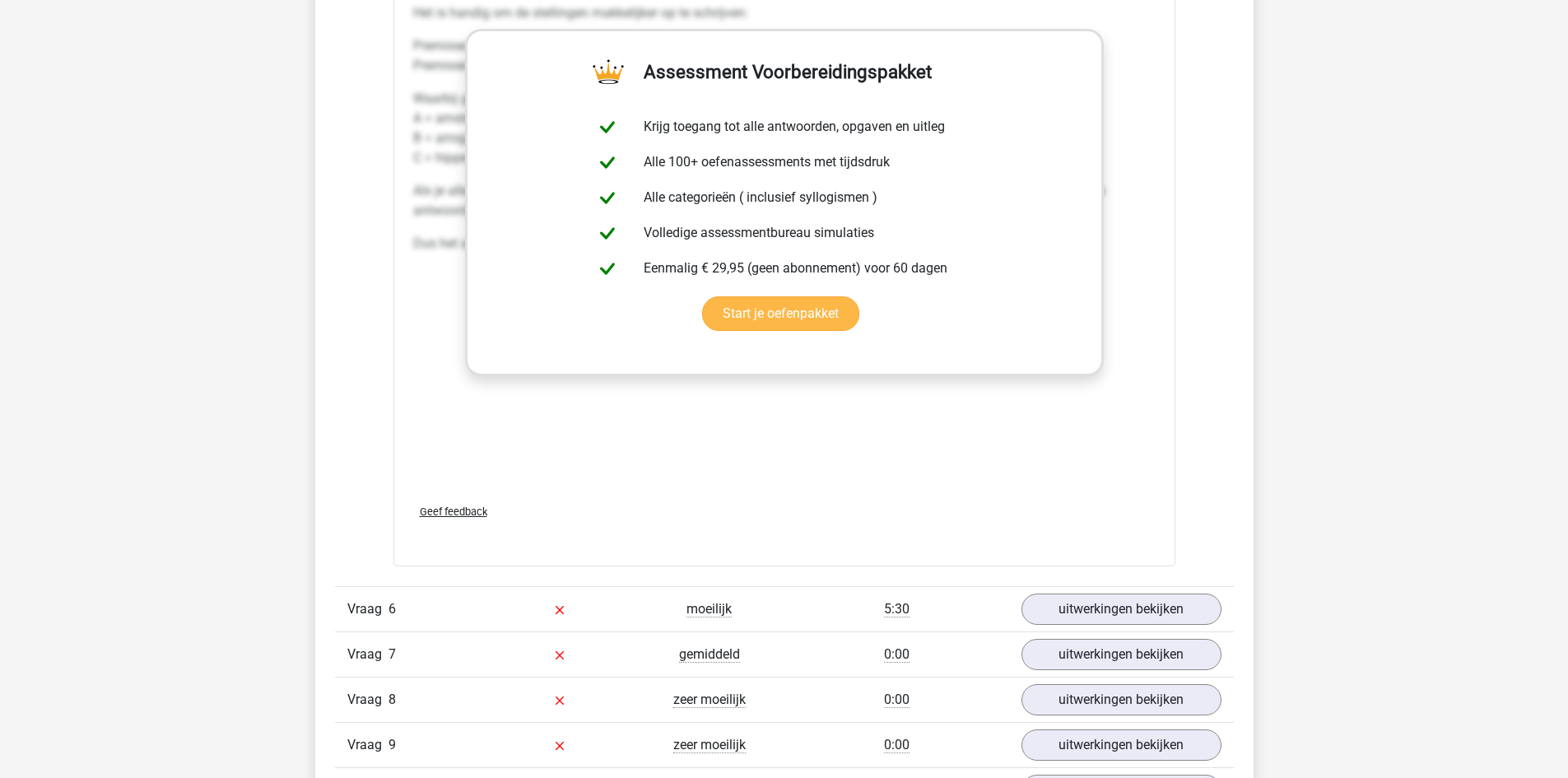
scroll to position [2058, 0]
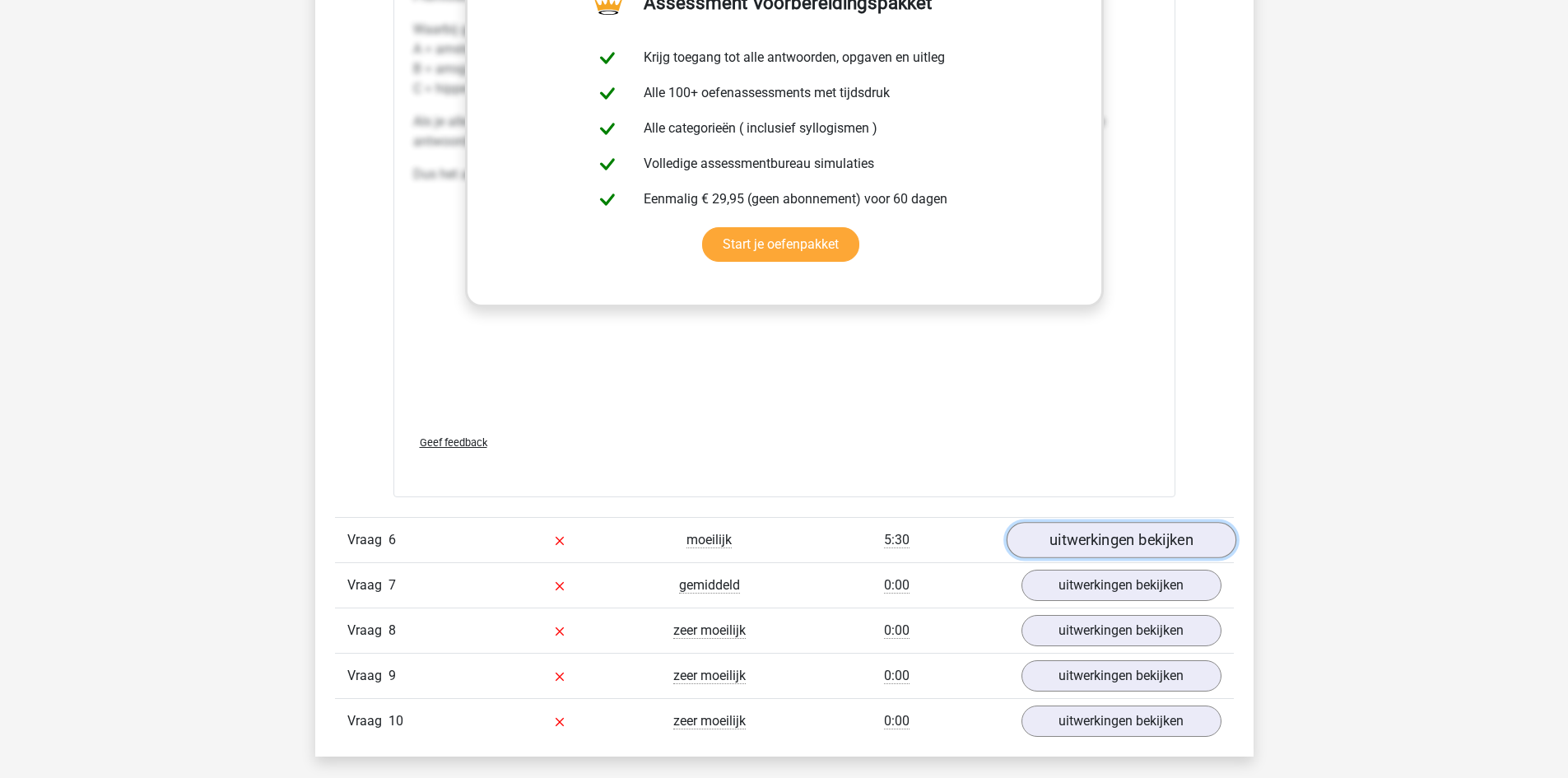
click at [1063, 550] on link "uitwerkingen bekijken" at bounding box center [1121, 539] width 229 height 36
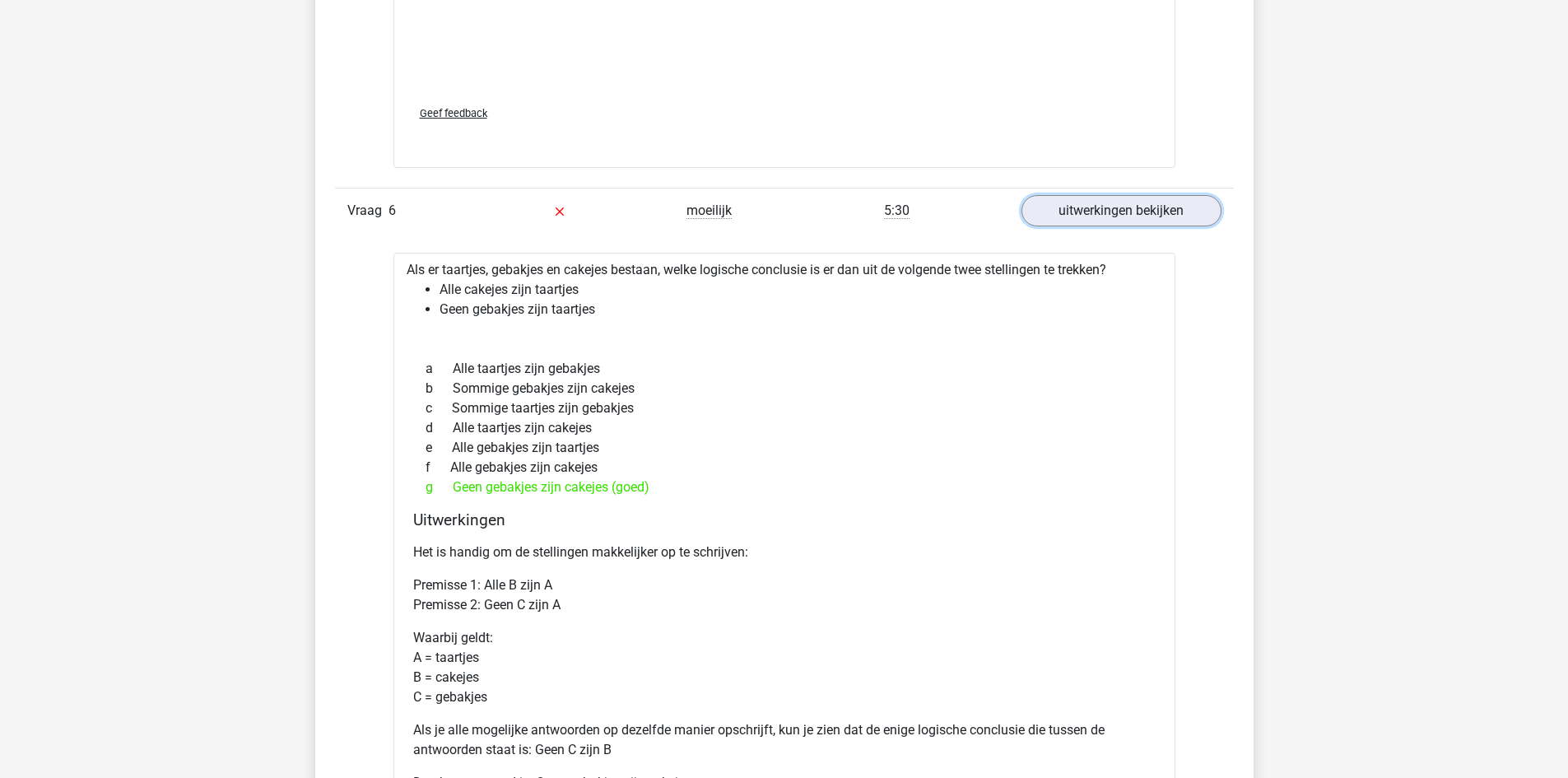
scroll to position [2470, 0]
